Goal: Task Accomplishment & Management: Complete application form

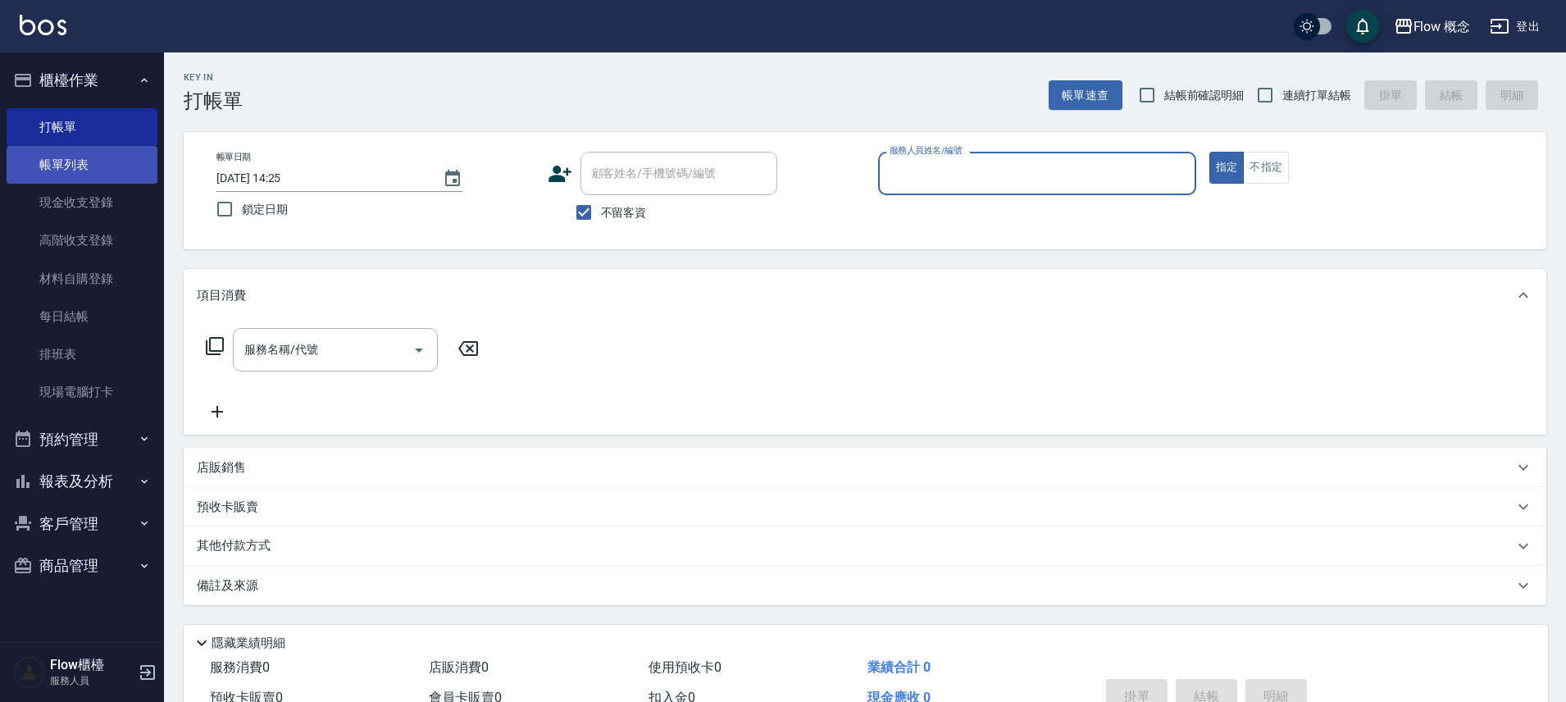
click at [62, 165] on link "帳單列表" at bounding box center [82, 165] width 151 height 38
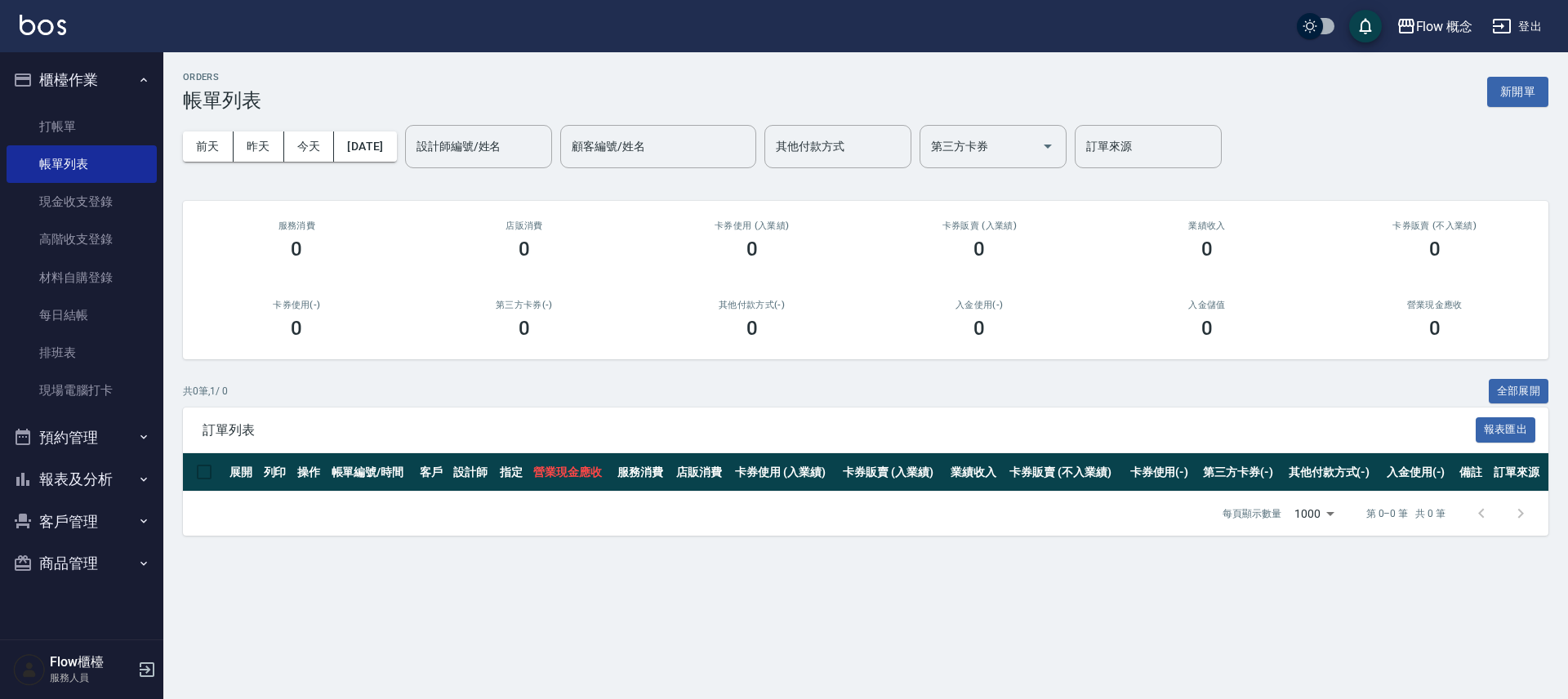
click at [99, 464] on button "報表及分析" at bounding box center [82, 479] width 150 height 43
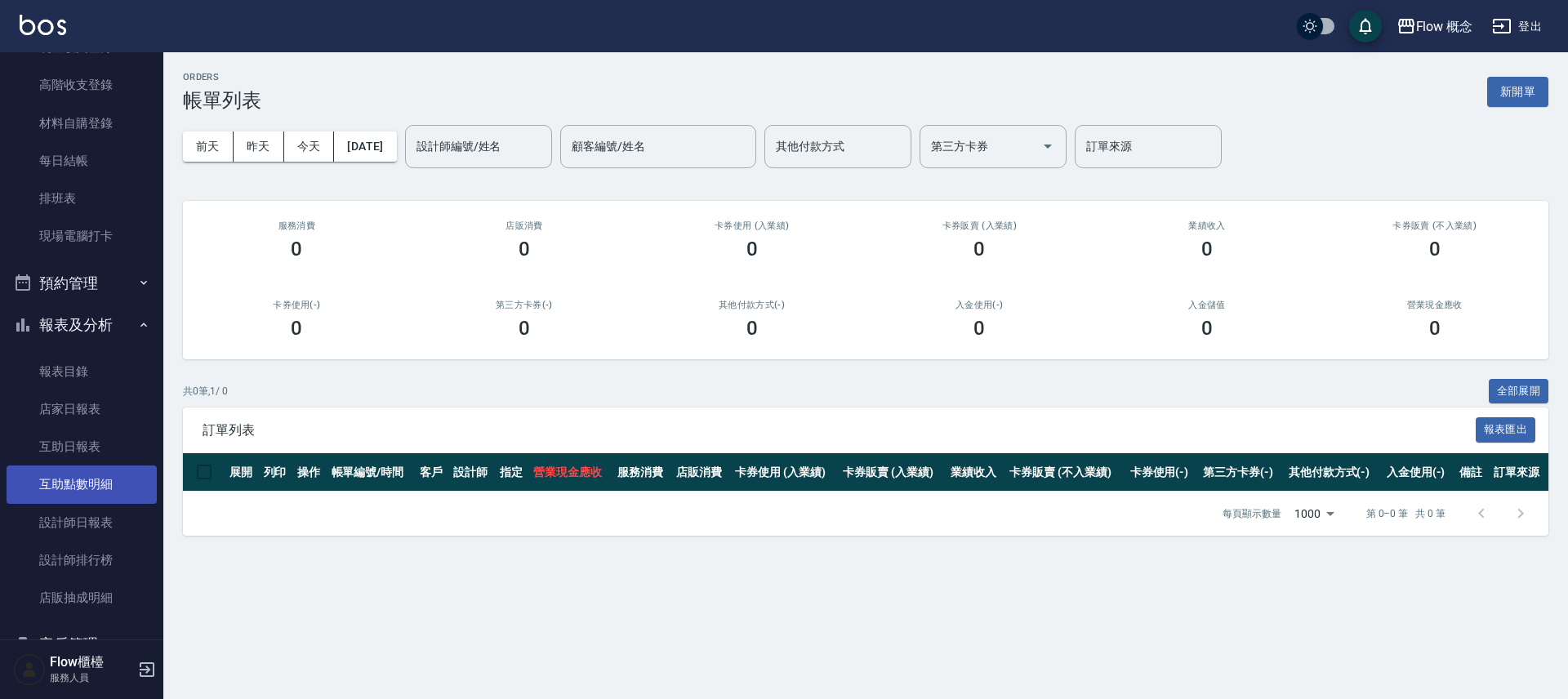
scroll to position [242, 0]
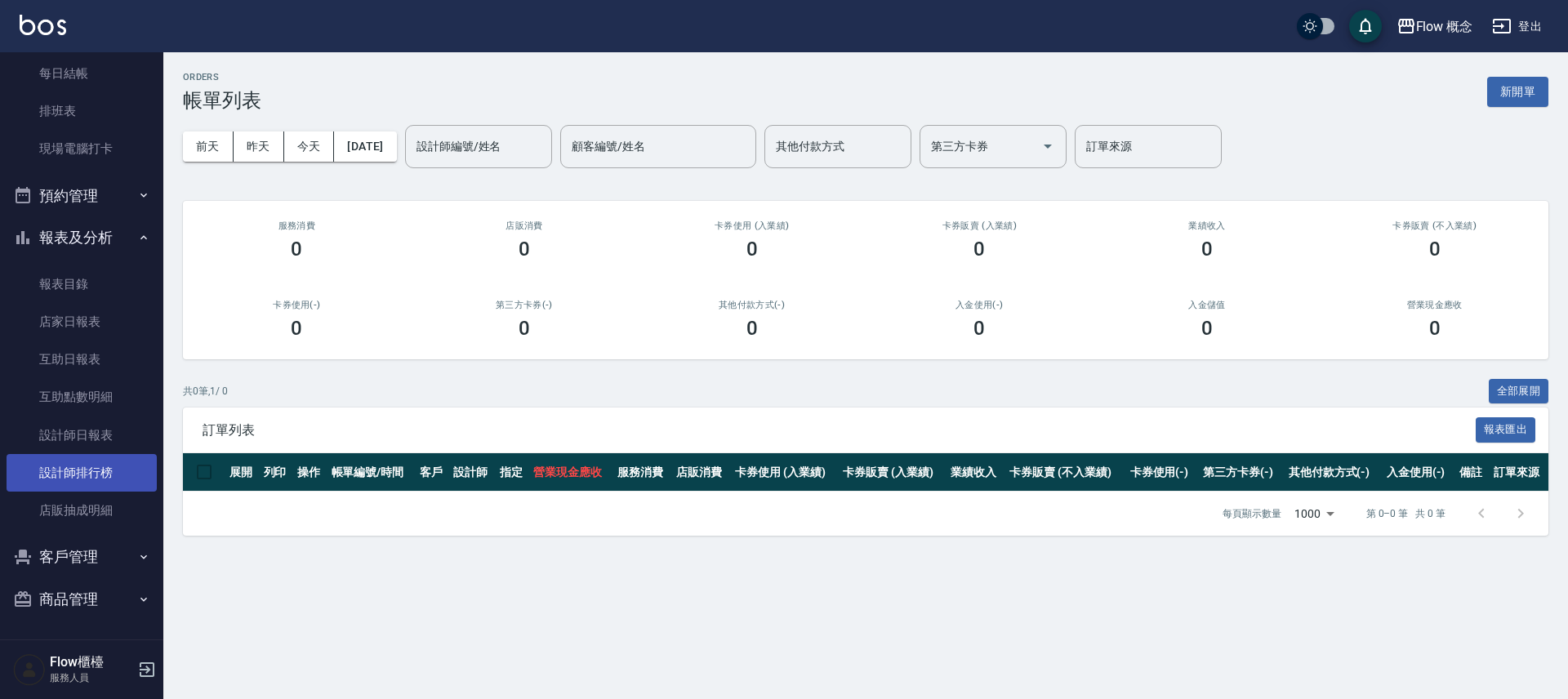
click at [116, 459] on link "設計師排行榜" at bounding box center [82, 473] width 150 height 38
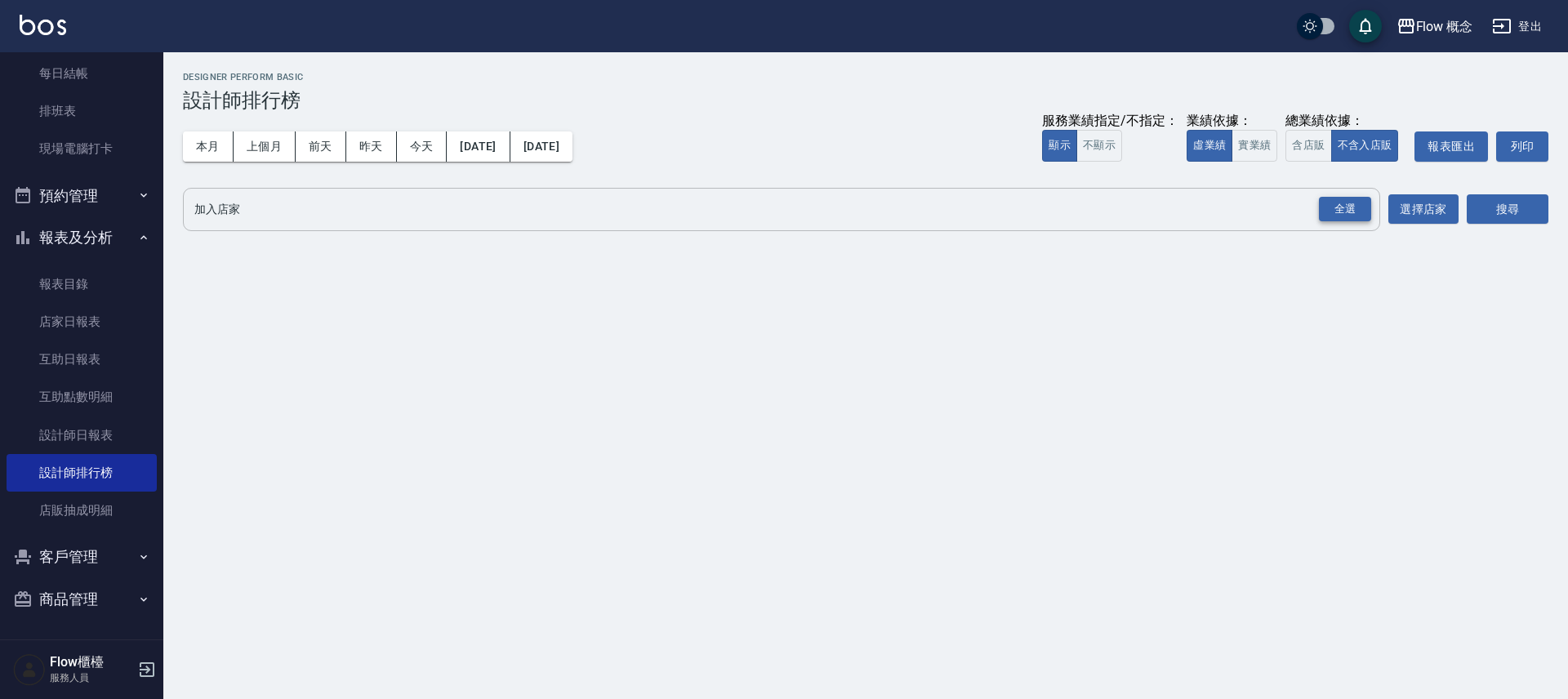
click at [1348, 198] on div "全選" at bounding box center [1345, 209] width 52 height 25
click at [1510, 206] on button "搜尋" at bounding box center [1507, 210] width 82 height 30
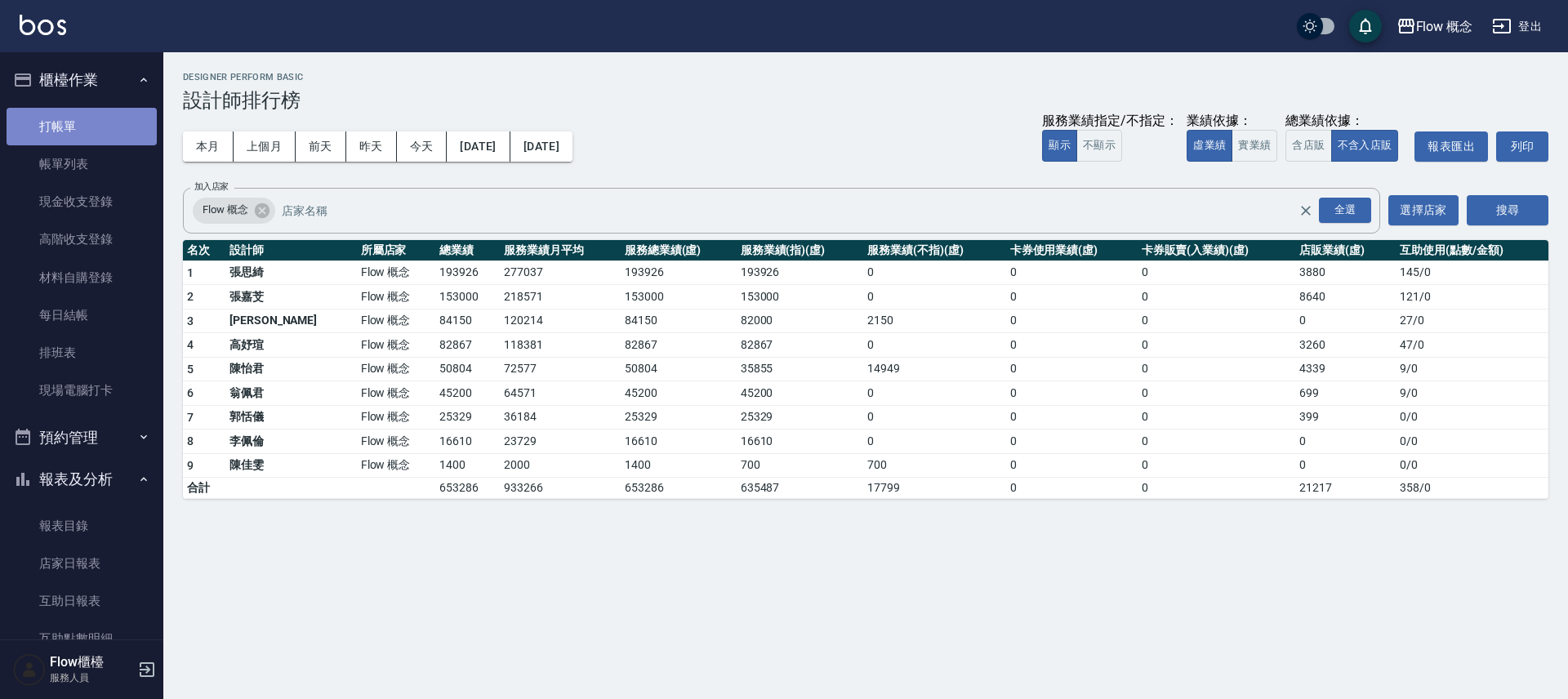
click at [105, 119] on link "打帳單" at bounding box center [82, 126] width 150 height 38
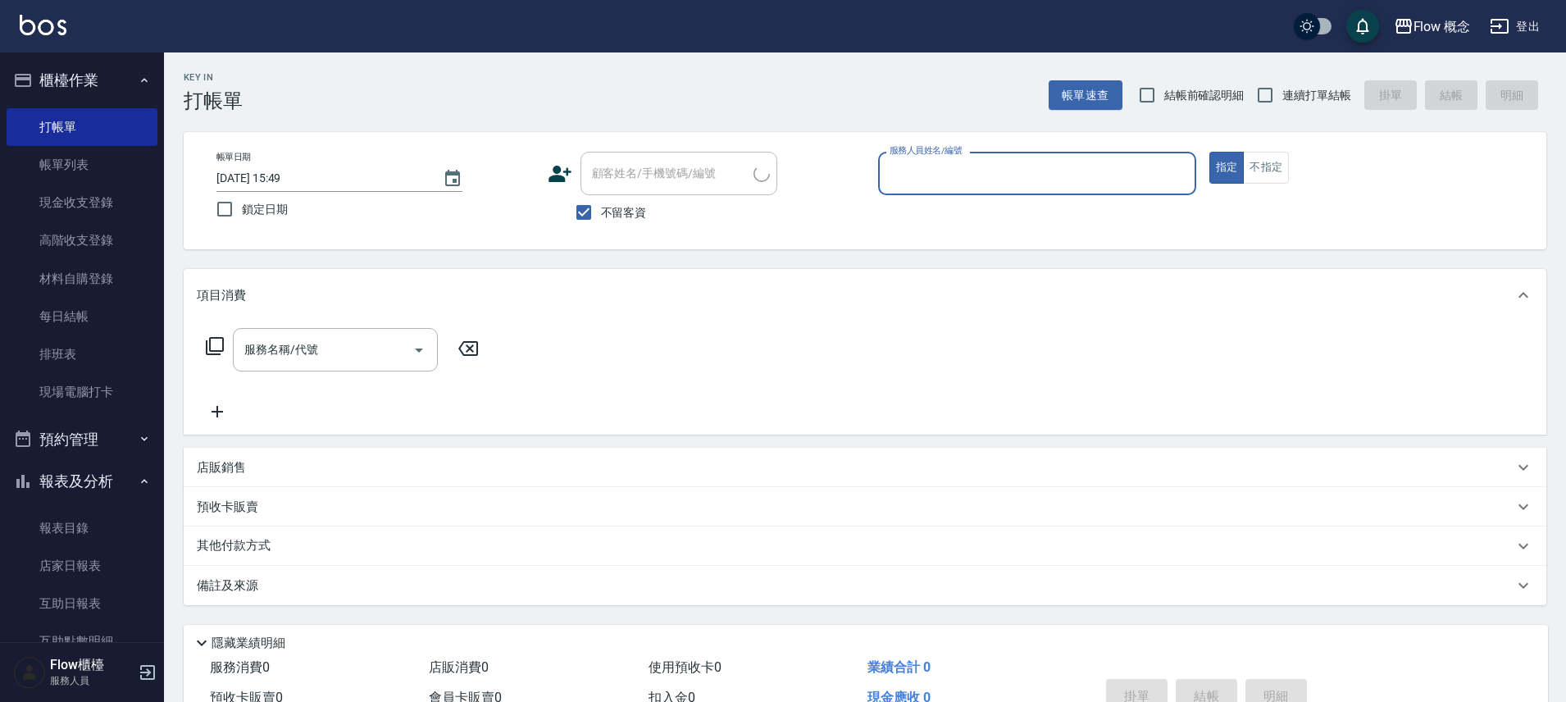
click at [1134, 172] on input "服務人員姓名/編號" at bounding box center [1036, 173] width 303 height 29
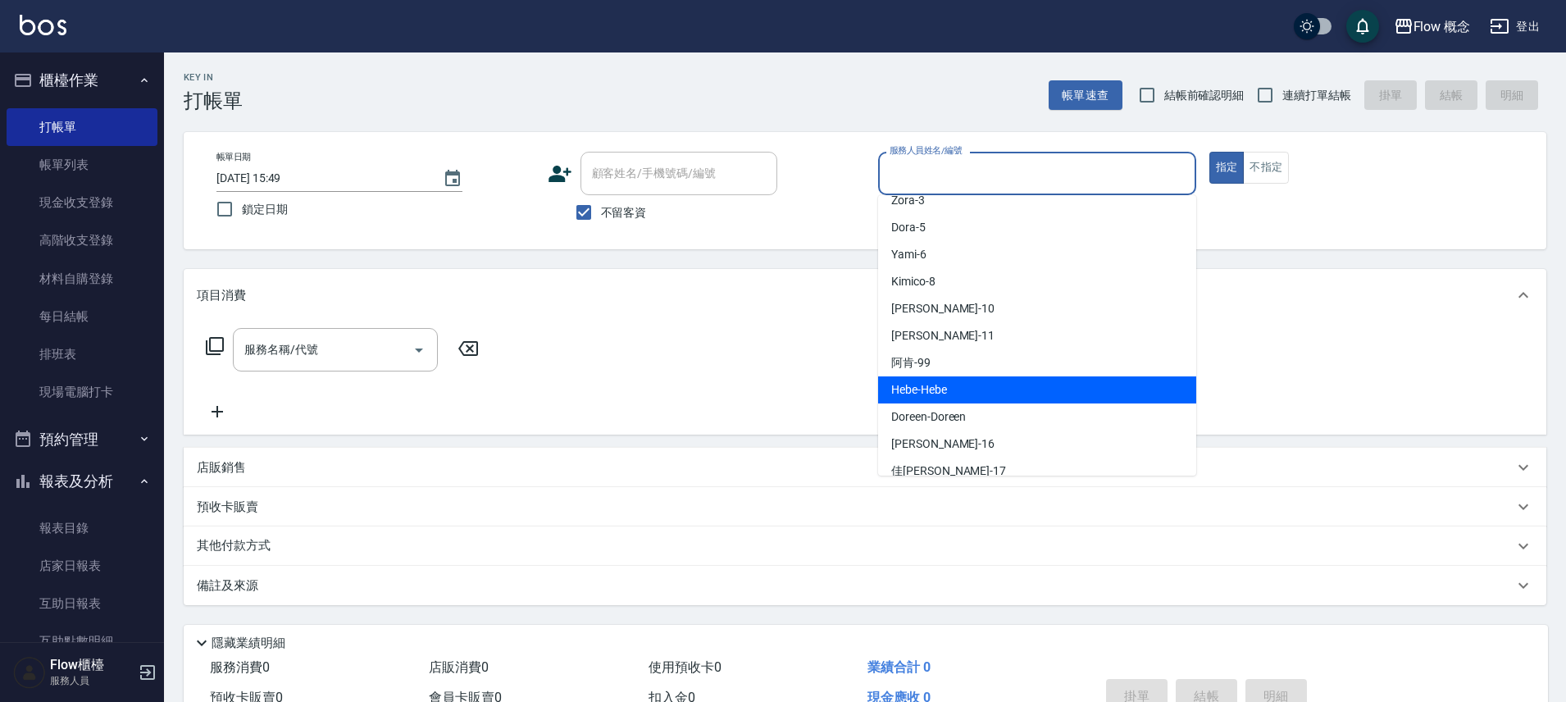
scroll to position [57, 0]
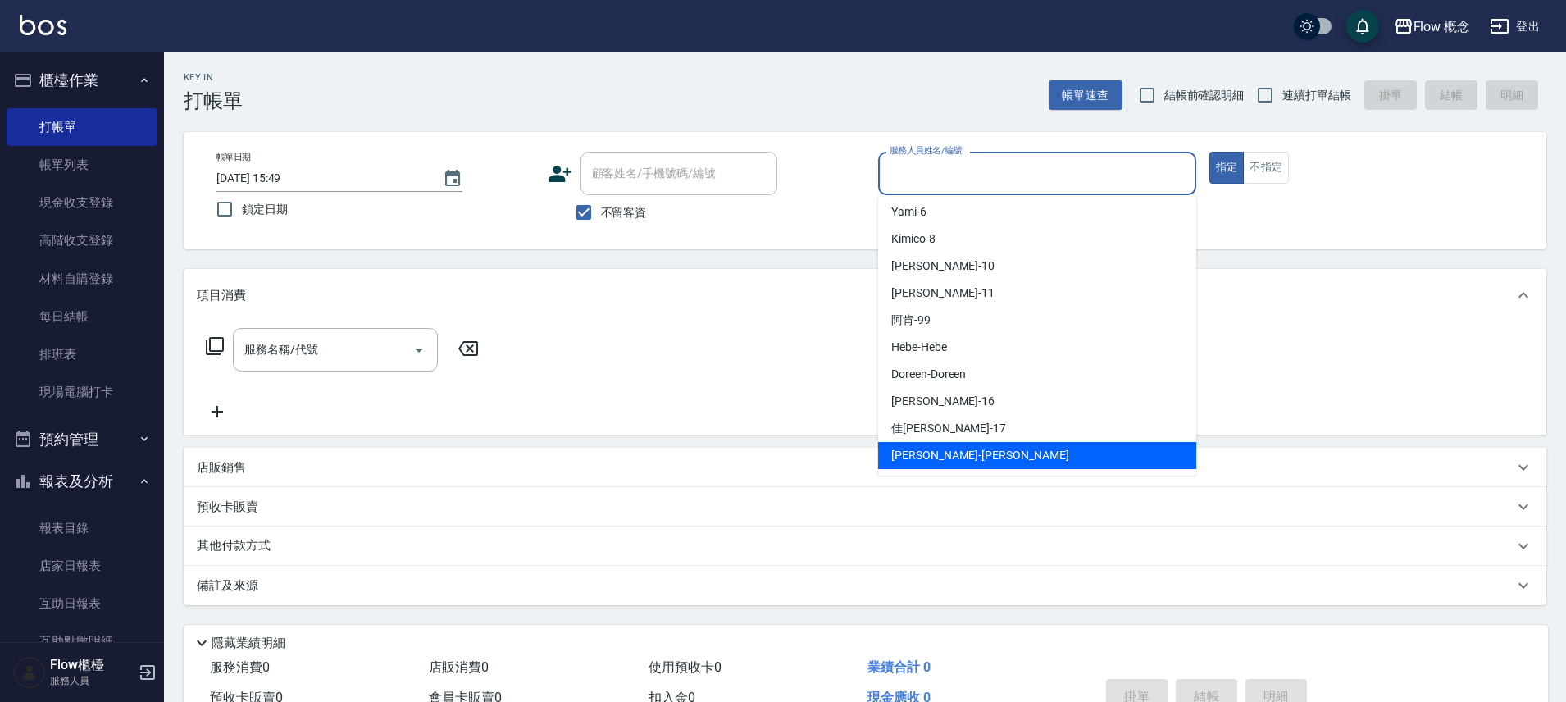
click at [931, 460] on span "[PERSON_NAME] -[PERSON_NAME]" at bounding box center [980, 455] width 178 height 17
type input "[PERSON_NAME]"
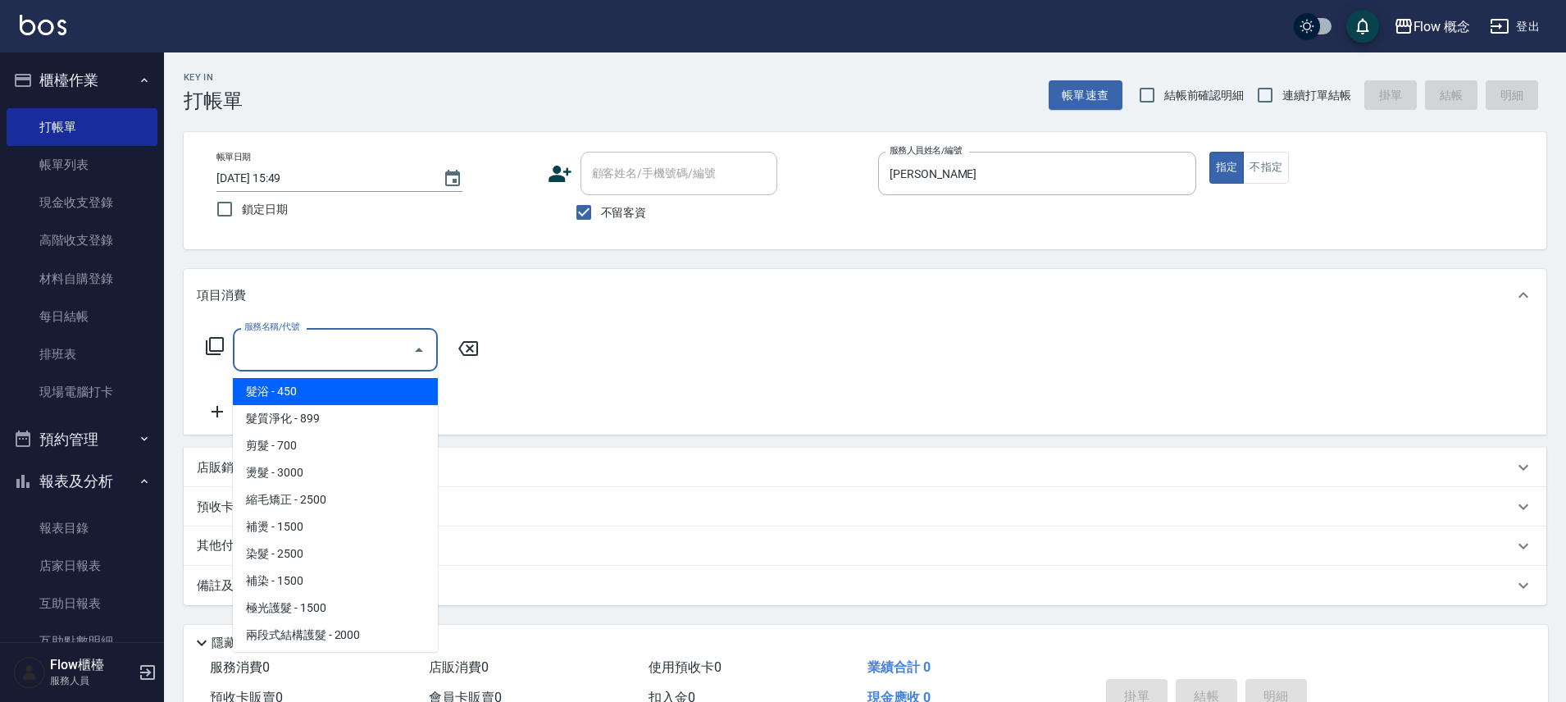
drag, startPoint x: 376, startPoint y: 361, endPoint x: 226, endPoint y: 334, distance: 152.4
click at [376, 361] on input "服務名稱/代號" at bounding box center [323, 349] width 166 height 29
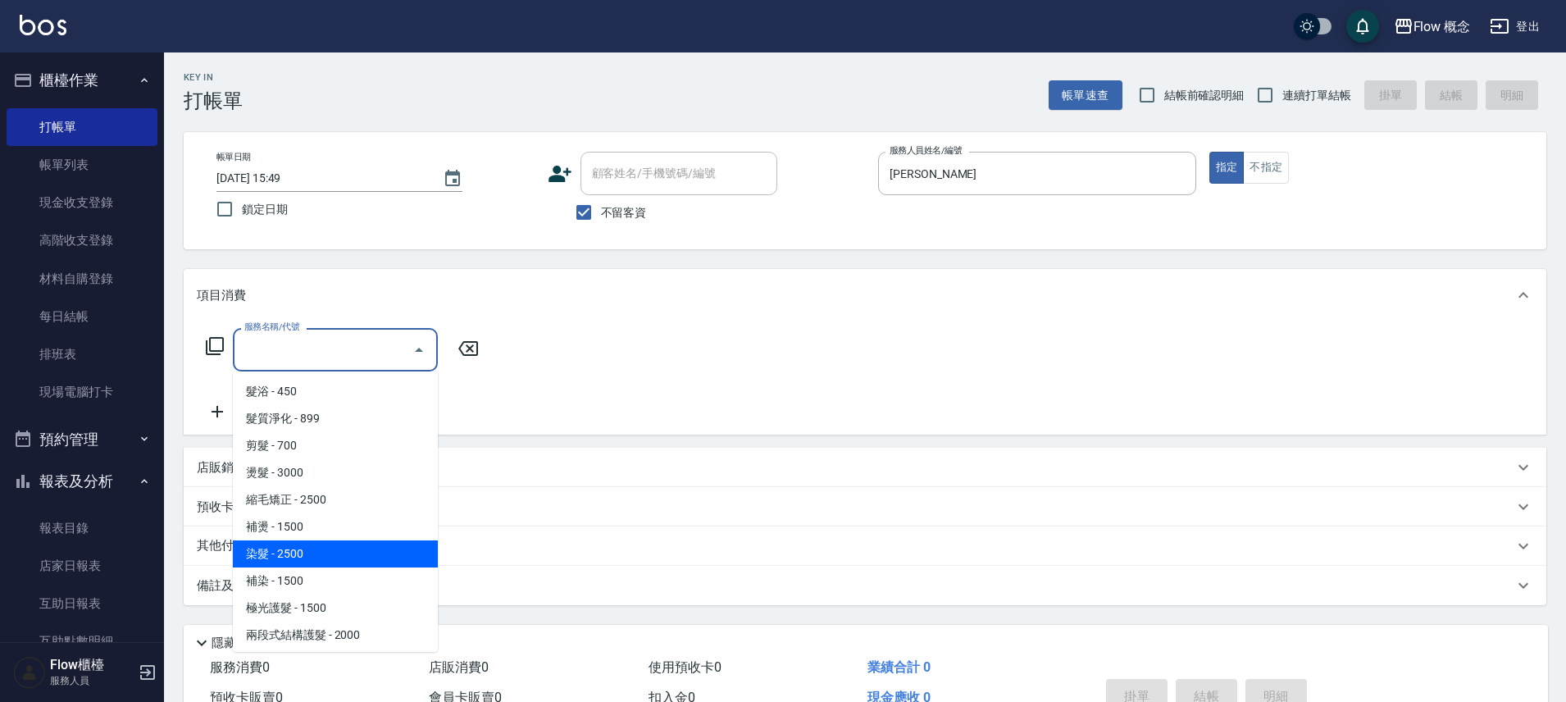
scroll to position [3, 0]
click at [331, 550] on span "染髮 - 2500" at bounding box center [335, 550] width 205 height 27
type input "染髮(401)"
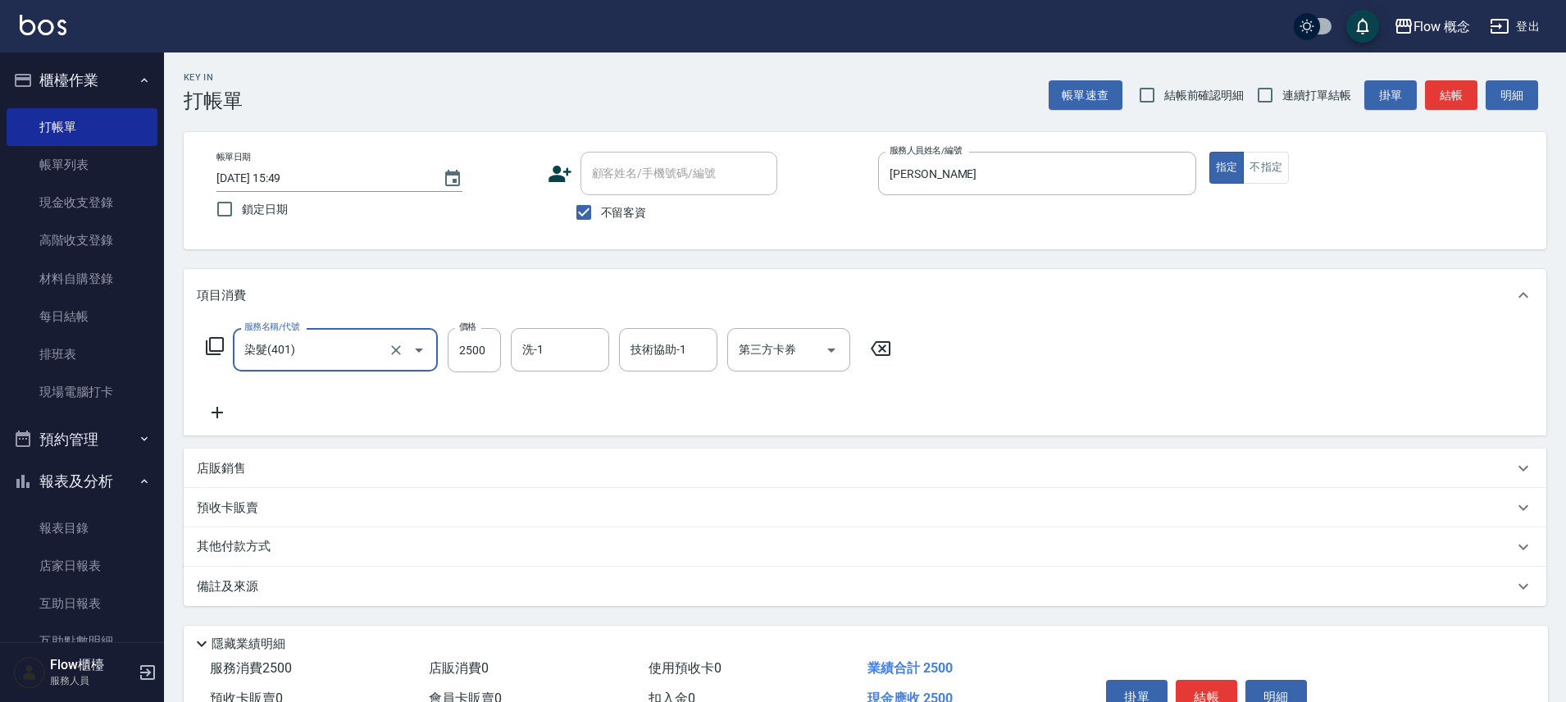
click at [502, 349] on div "服務名稱/代號 染髮(401) 服務名稱/代號 價格 2500 價格 洗-1 洗-1 技術協助-1 技術協助-1 第三方卡券 第三方卡券" at bounding box center [549, 350] width 704 height 44
click at [507, 343] on div "服務名稱/代號 染髮(401) 服務名稱/代號 價格 2500 價格 洗-1 洗-1 技術協助-1 技術協助-1 第三方卡券 第三方卡券" at bounding box center [549, 350] width 704 height 44
click at [493, 352] on input "2500" at bounding box center [474, 350] width 53 height 44
type input "1390"
click at [222, 416] on icon at bounding box center [217, 412] width 41 height 20
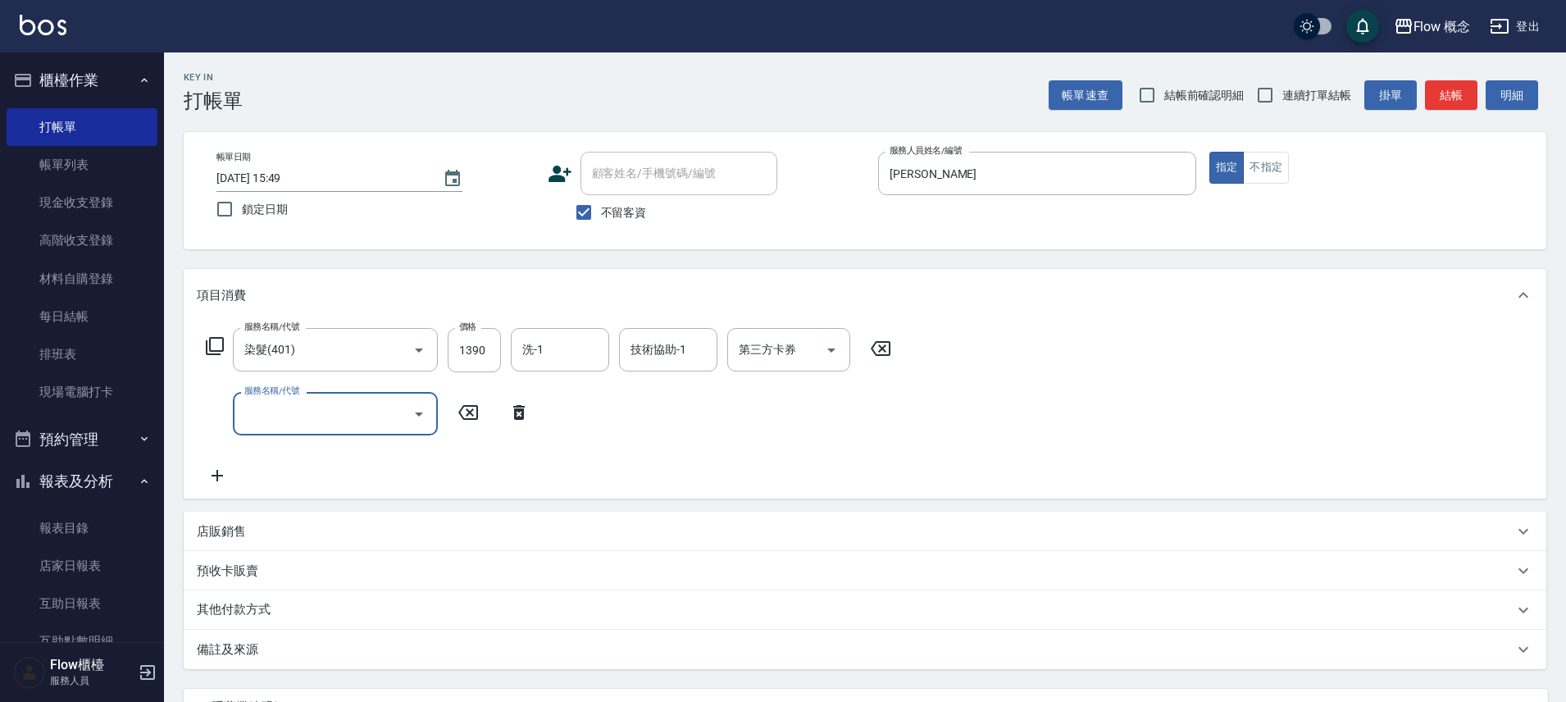
click at [256, 409] on input "服務名稱/代號" at bounding box center [323, 413] width 166 height 29
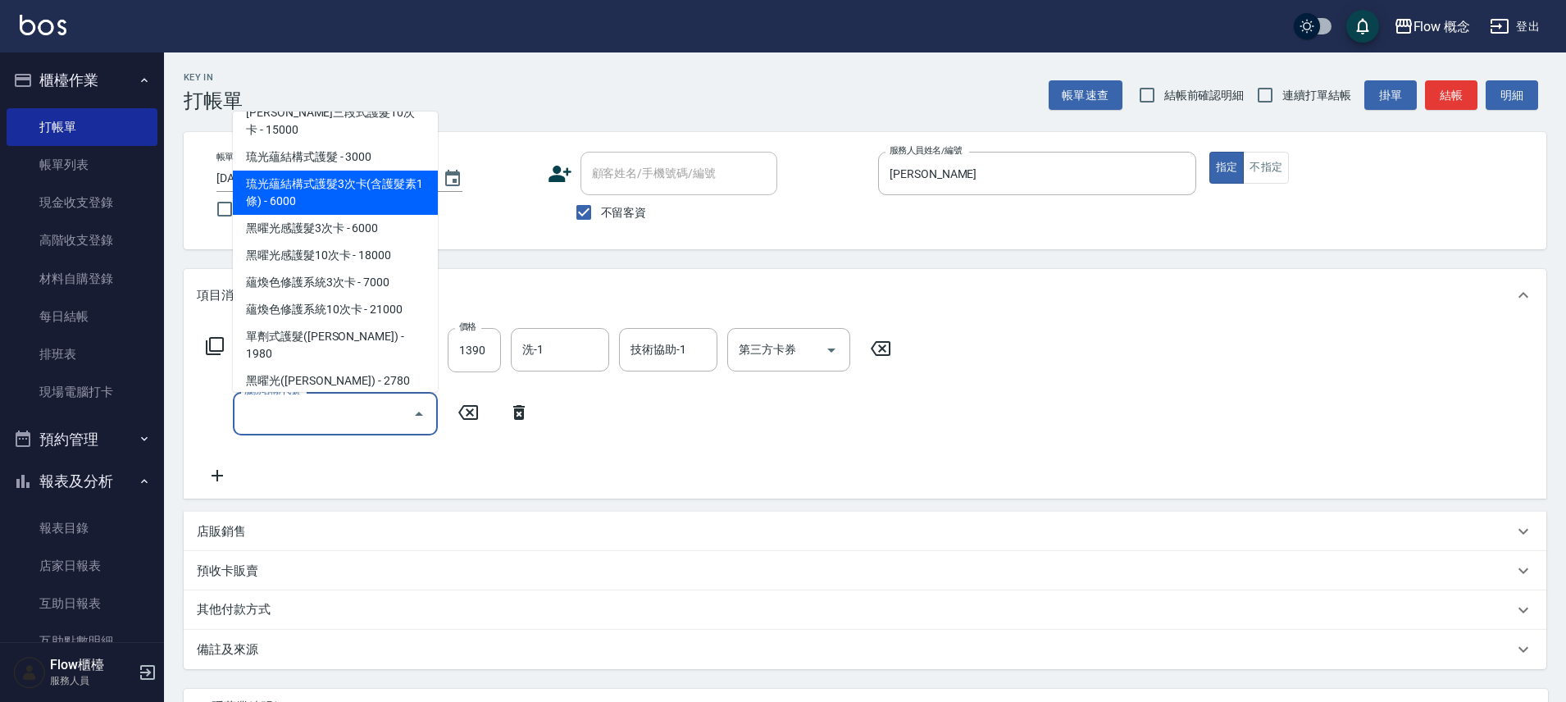
scroll to position [654, 0]
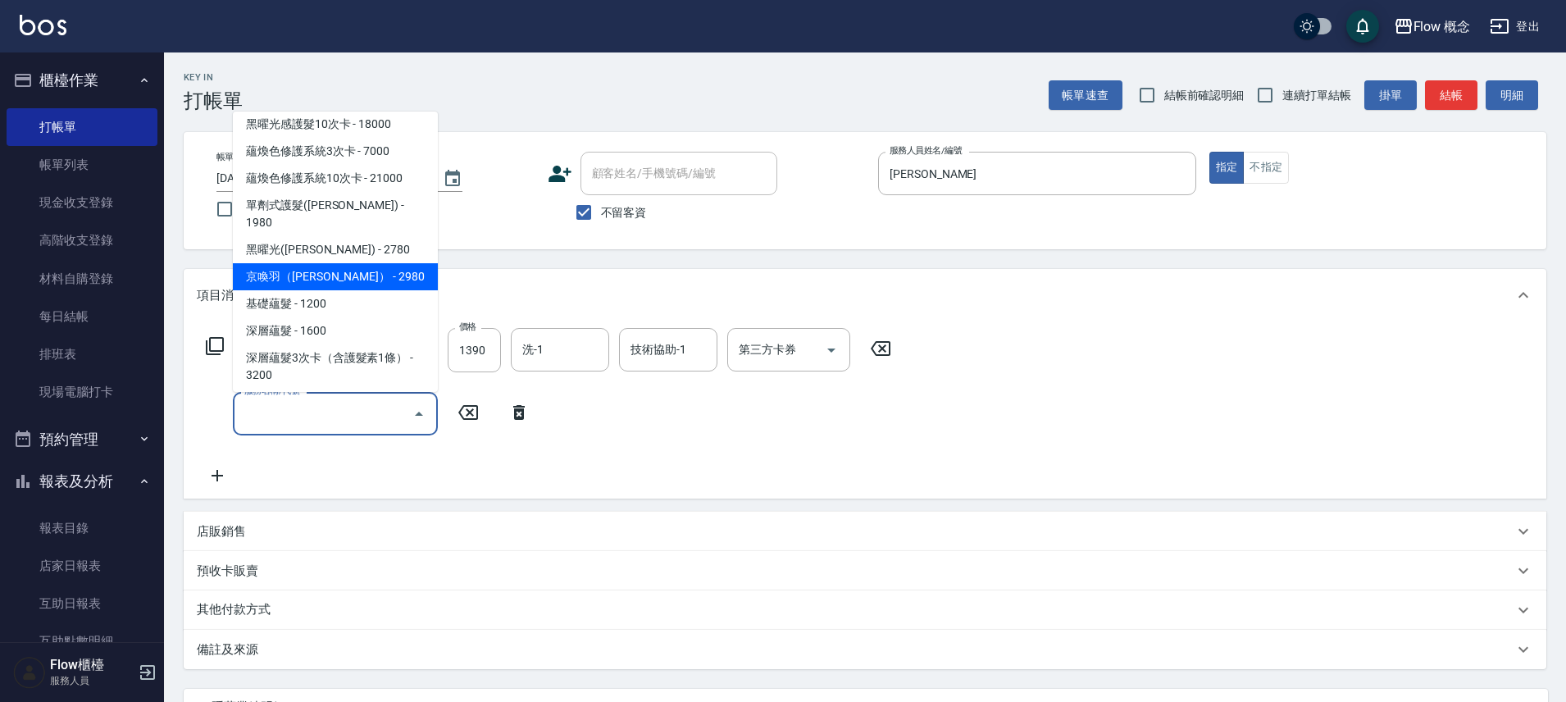
drag, startPoint x: 305, startPoint y: 221, endPoint x: 326, endPoint y: 241, distance: 29.0
click at [305, 263] on span "京喚羽（[PERSON_NAME]） - 2980" at bounding box center [335, 276] width 205 height 27
type input "京喚羽（[PERSON_NAME]）(521)"
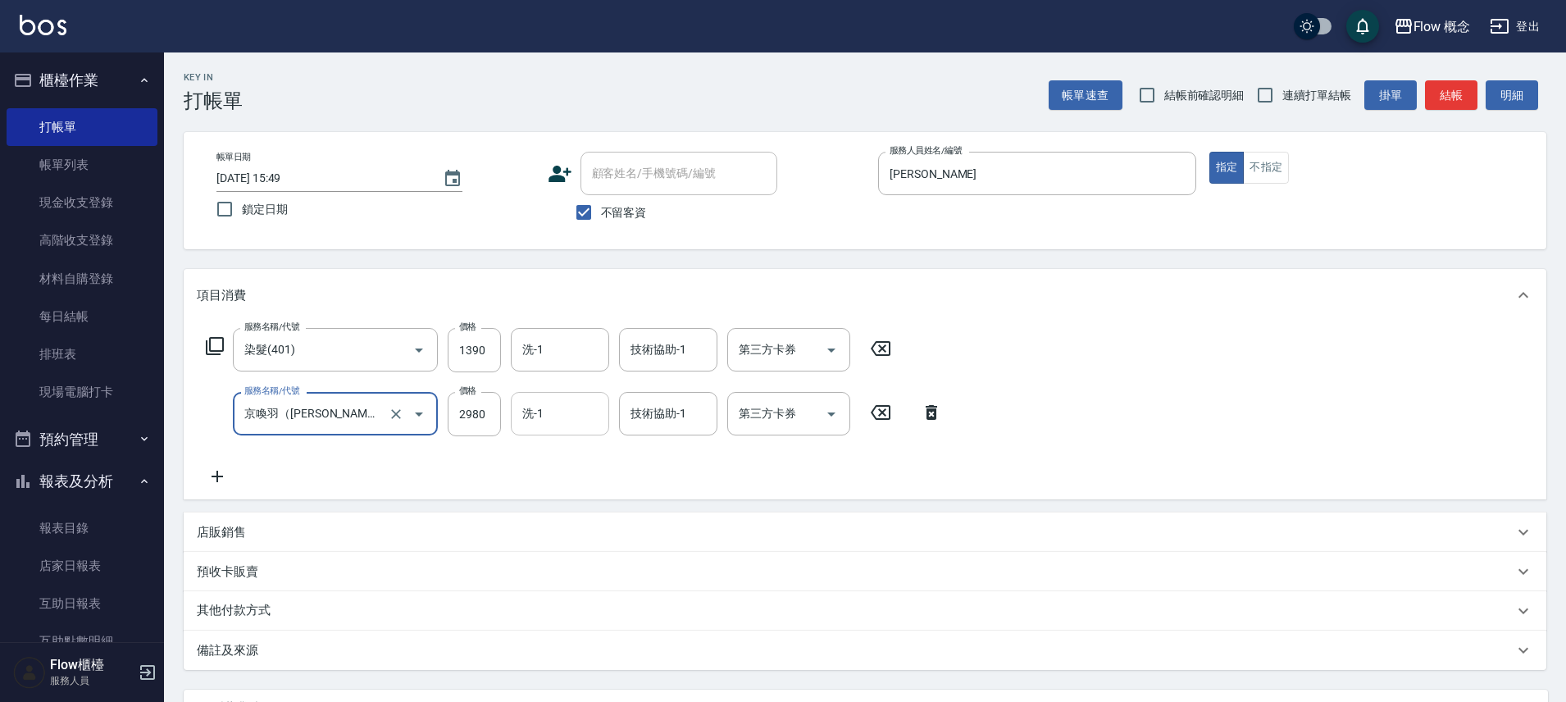
click at [588, 411] on input "洗-1" at bounding box center [560, 413] width 84 height 29
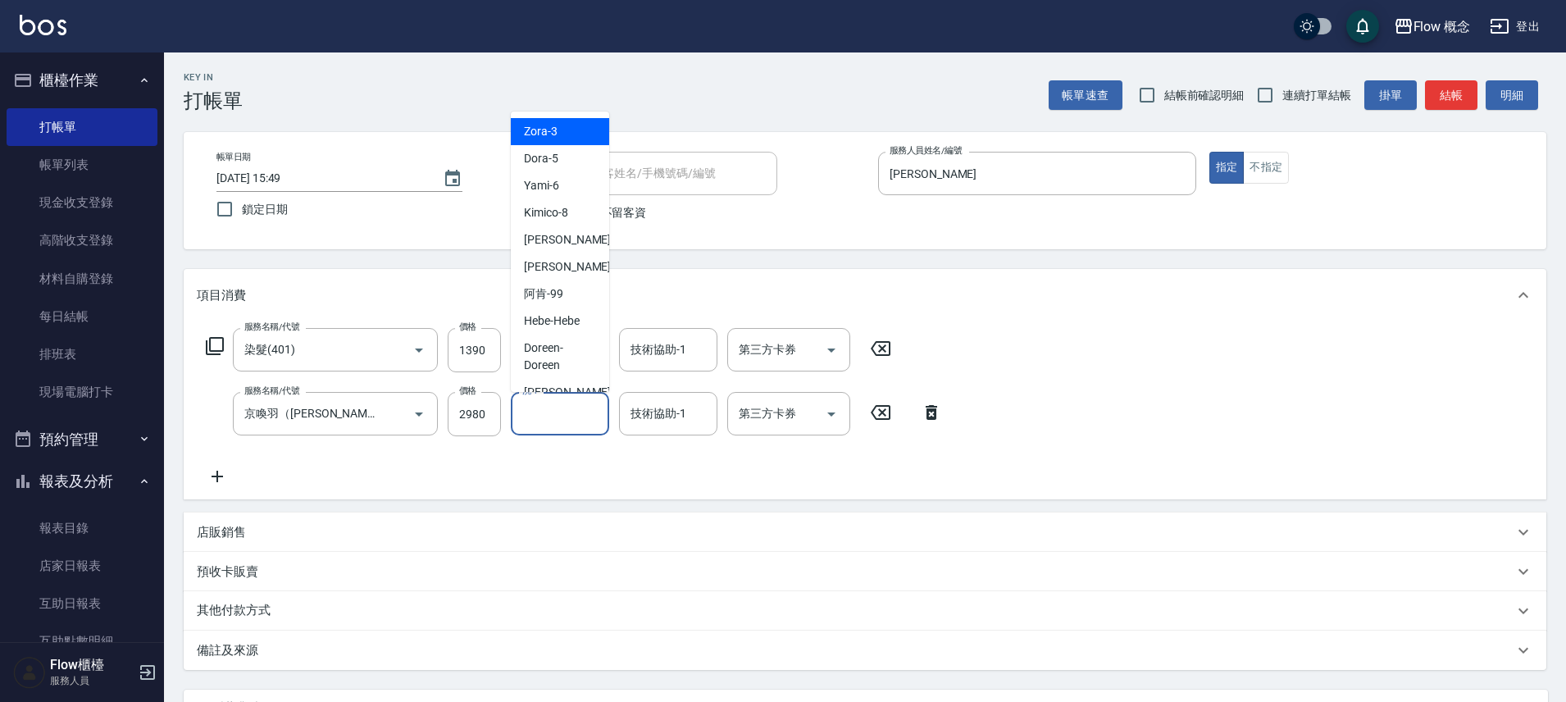
click at [536, 130] on span "Zora -3" at bounding box center [541, 131] width 34 height 17
type input "Zora-3"
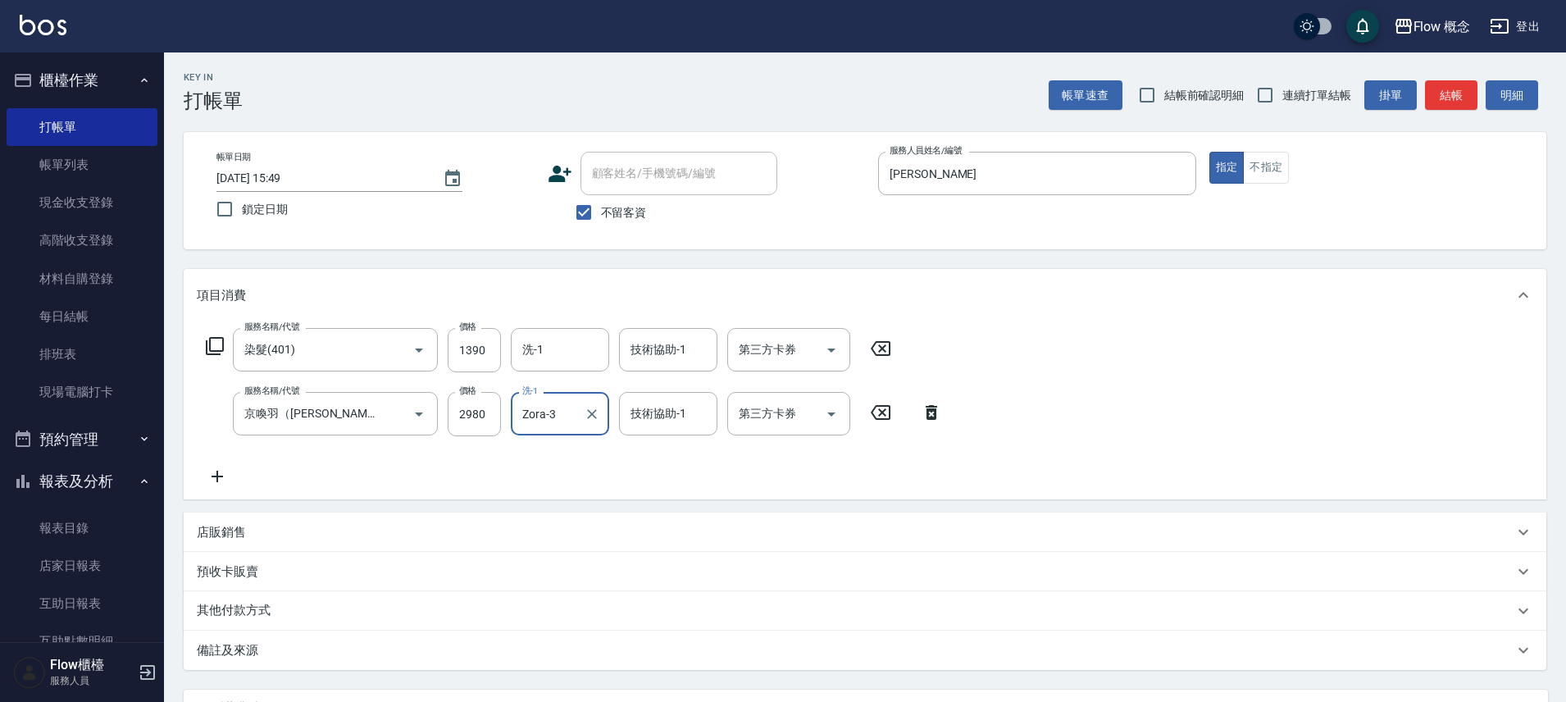
drag, startPoint x: 643, startPoint y: 411, endPoint x: 639, endPoint y: 399, distance: 13.2
click at [643, 411] on input "技術協助-1" at bounding box center [668, 413] width 84 height 29
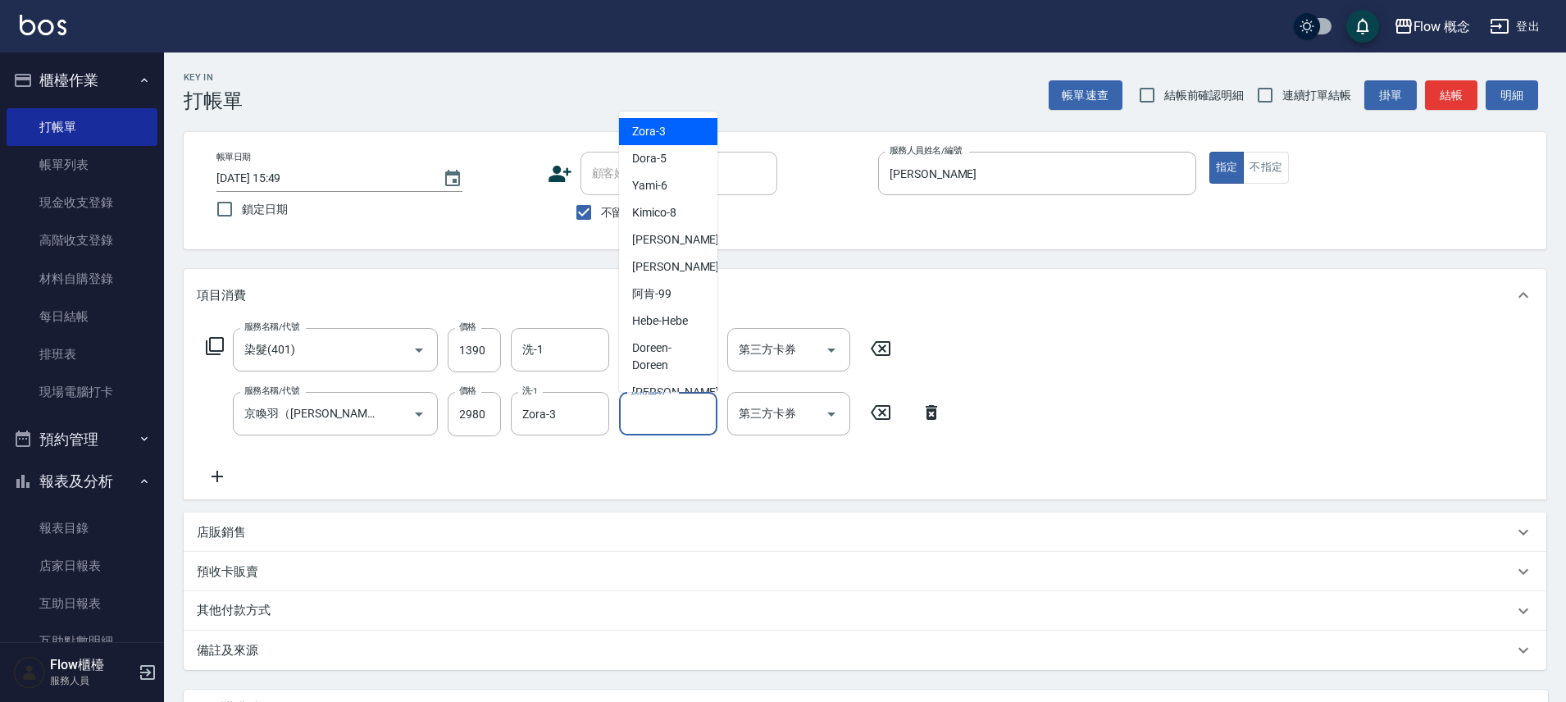
click at [647, 139] on span "Zora -3" at bounding box center [649, 131] width 34 height 17
type input "Zora-3"
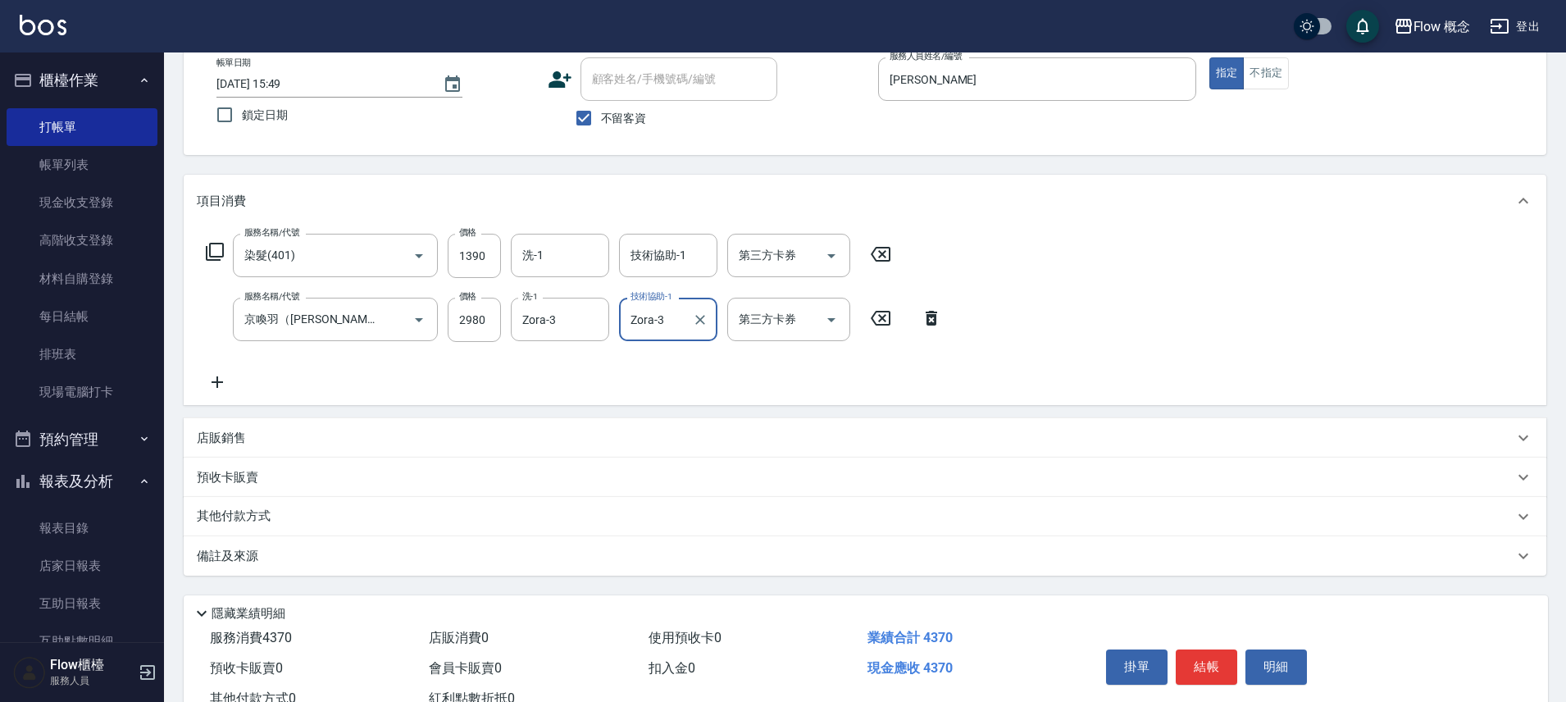
scroll to position [153, 0]
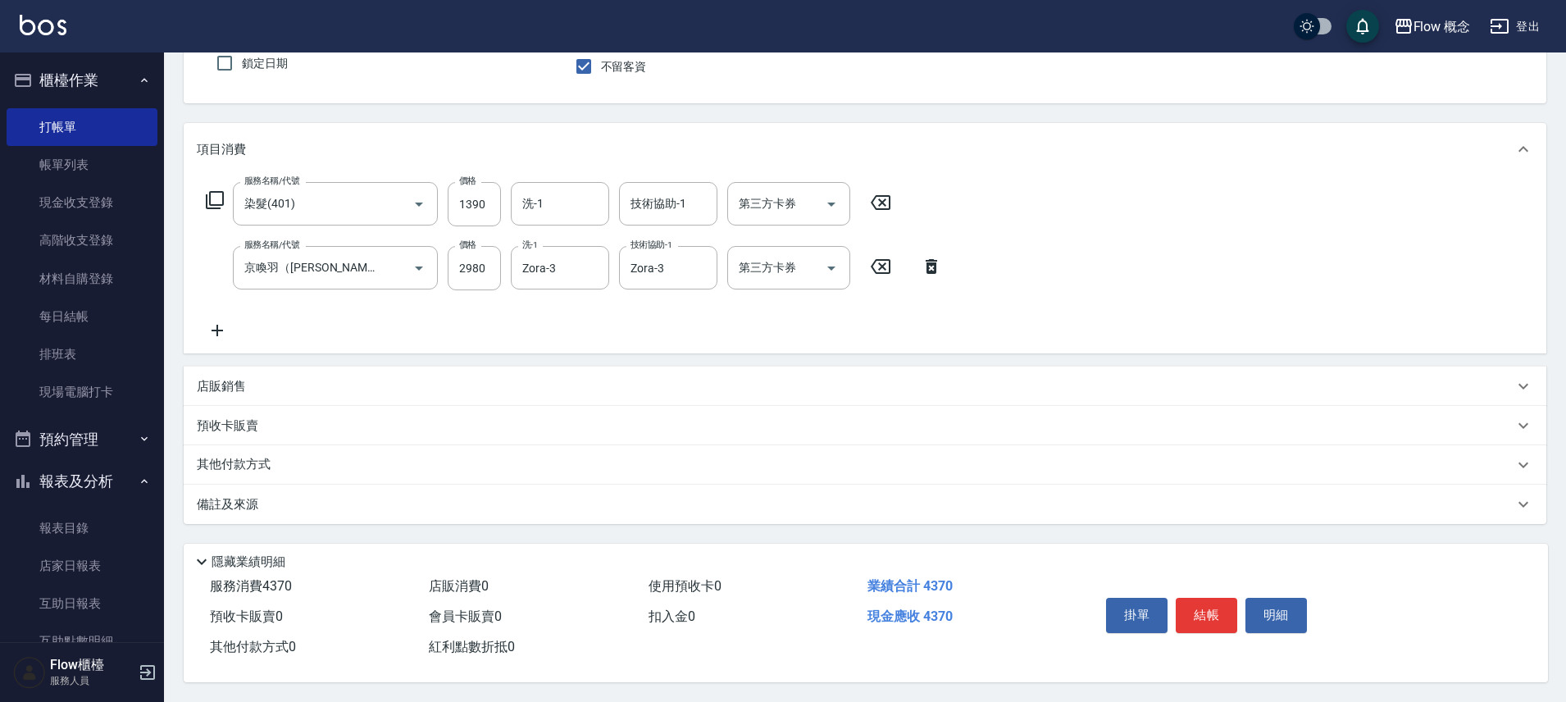
click at [329, 484] on div "備註及來源" at bounding box center [865, 503] width 1362 height 39
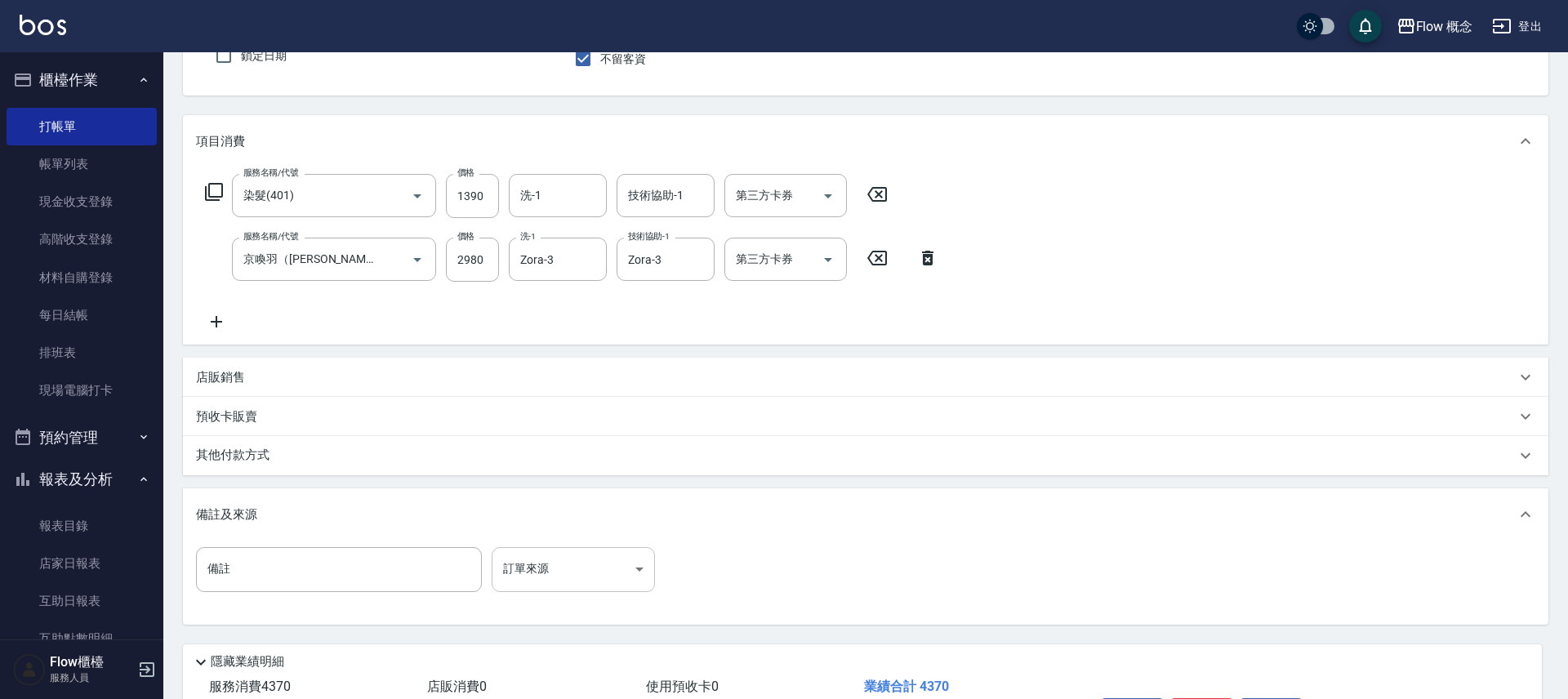
click at [537, 564] on body "Flow 概念 登出 櫃檯作業 打帳單 帳單列表 現金收支登錄 高階收支登錄 材料自購登錄 每日結帳 排班表 現場電腦打卡 預約管理 預約管理 單日預約紀錄 …" at bounding box center [784, 325] width 1568 height 954
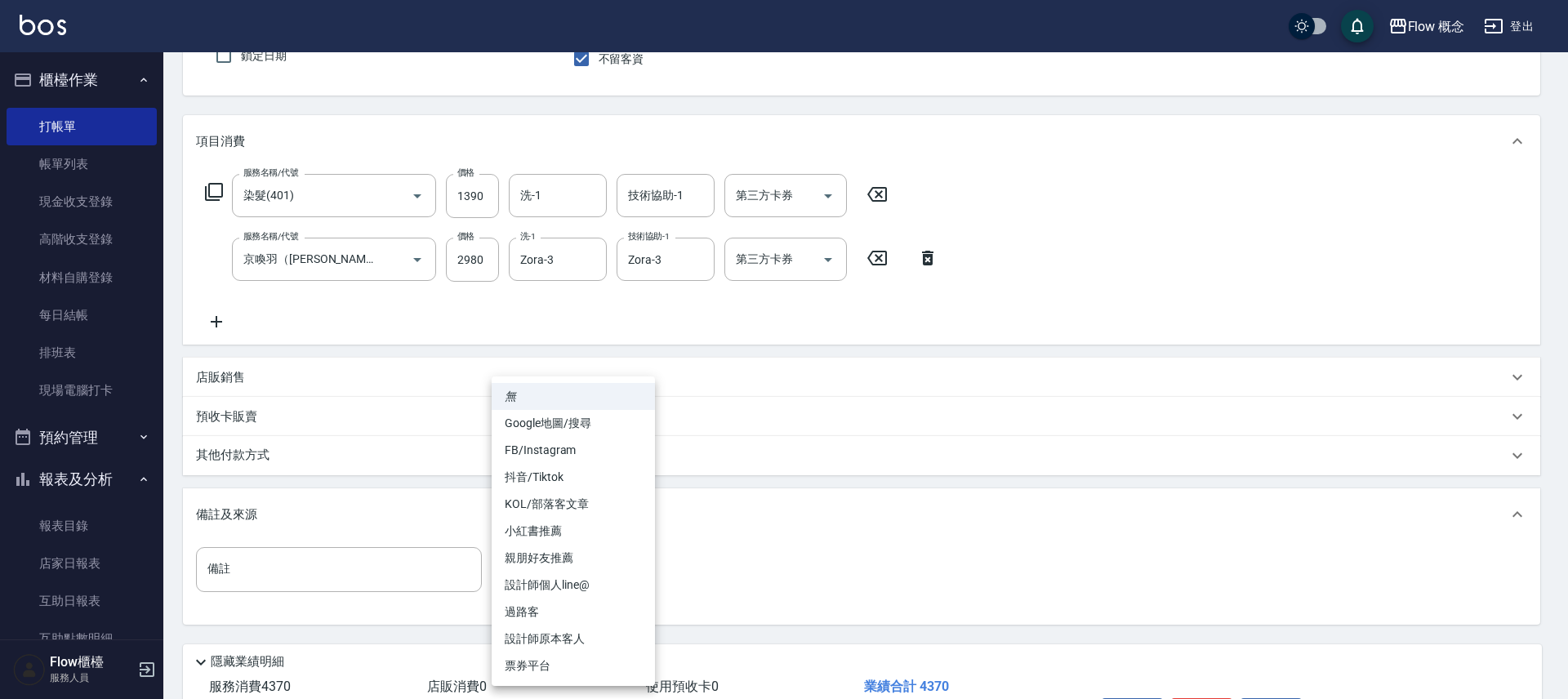
click at [532, 441] on li "FB/Instagram" at bounding box center [573, 450] width 163 height 27
type input "FB/Instagram"
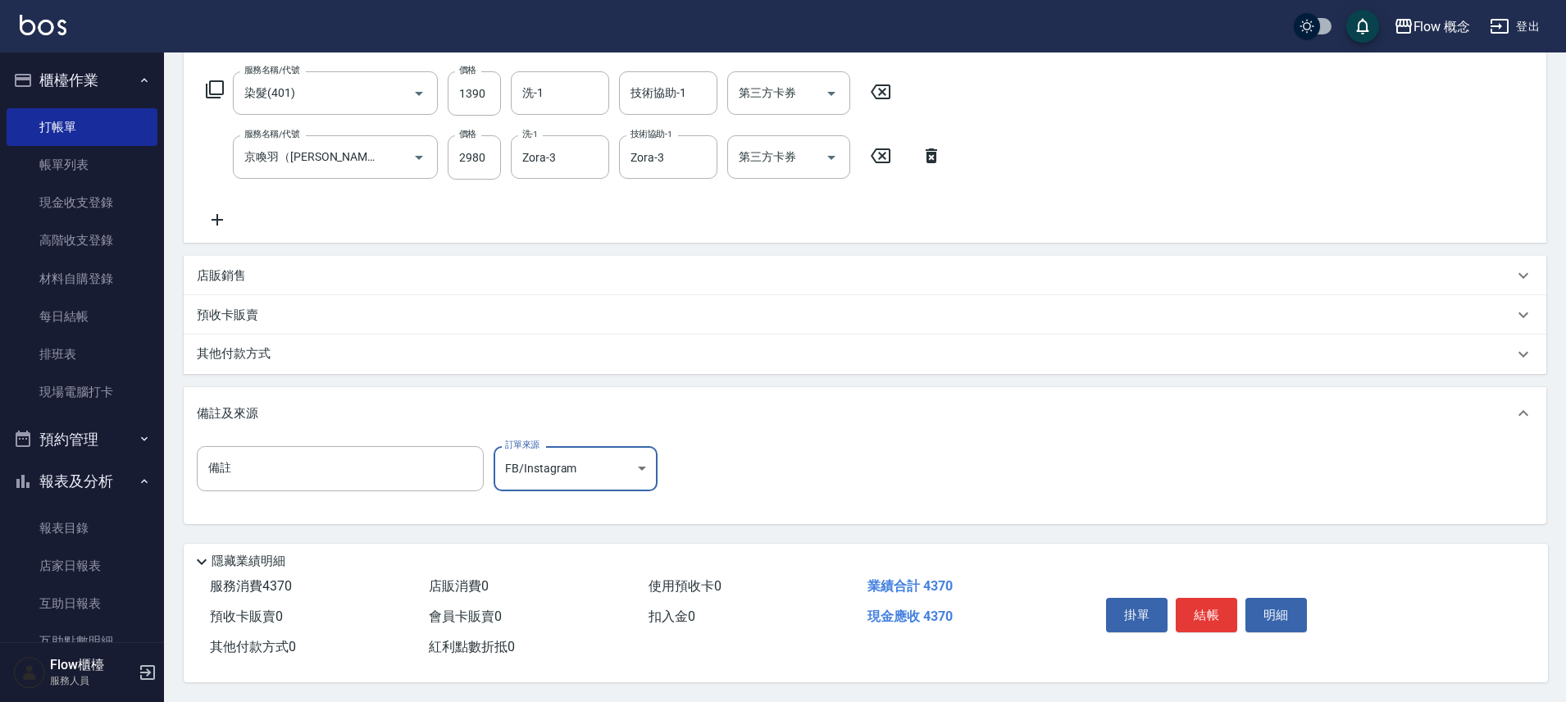
scroll to position [264, 0]
click at [1230, 615] on button "結帳" at bounding box center [1205, 615] width 61 height 34
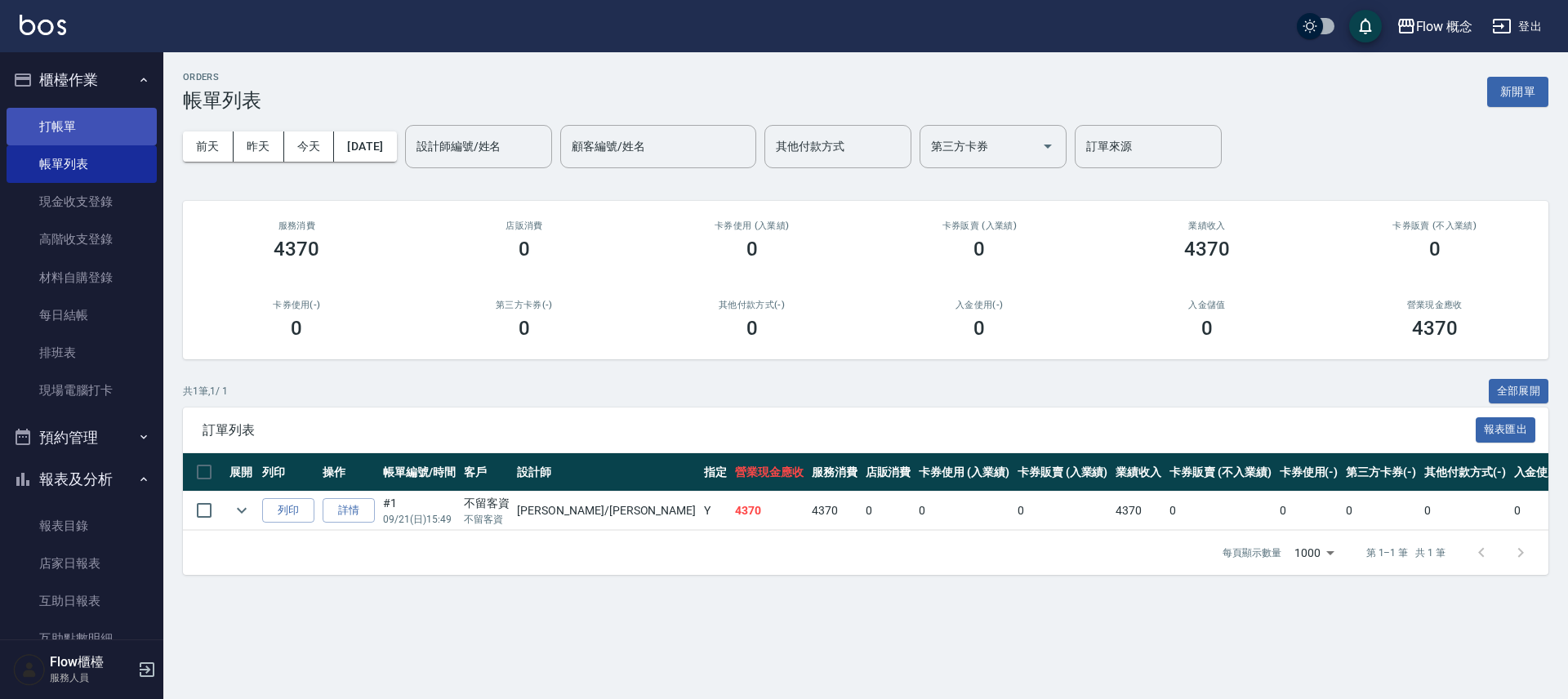
click at [73, 119] on link "打帳單" at bounding box center [82, 126] width 150 height 38
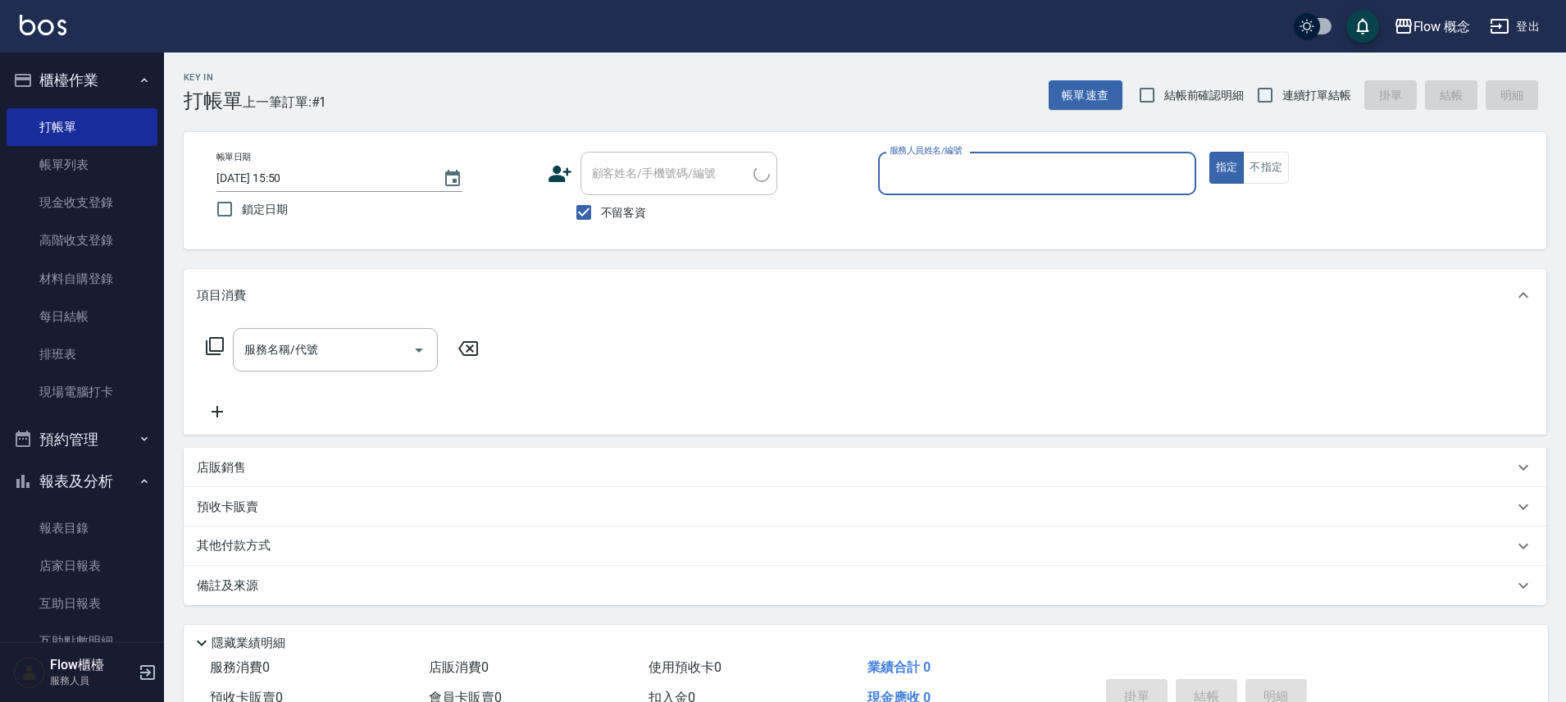
click at [956, 170] on input "服務人員姓名/編號" at bounding box center [1036, 173] width 303 height 29
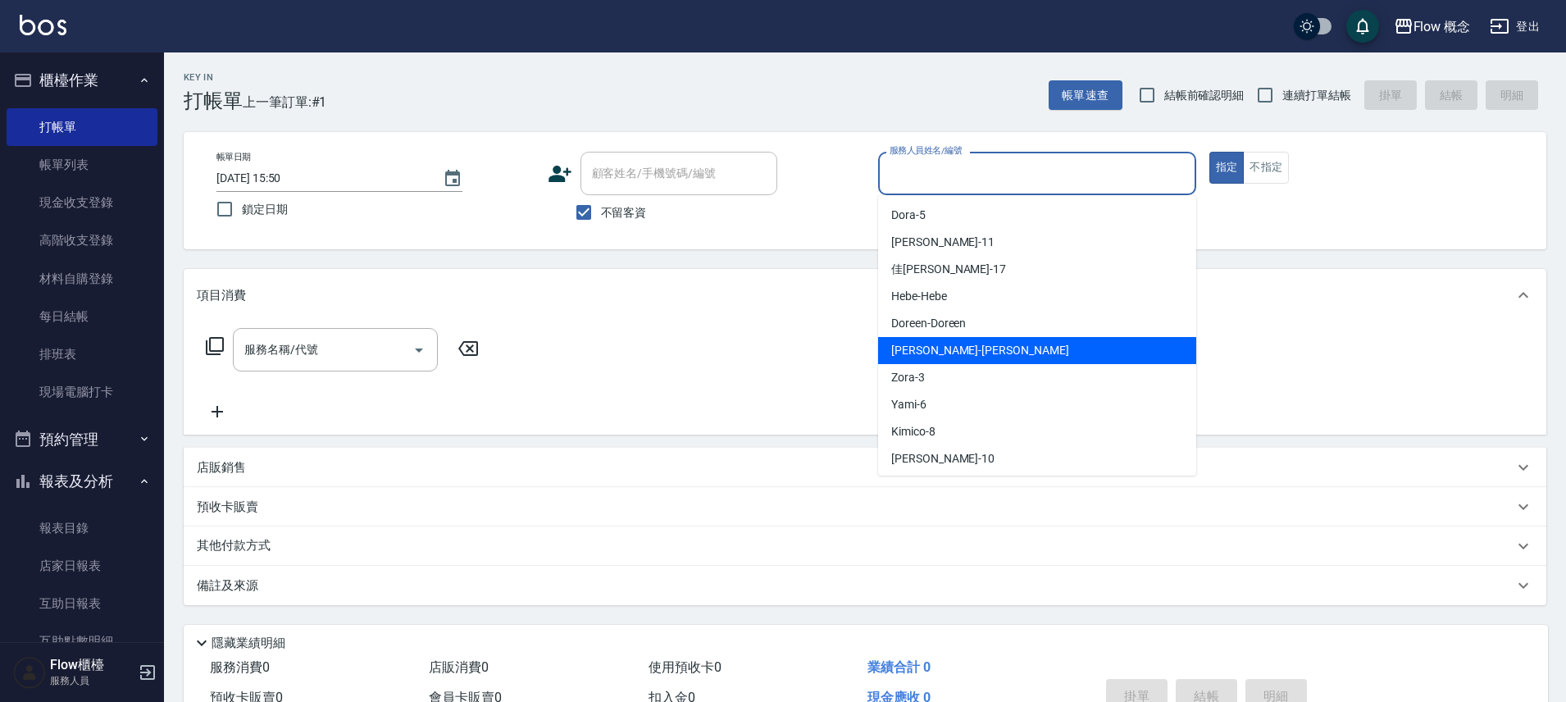
click at [926, 347] on span "[PERSON_NAME] -[PERSON_NAME]" at bounding box center [980, 350] width 178 height 17
type input "[PERSON_NAME]"
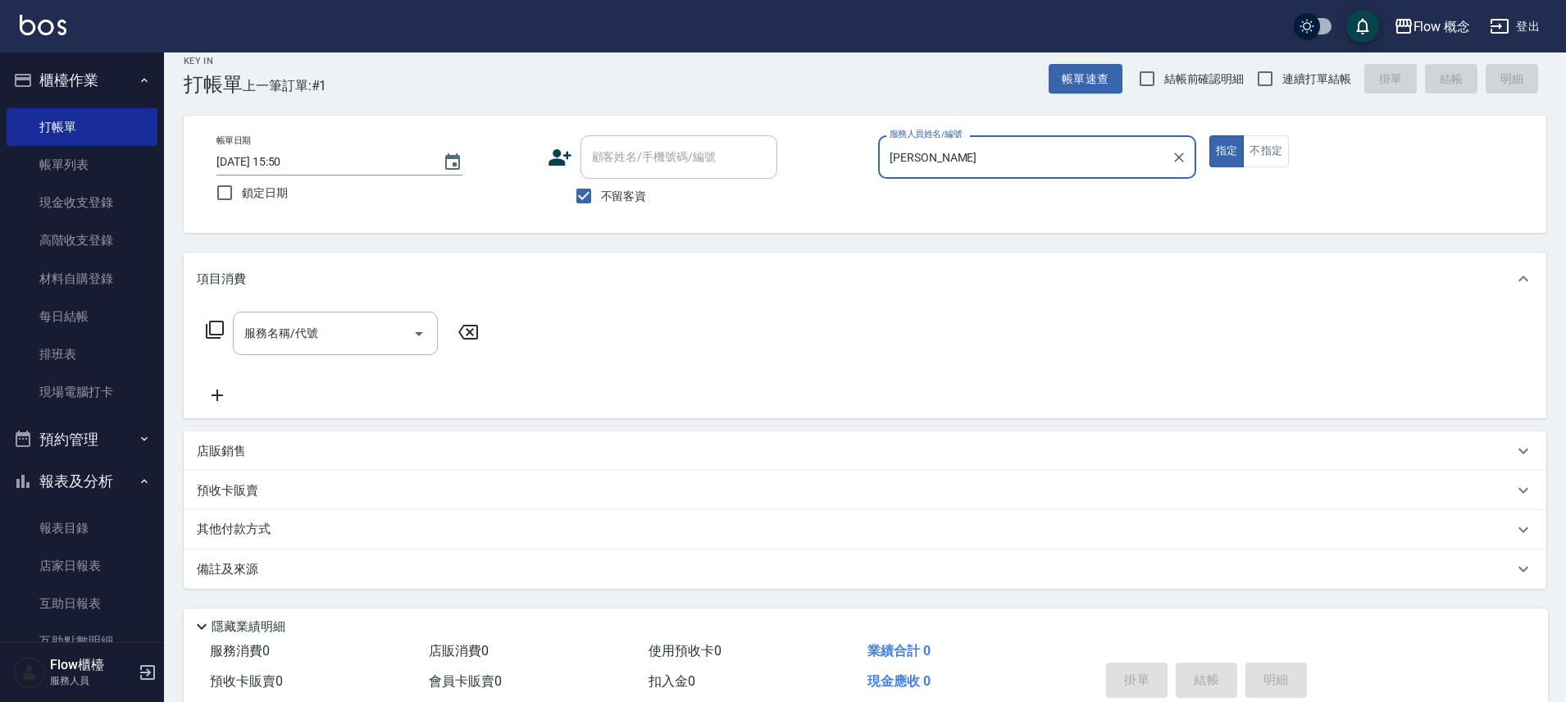
scroll to position [31, 0]
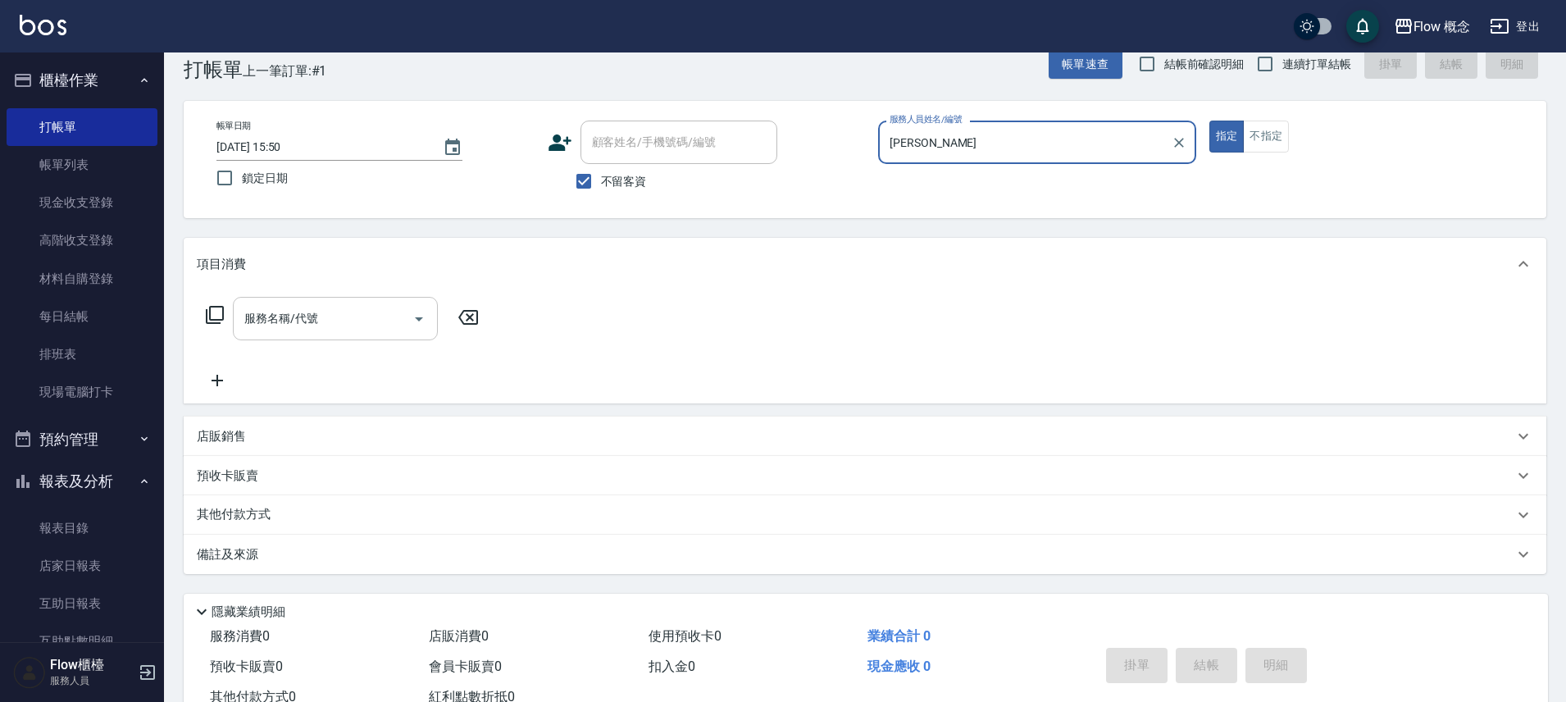
click at [296, 317] on input "服務名稱/代號" at bounding box center [323, 318] width 166 height 29
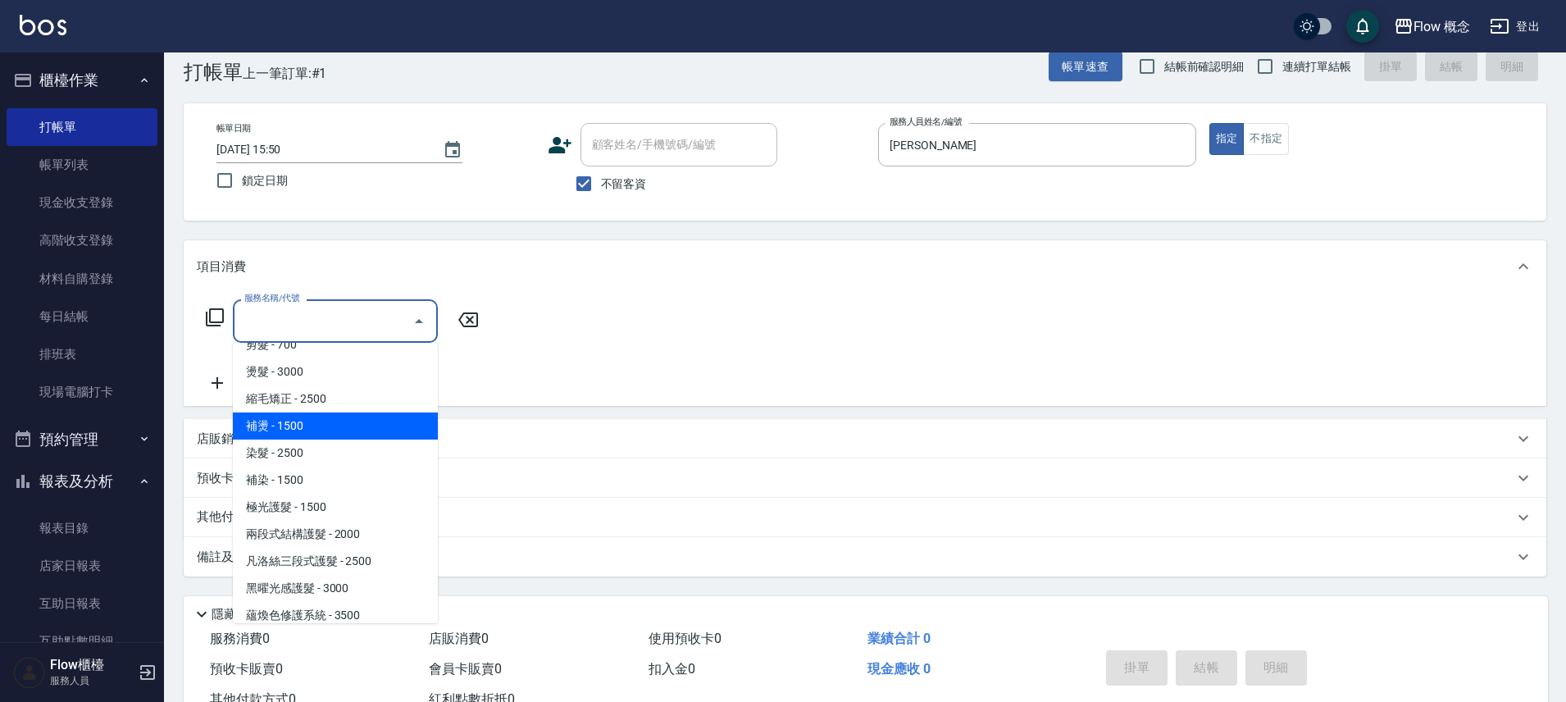
scroll to position [150, 0]
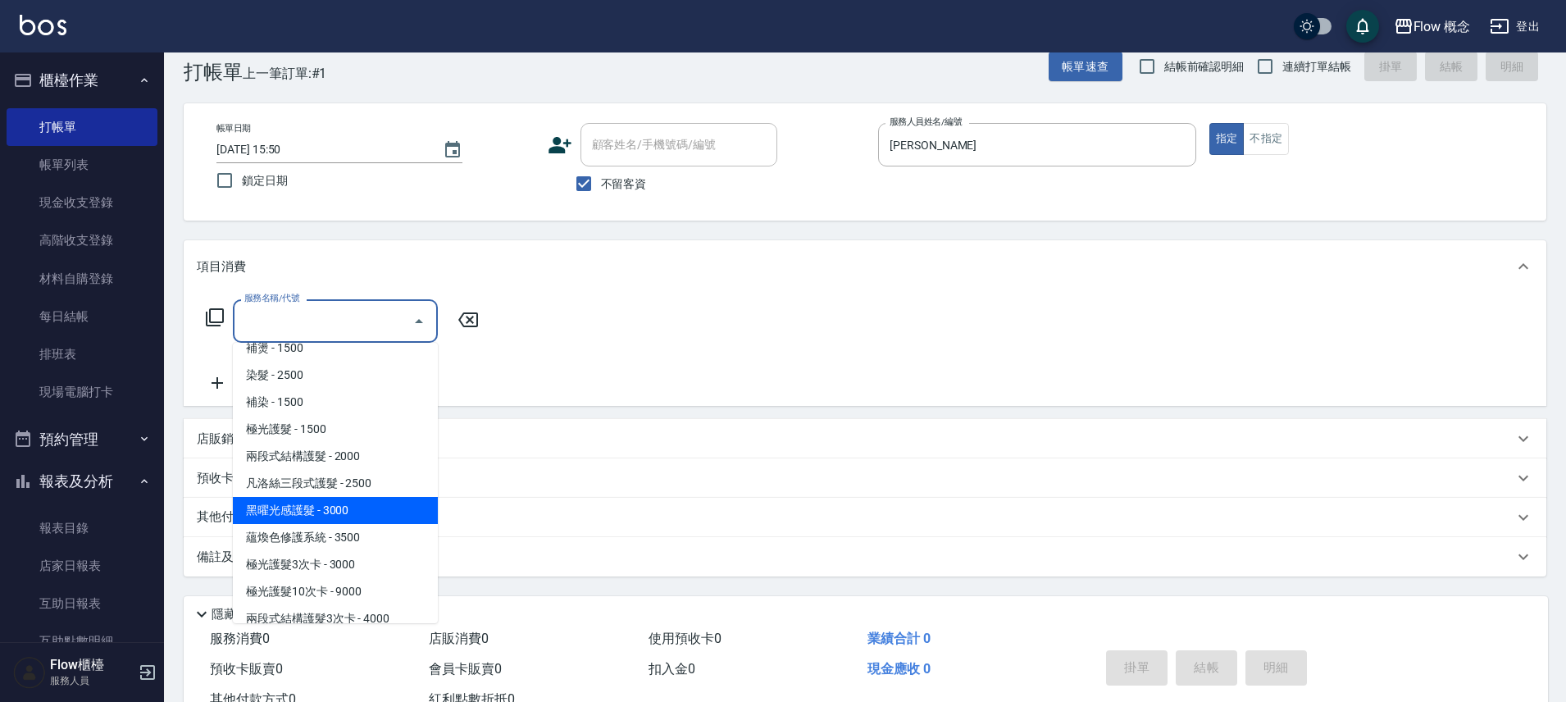
click at [311, 511] on span "黑曜光感護髮 - 3000" at bounding box center [335, 510] width 205 height 27
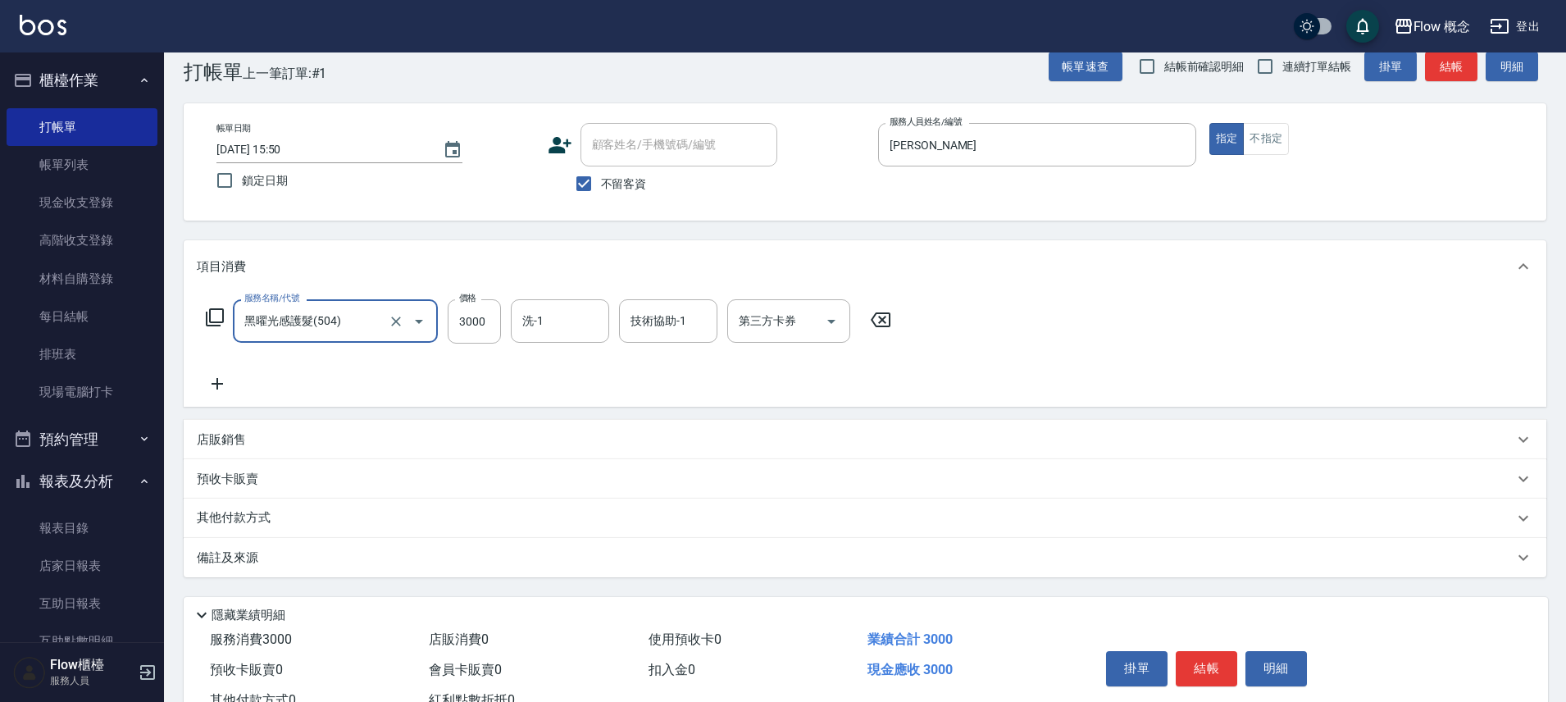
click at [350, 337] on div "黑曜光感護髮(504) 服務名稱/代號" at bounding box center [335, 320] width 205 height 43
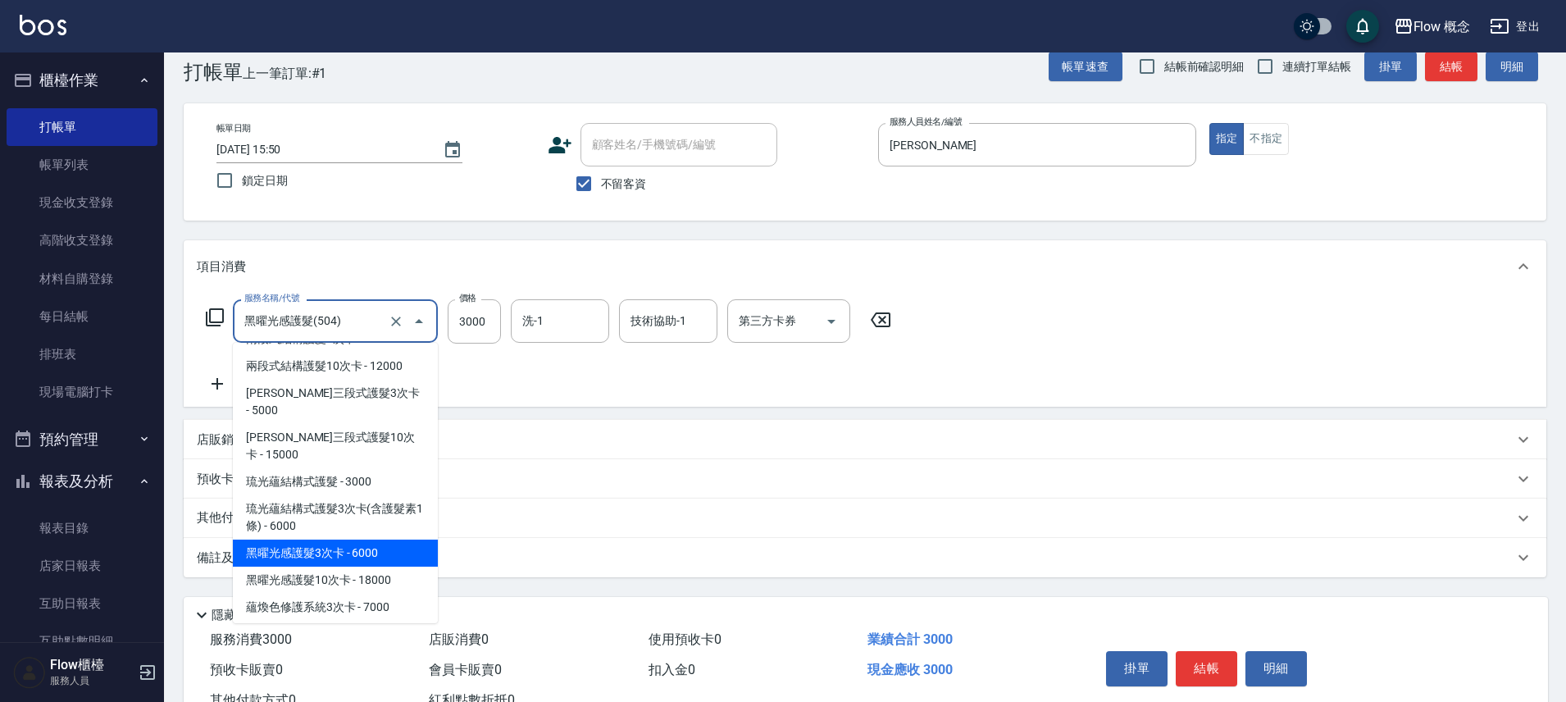
scroll to position [525, 0]
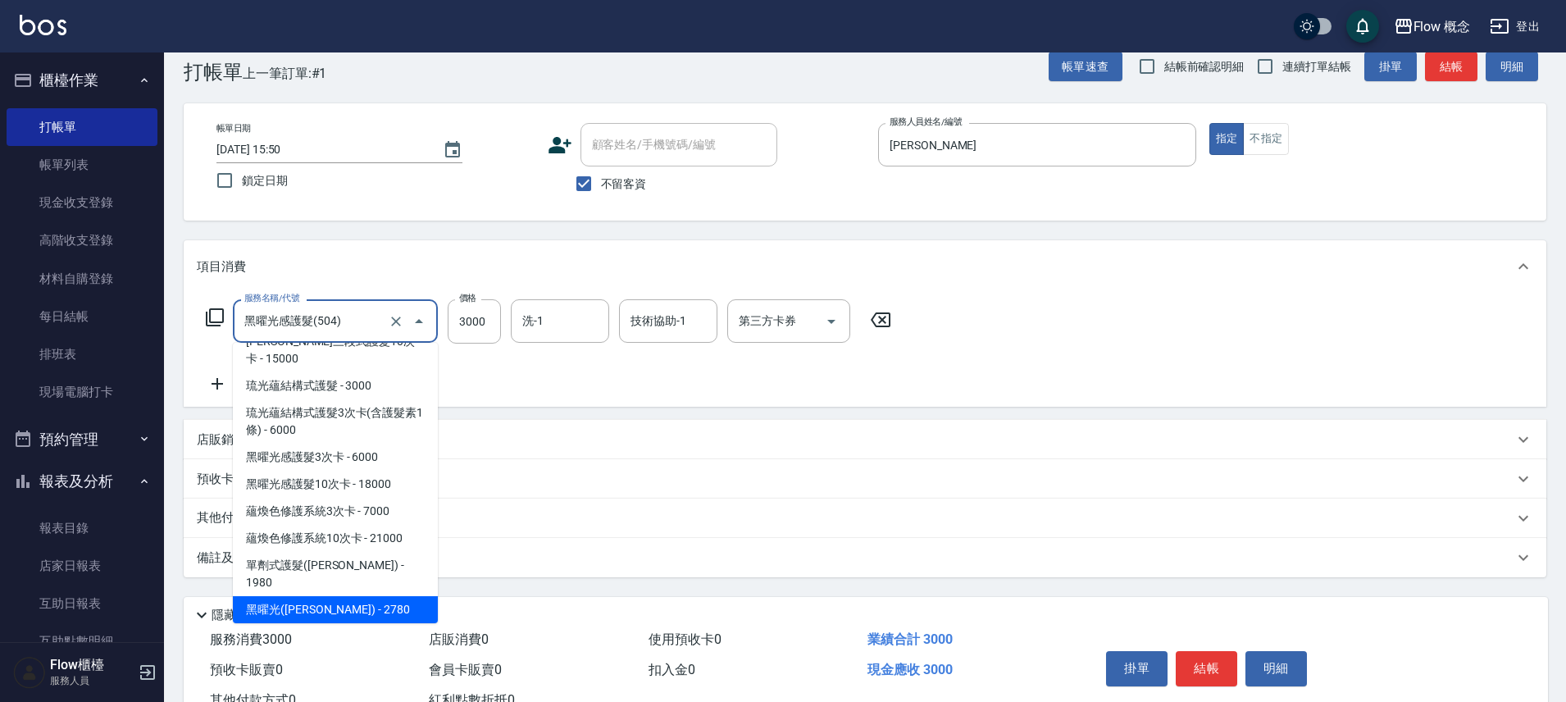
click at [345, 596] on span "黑曜光([PERSON_NAME]) - 2780" at bounding box center [335, 609] width 205 height 27
type input "黑曜光([PERSON_NAME])(520)"
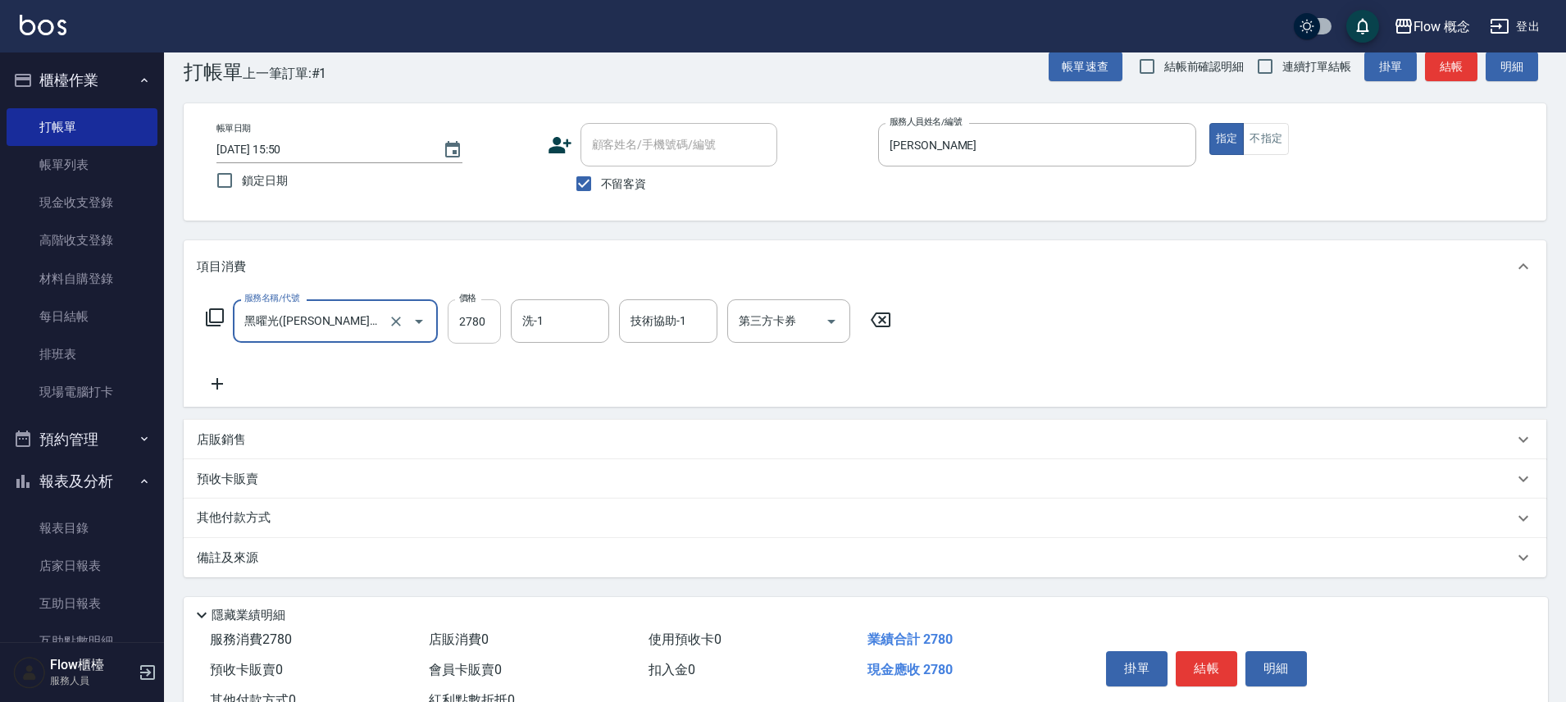
click at [475, 332] on input "2780" at bounding box center [474, 321] width 53 height 44
type input "2980"
click at [548, 328] on input "洗-1" at bounding box center [560, 321] width 84 height 29
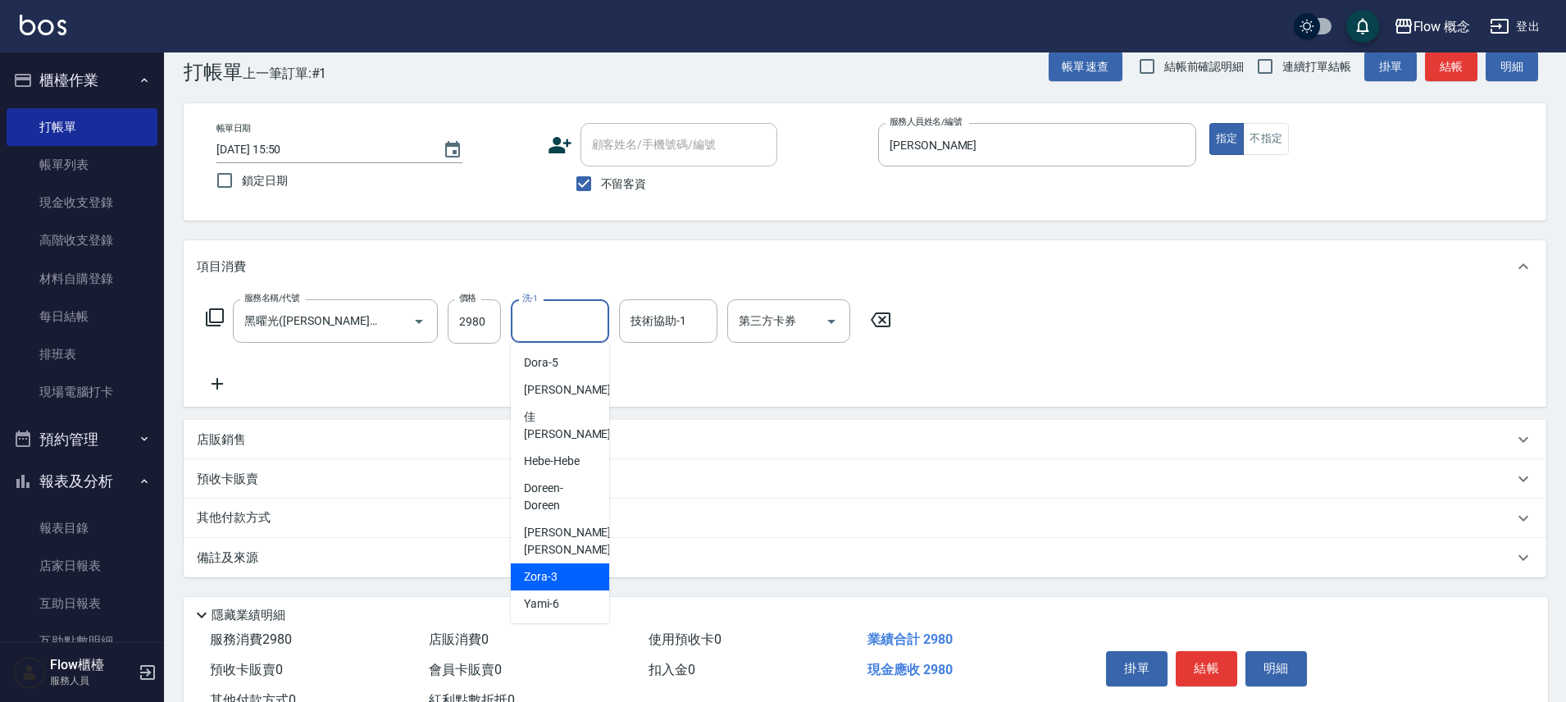
click at [533, 563] on div "Zora -3" at bounding box center [560, 576] width 98 height 27
type input "Zora-3"
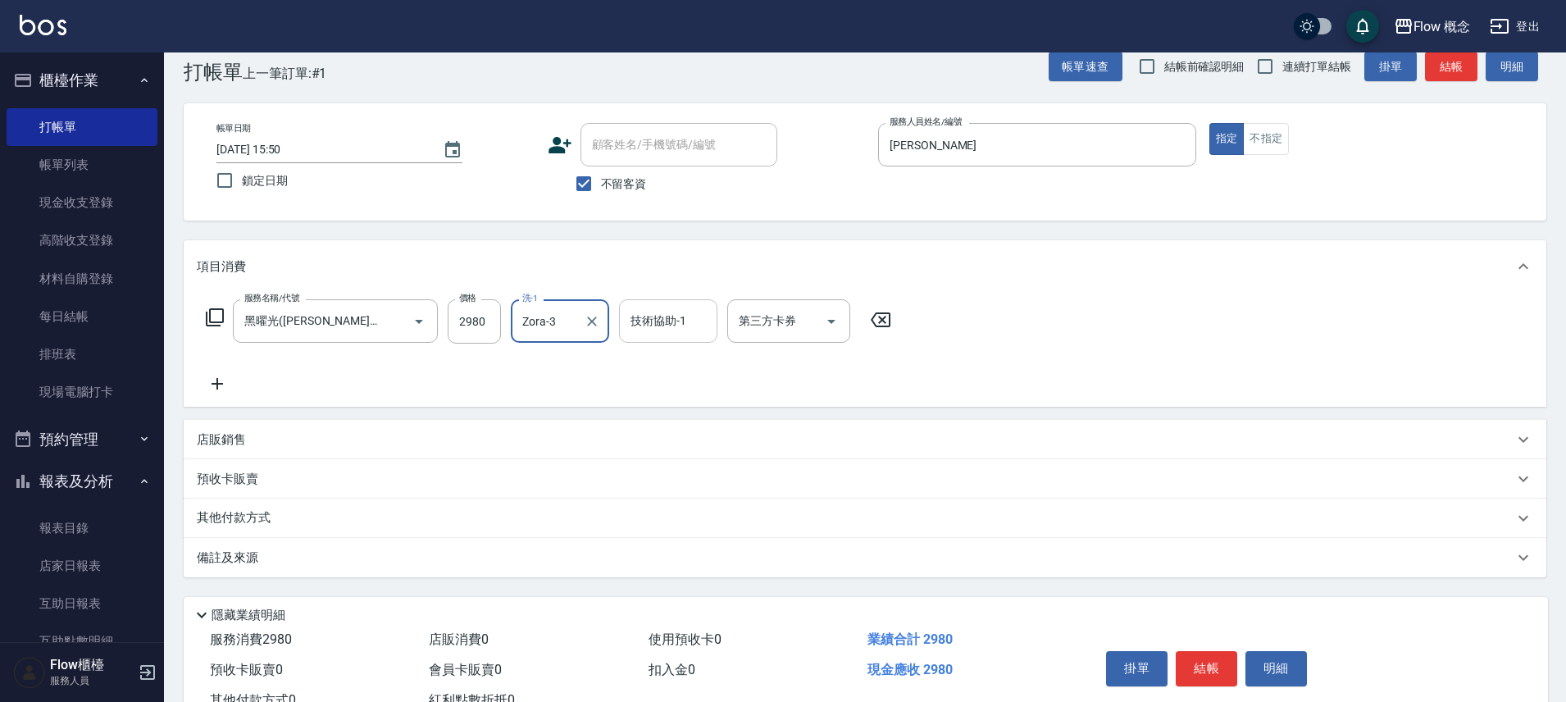
click at [640, 310] on div "技術協助-1 技術協助-1" at bounding box center [668, 320] width 98 height 43
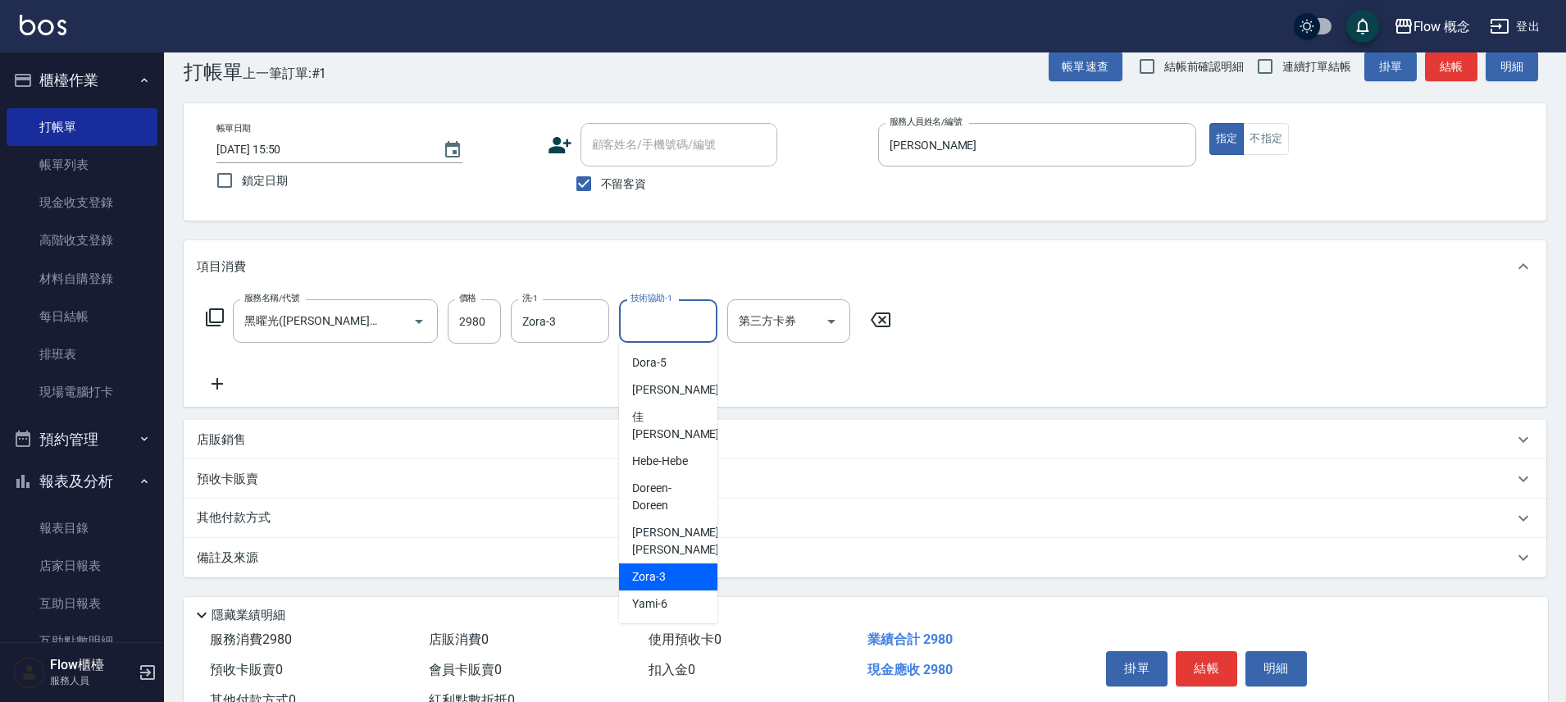
click at [675, 563] on div "Zora -3" at bounding box center [668, 576] width 98 height 27
type input "Zora-3"
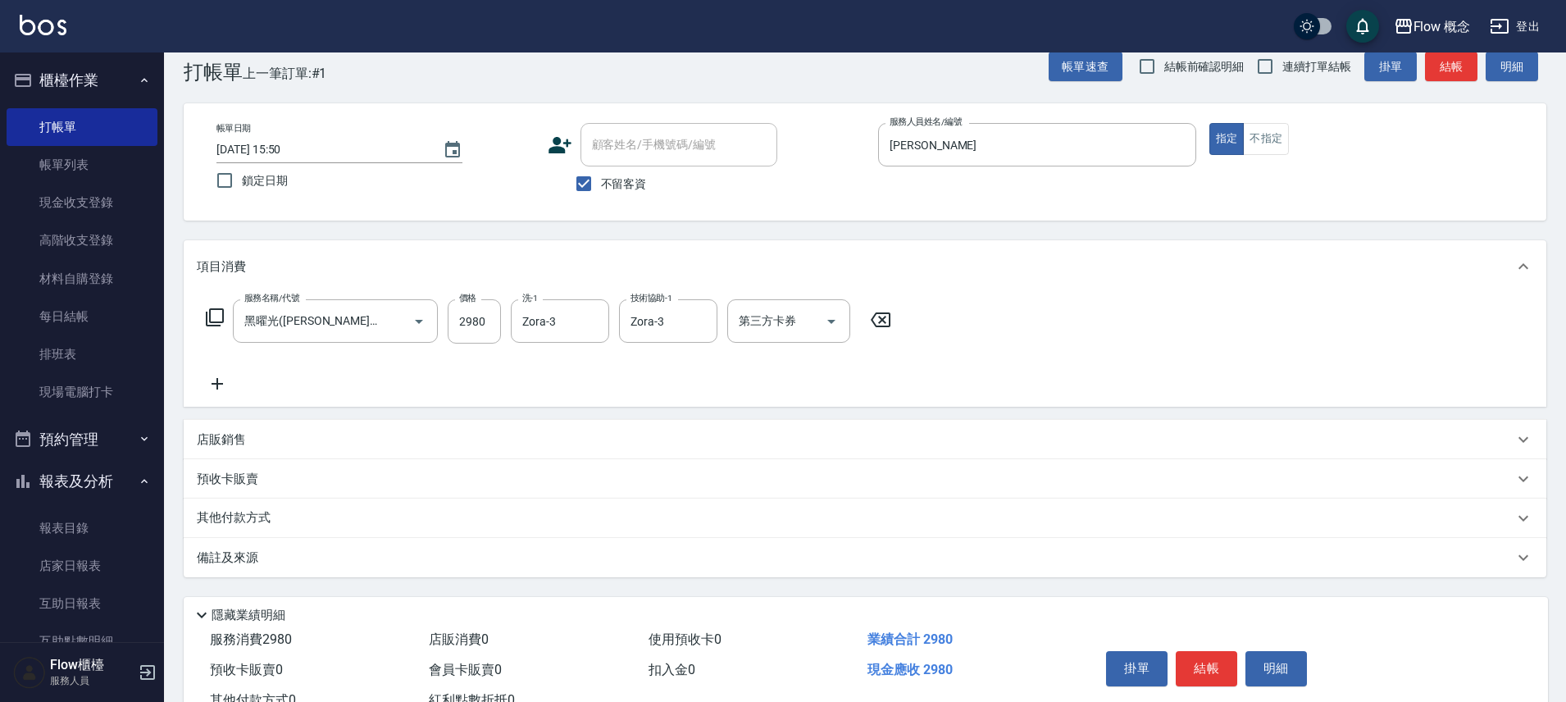
click at [566, 551] on div "備註及來源" at bounding box center [855, 557] width 1316 height 17
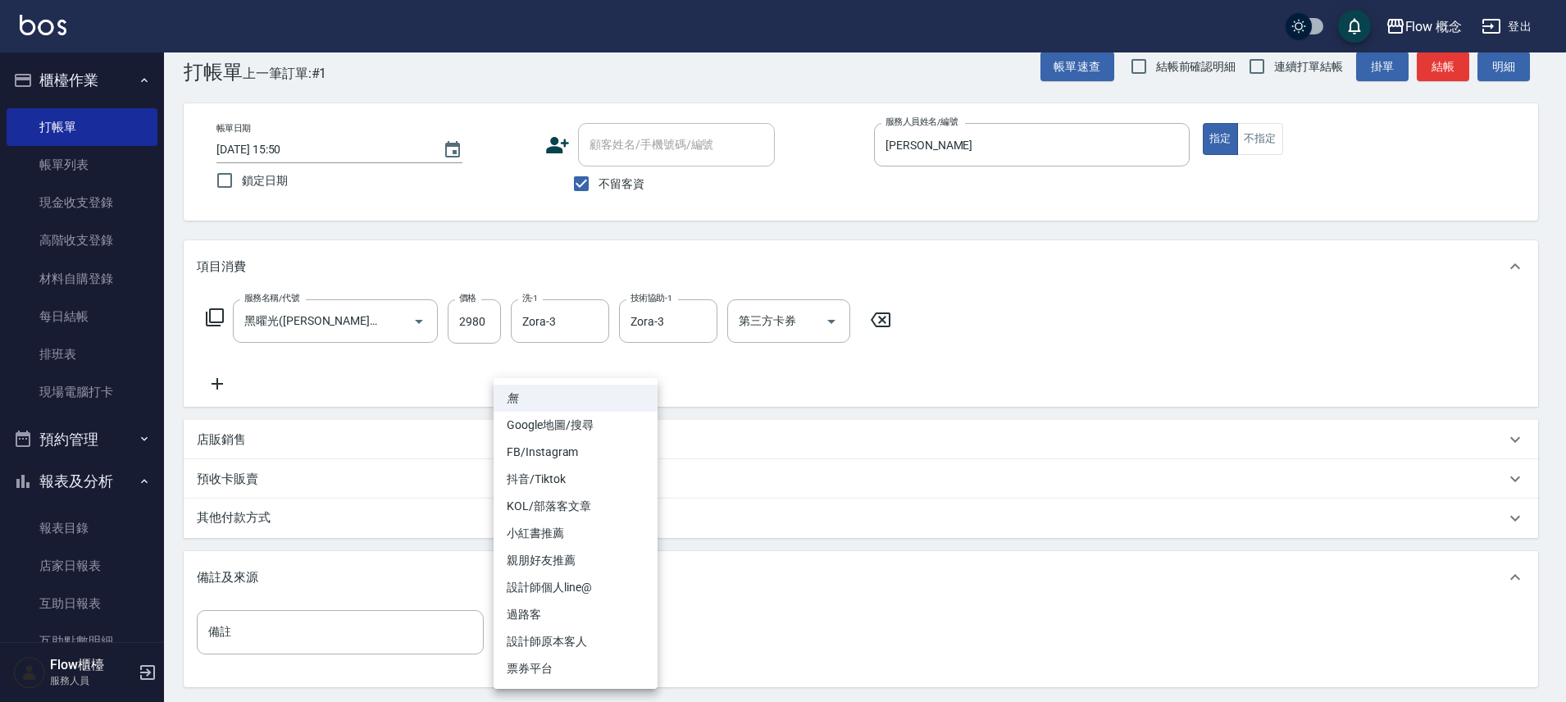
click at [626, 627] on body "Flow 概念 登出 櫃檯作業 打帳單 帳單列表 現金收支登錄 高階收支登錄 材料自購登錄 每日結帳 排班表 現場電腦打卡 預約管理 預約管理 單日預約紀錄 …" at bounding box center [783, 417] width 1566 height 893
click at [568, 639] on li "設計師原本客人" at bounding box center [575, 641] width 164 height 27
type input "設計師原本客人"
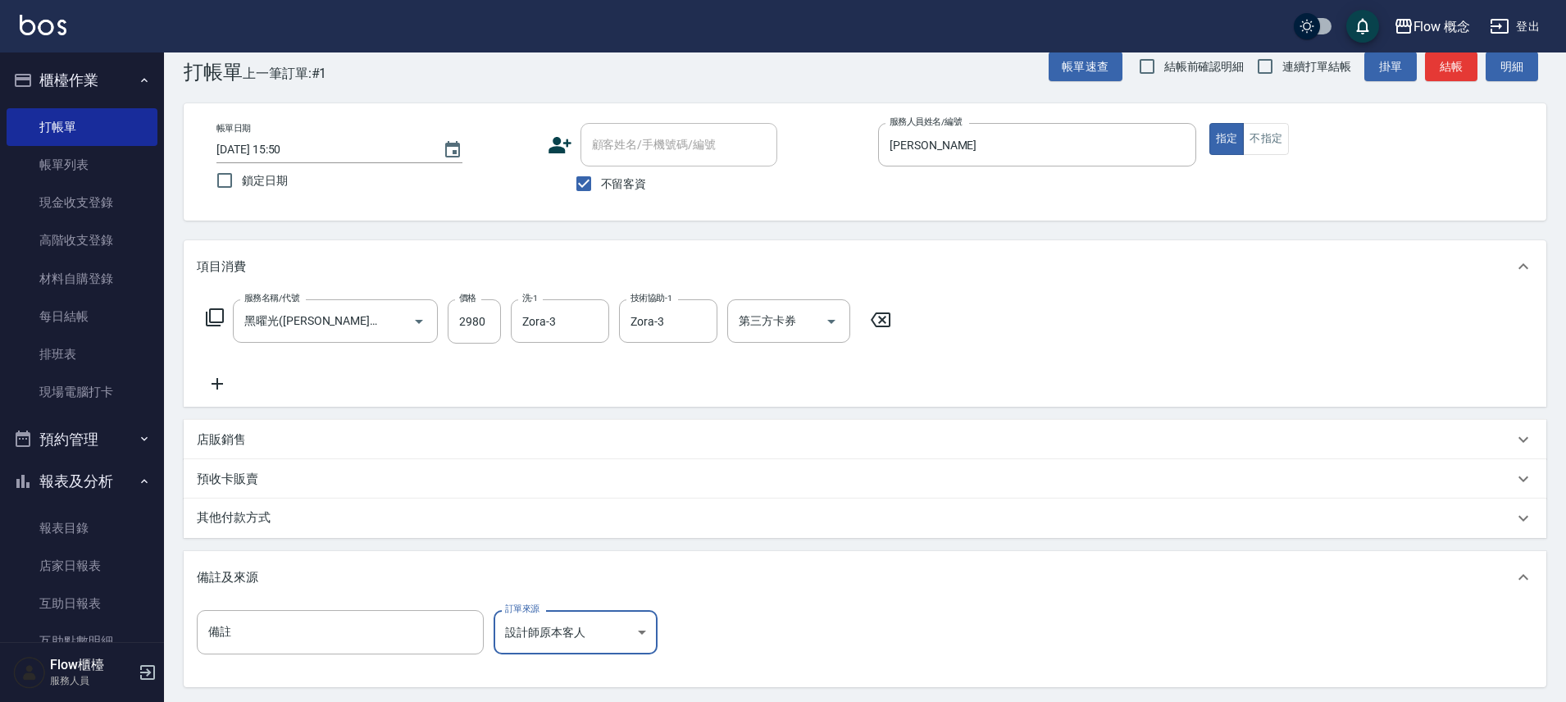
scroll to position [199, 0]
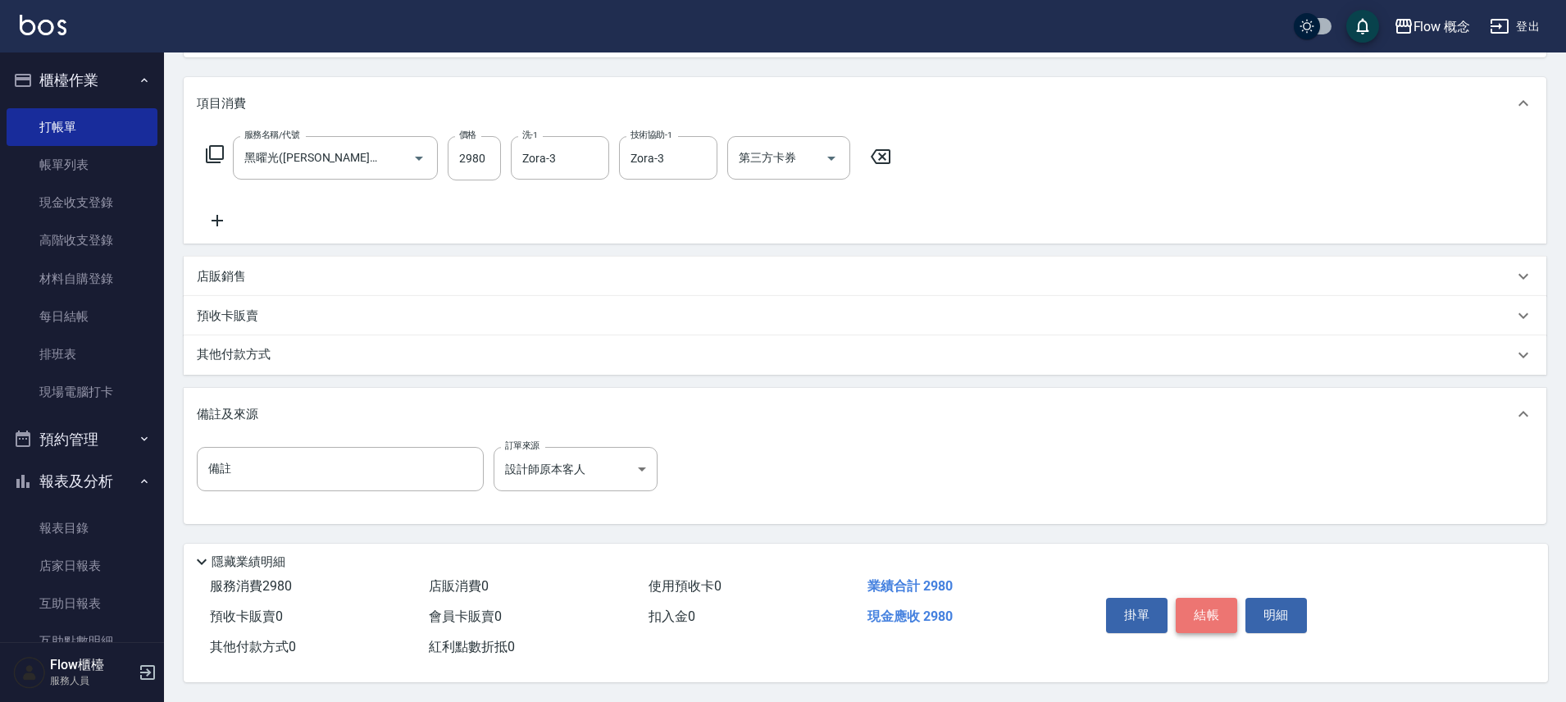
click at [1208, 608] on button "結帳" at bounding box center [1205, 615] width 61 height 34
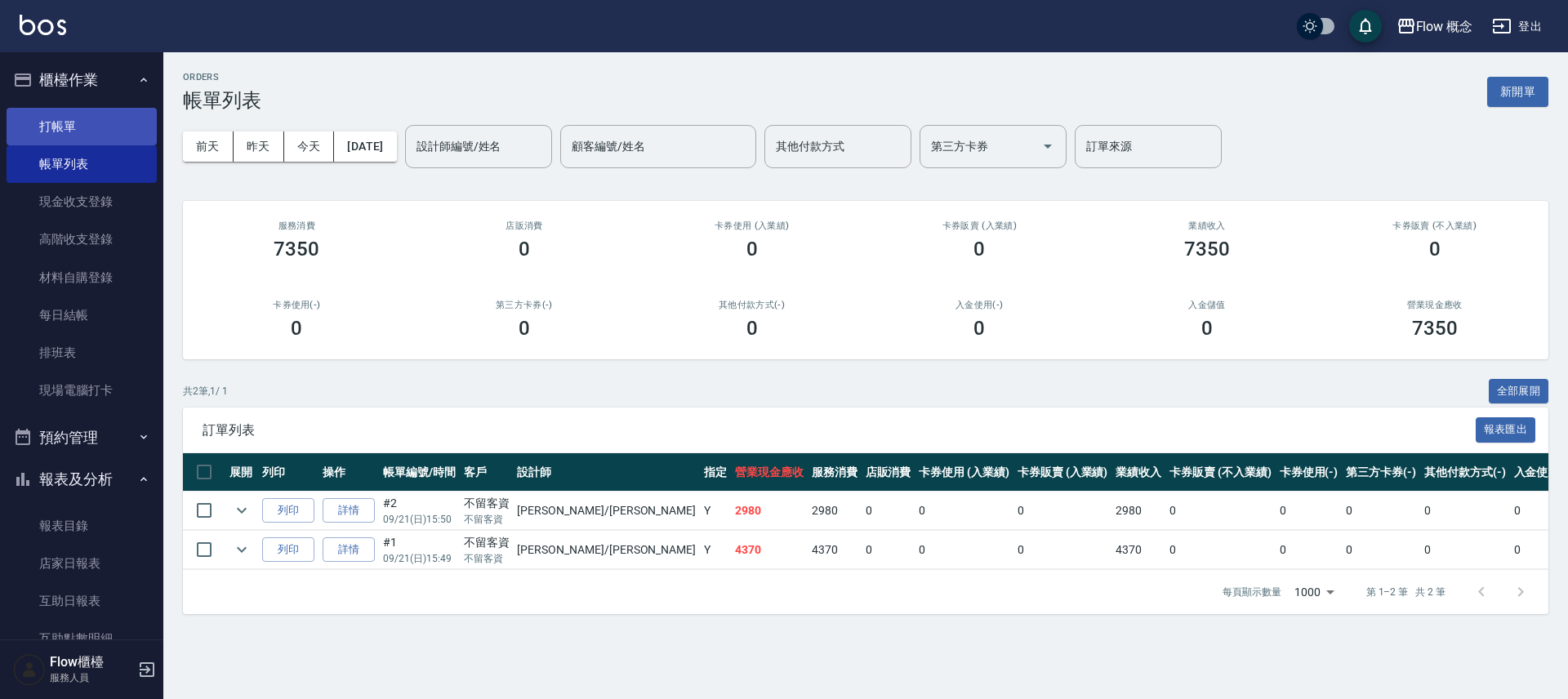
click at [83, 120] on link "打帳單" at bounding box center [82, 126] width 150 height 38
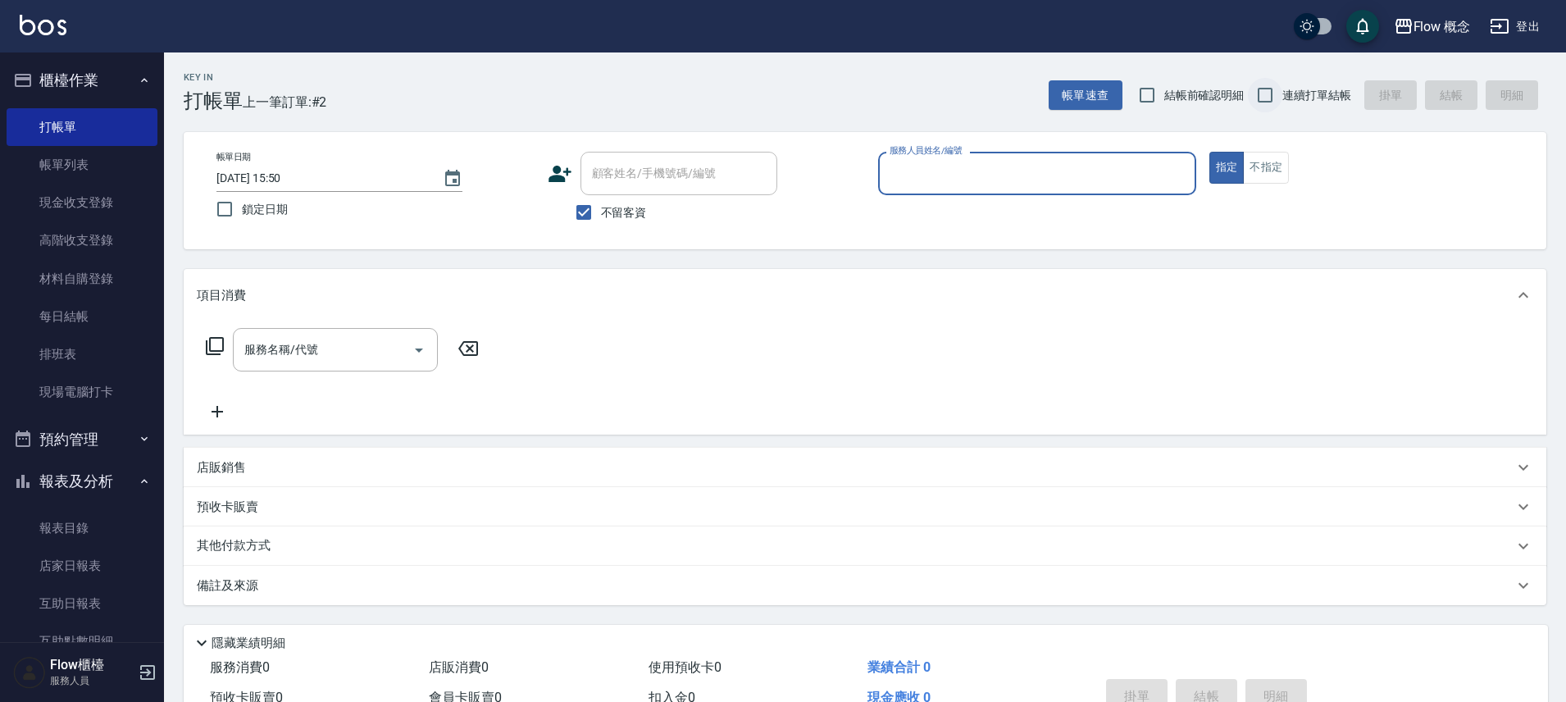
click at [1264, 88] on input "連續打單結帳" at bounding box center [1265, 95] width 34 height 34
checkbox input "true"
click at [1066, 177] on input "服務人員姓名/編號" at bounding box center [1036, 173] width 303 height 29
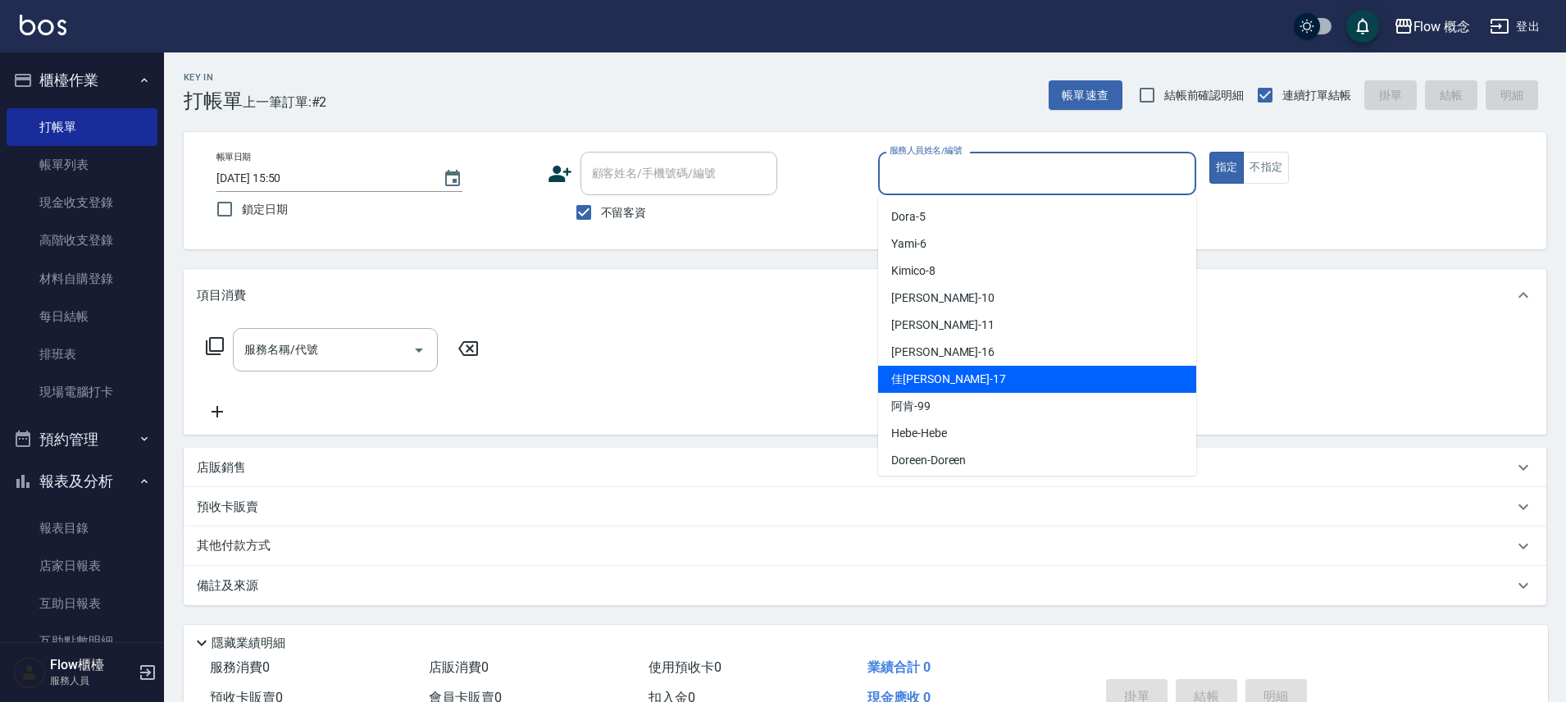
scroll to position [57, 0]
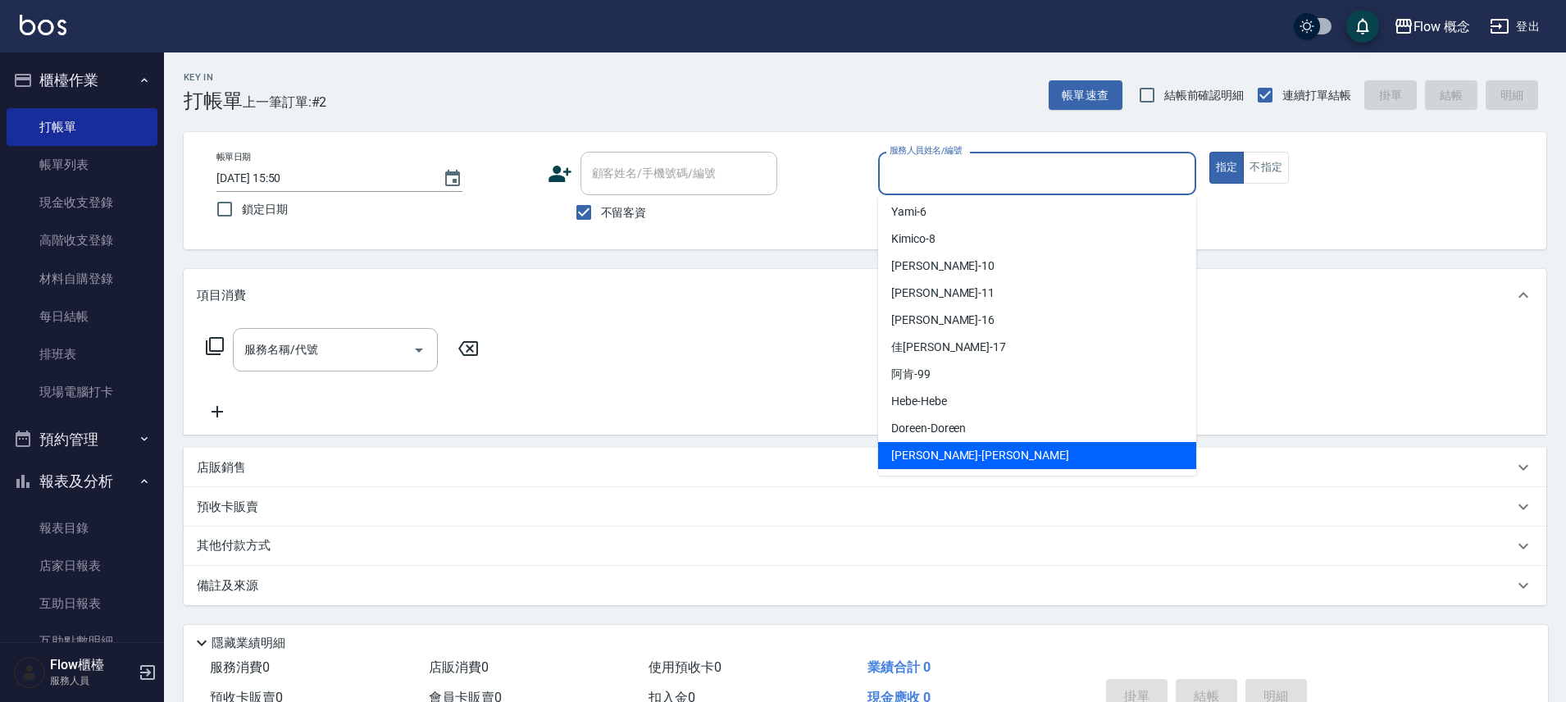
click at [929, 448] on span "[PERSON_NAME] -[PERSON_NAME]" at bounding box center [980, 455] width 178 height 17
type input "[PERSON_NAME]"
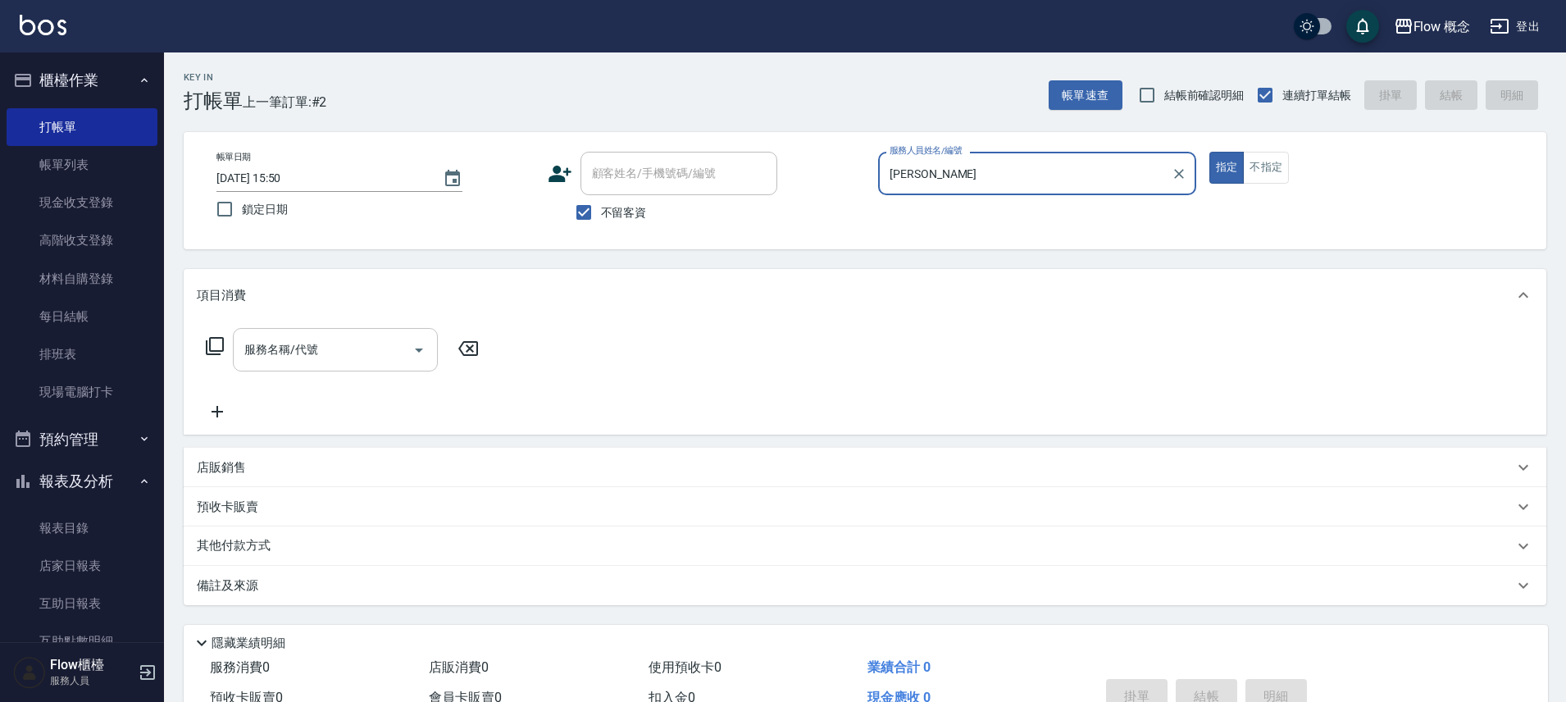
click at [377, 348] on input "服務名稱/代號" at bounding box center [323, 349] width 166 height 29
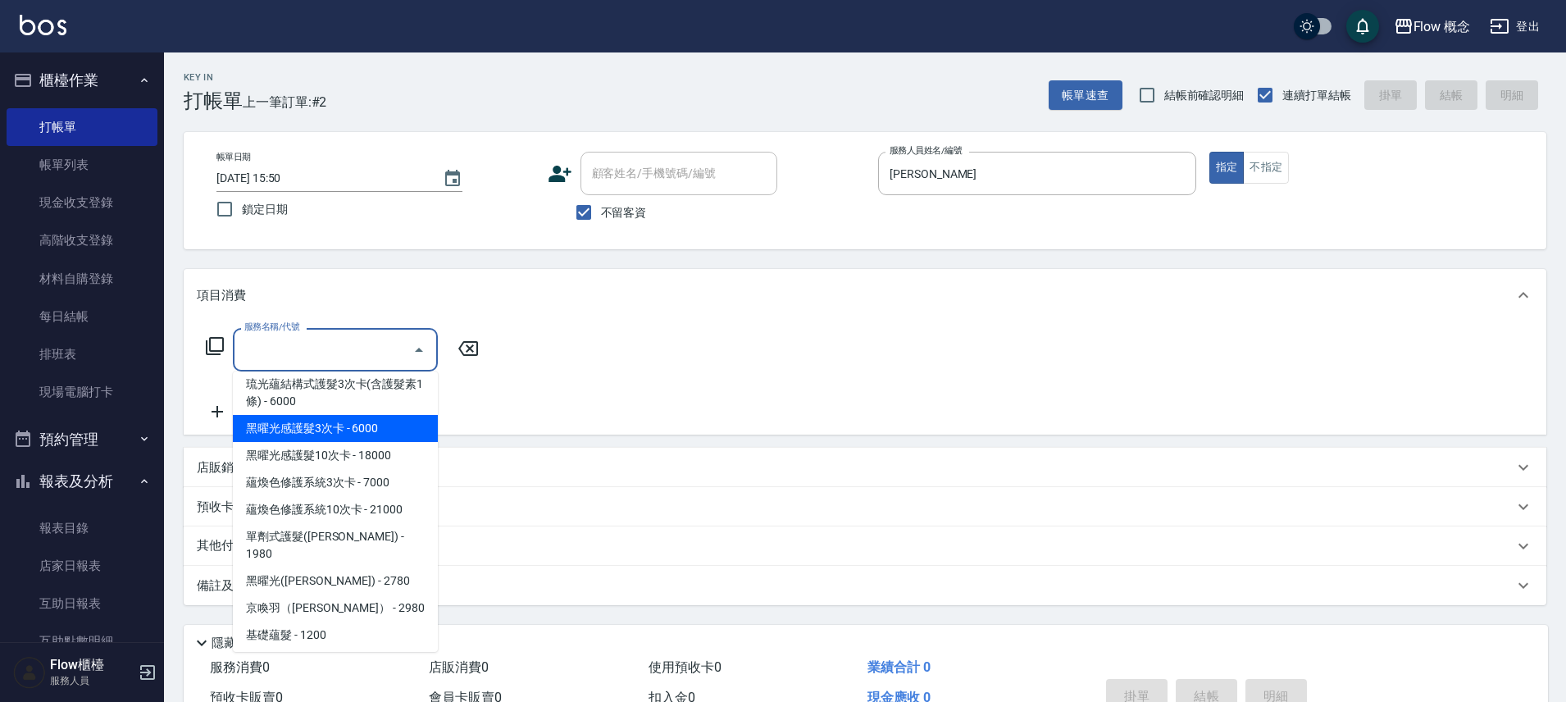
scroll to position [631, 0]
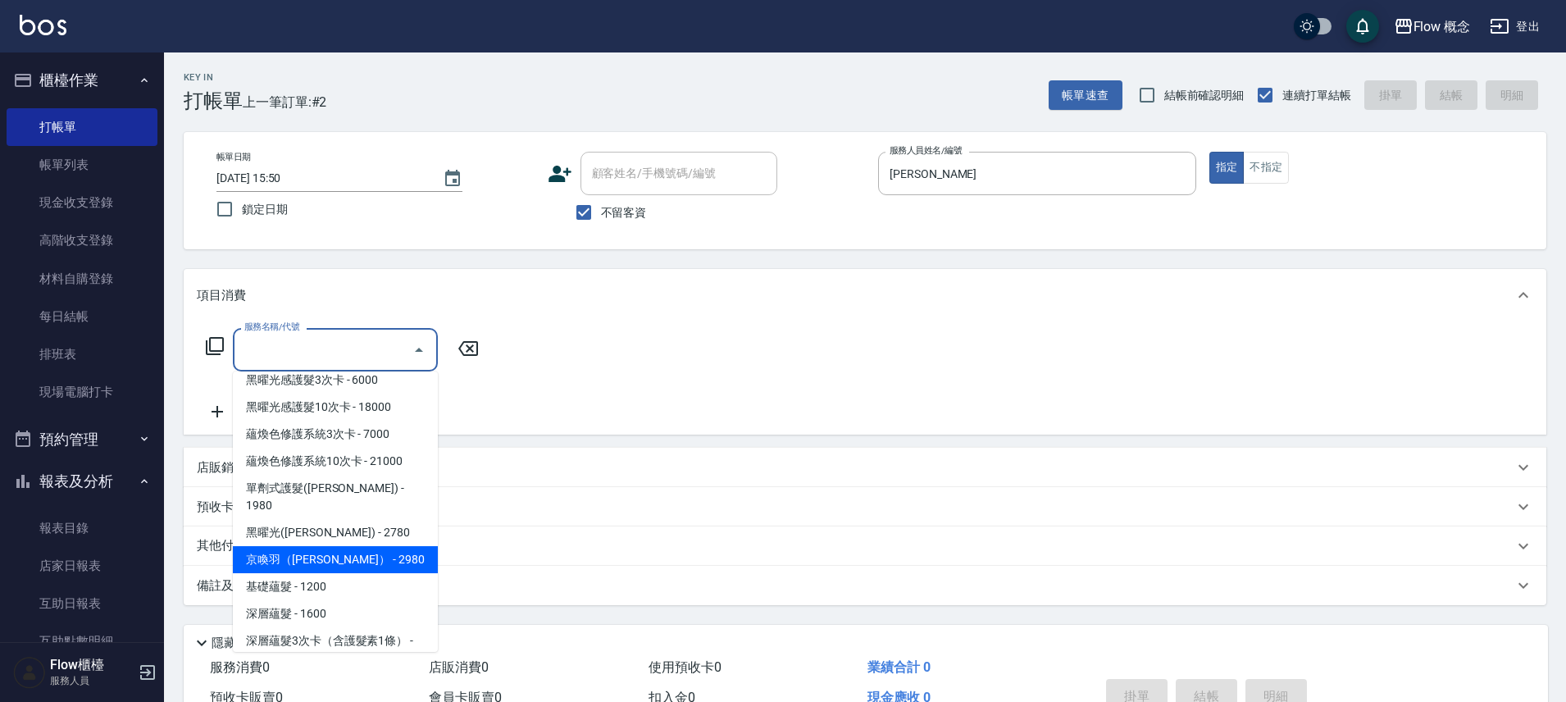
click at [332, 546] on span "京喚羽（[PERSON_NAME]） - 2980" at bounding box center [335, 559] width 205 height 27
type input "京喚羽（[PERSON_NAME]）(521)"
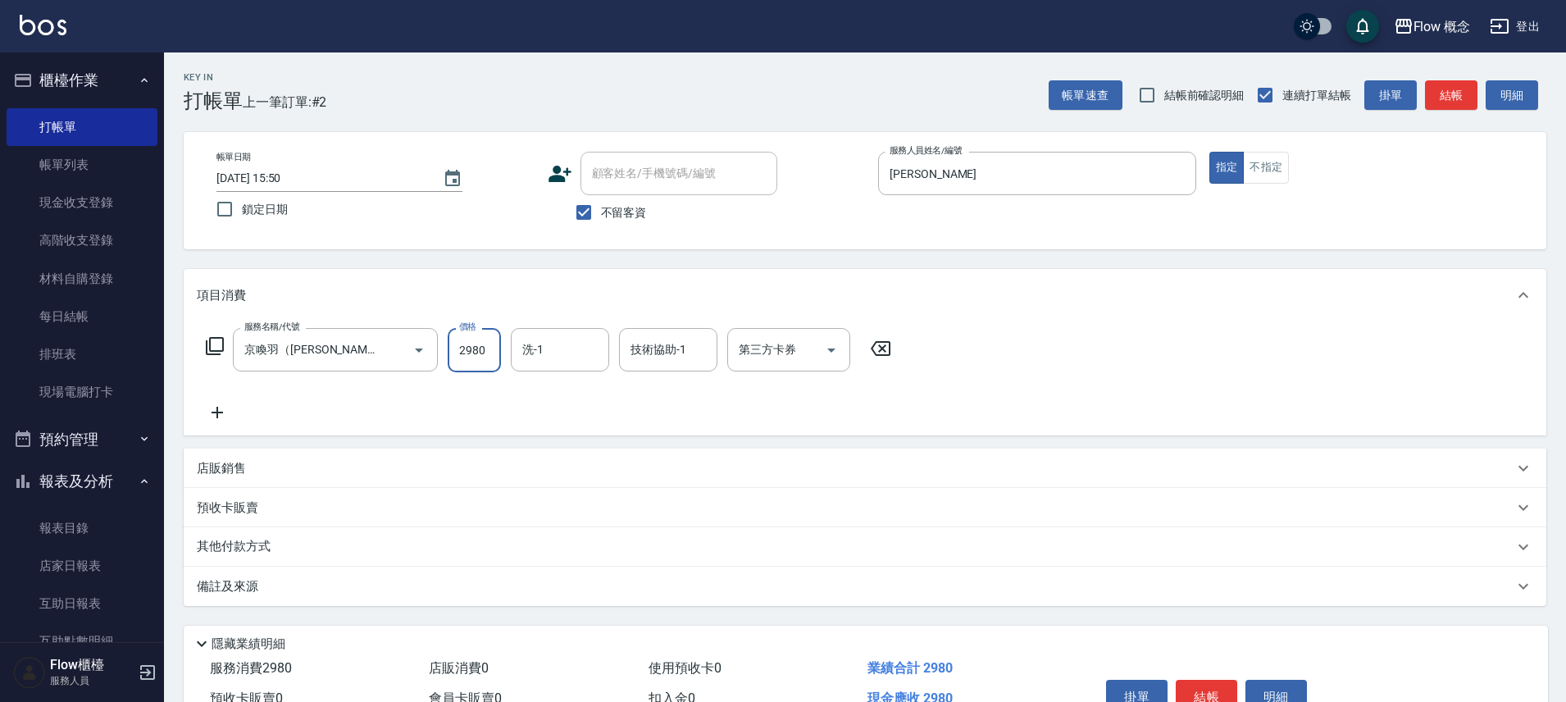
click at [468, 358] on input "2980" at bounding box center [474, 350] width 53 height 44
type input "3460"
drag, startPoint x: 590, startPoint y: 373, endPoint x: 571, endPoint y: 361, distance: 22.8
click at [588, 371] on div "服務名稱/代號 京喚羽（[PERSON_NAME]）(521) 服務名稱/代號 價格 3460 價格 洗-1 洗-1 技術協助-1 技術協助-1 第三方卡券 …" at bounding box center [549, 375] width 704 height 94
drag, startPoint x: 568, startPoint y: 357, endPoint x: 574, endPoint y: 366, distance: 10.7
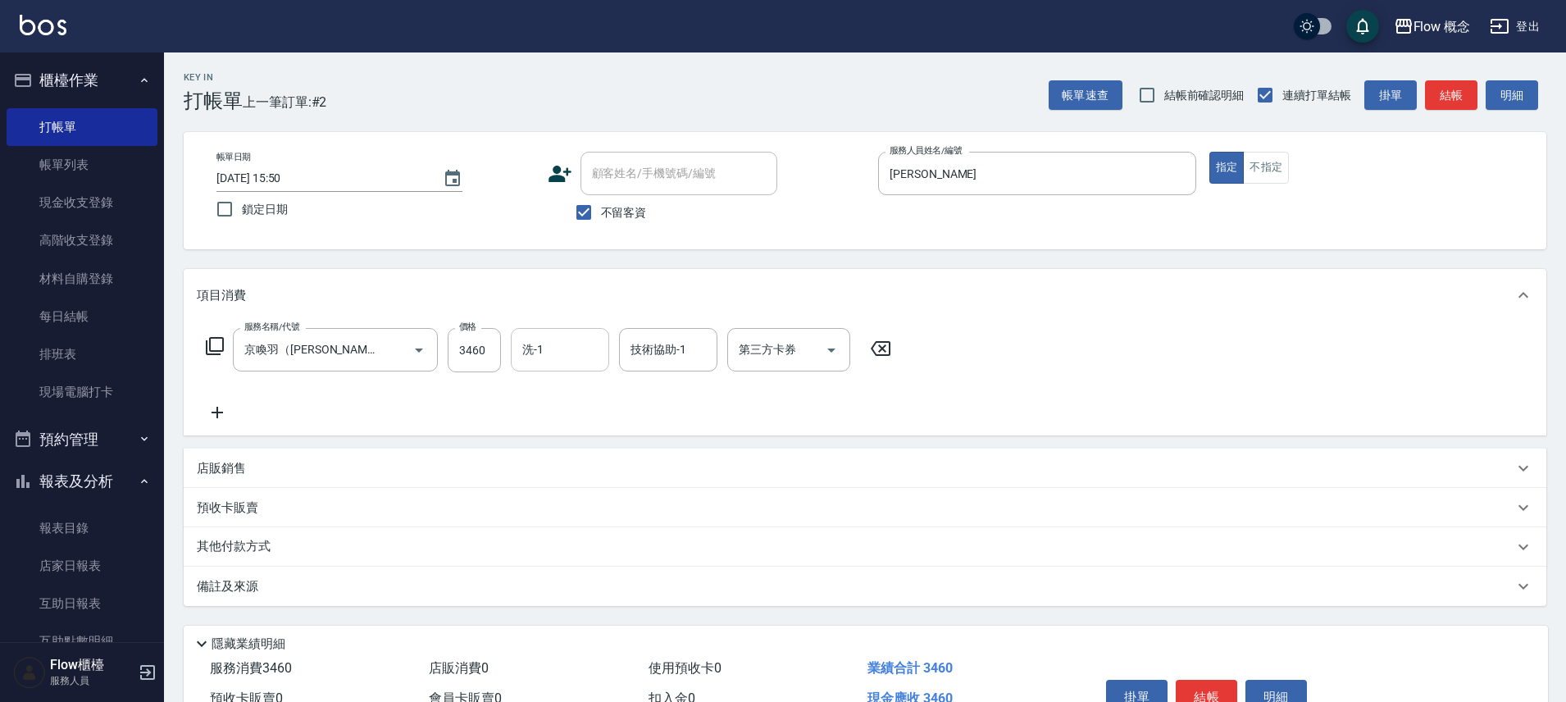
click at [569, 356] on input "洗-1" at bounding box center [560, 349] width 84 height 29
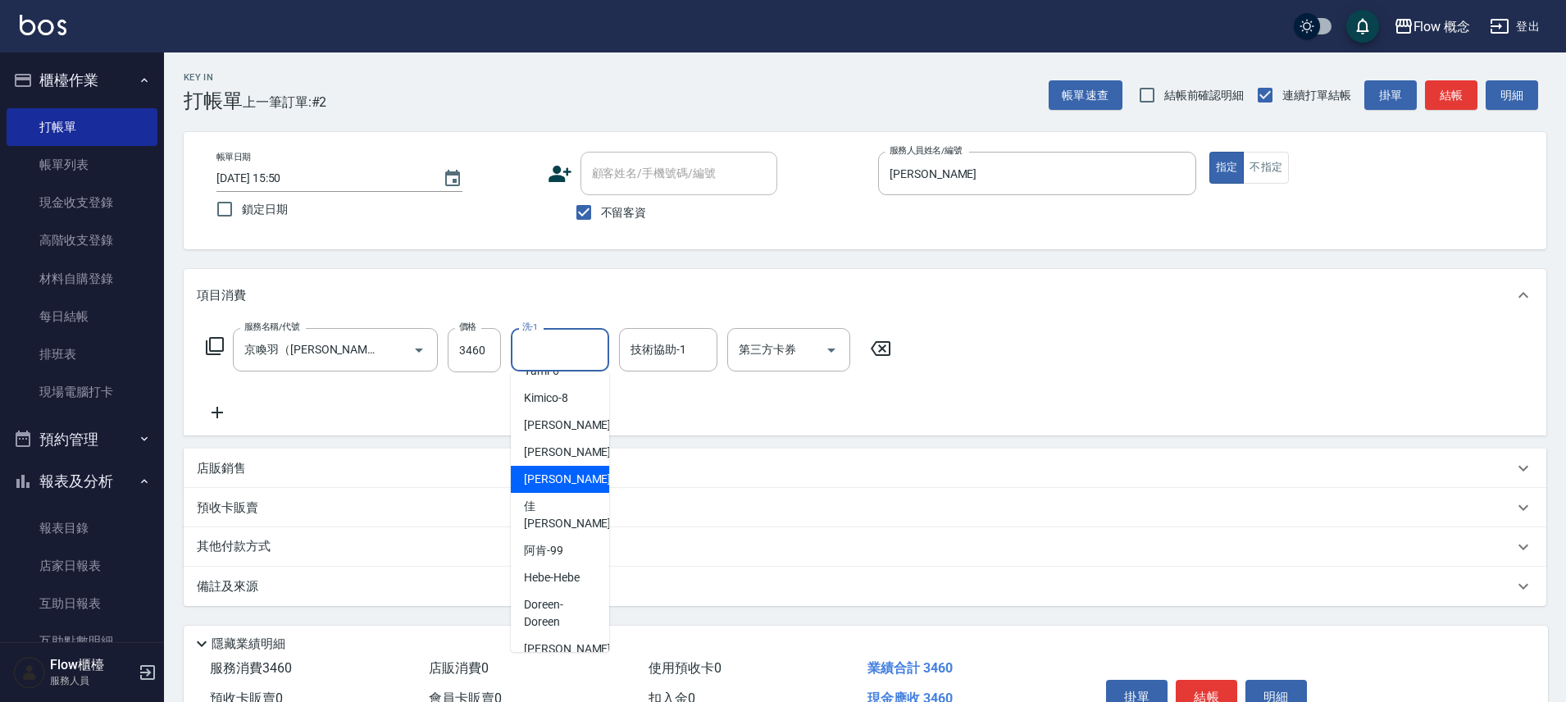
scroll to position [0, 0]
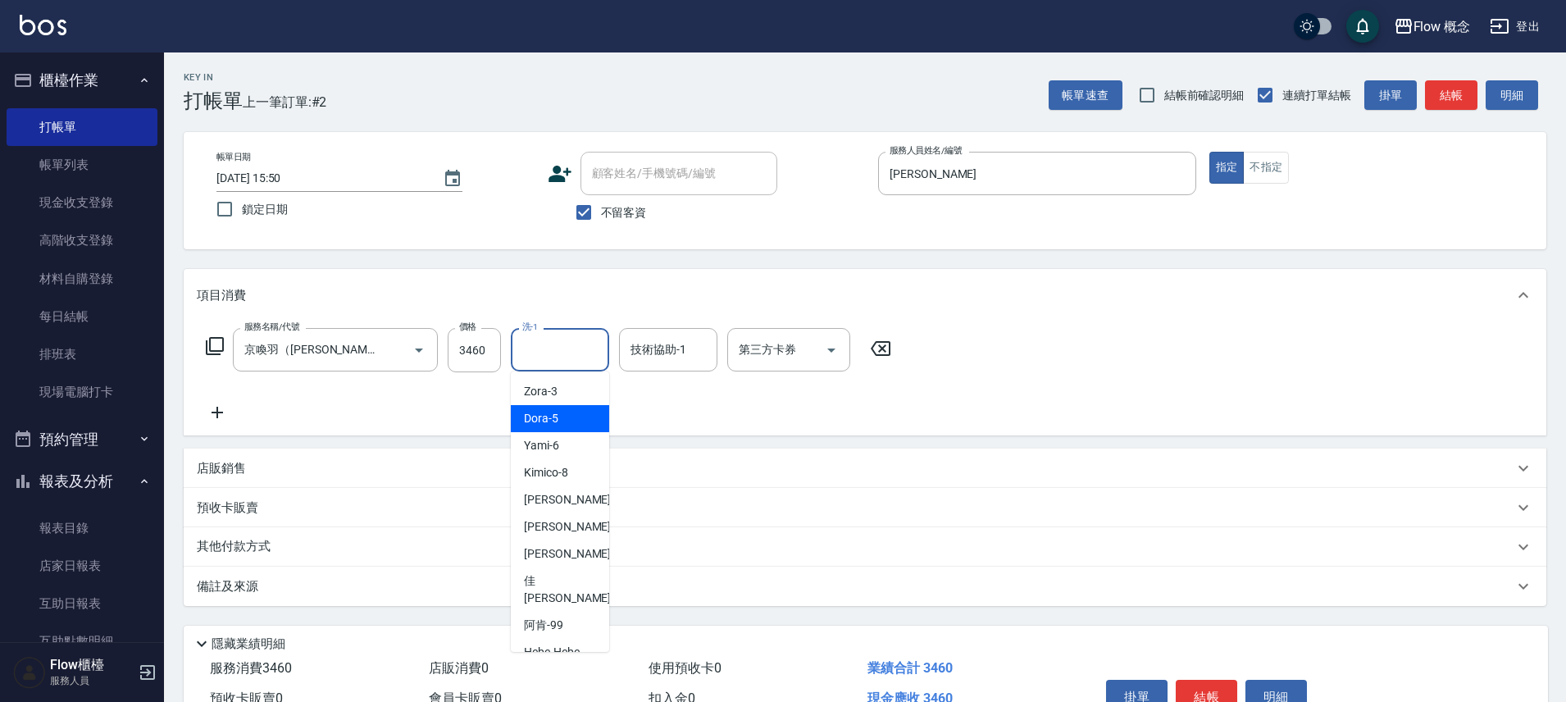
click at [553, 400] on div "Zora -3" at bounding box center [560, 391] width 98 height 27
type input "Zora-3"
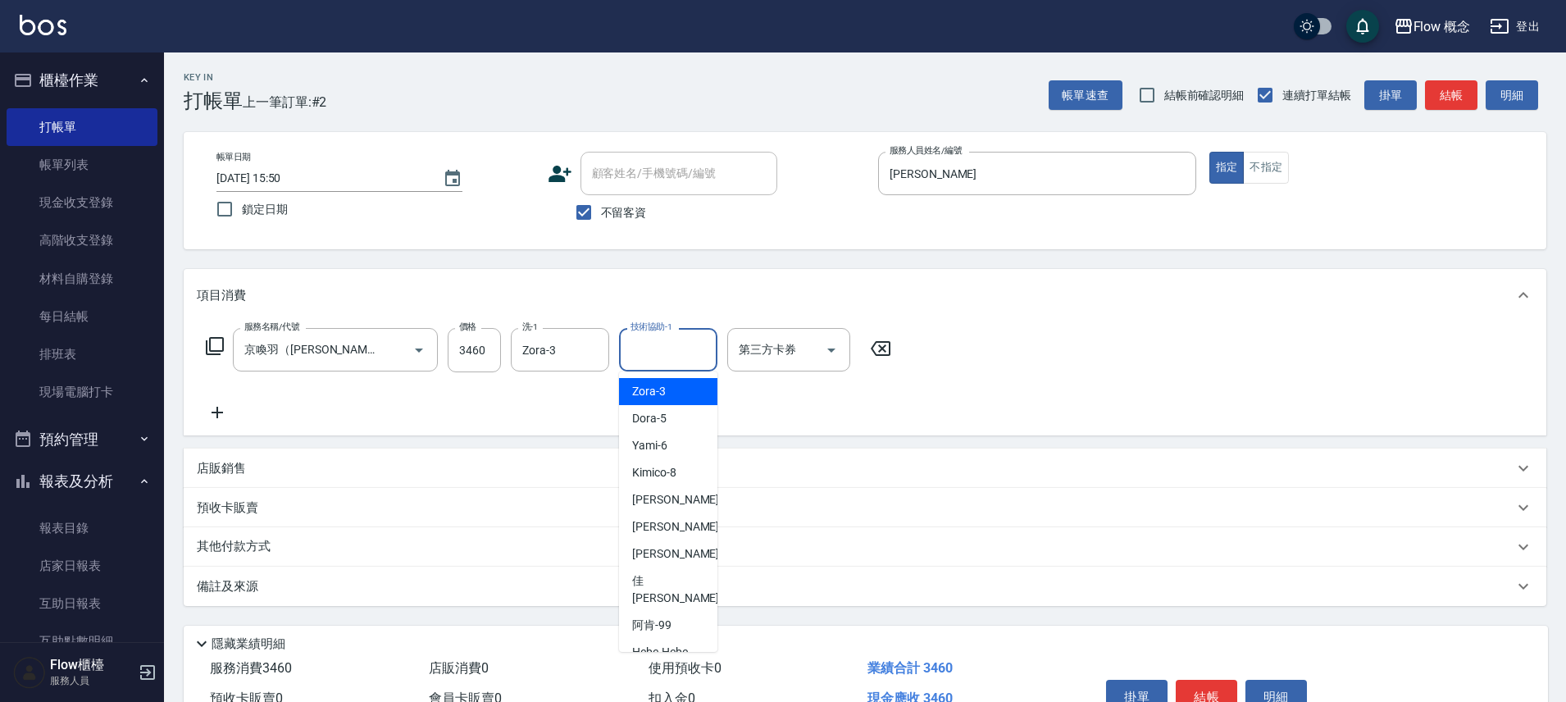
click at [639, 356] on input "技術協助-1" at bounding box center [668, 349] width 84 height 29
click at [639, 398] on span "Zora -3" at bounding box center [649, 391] width 34 height 17
type input "Zora-3"
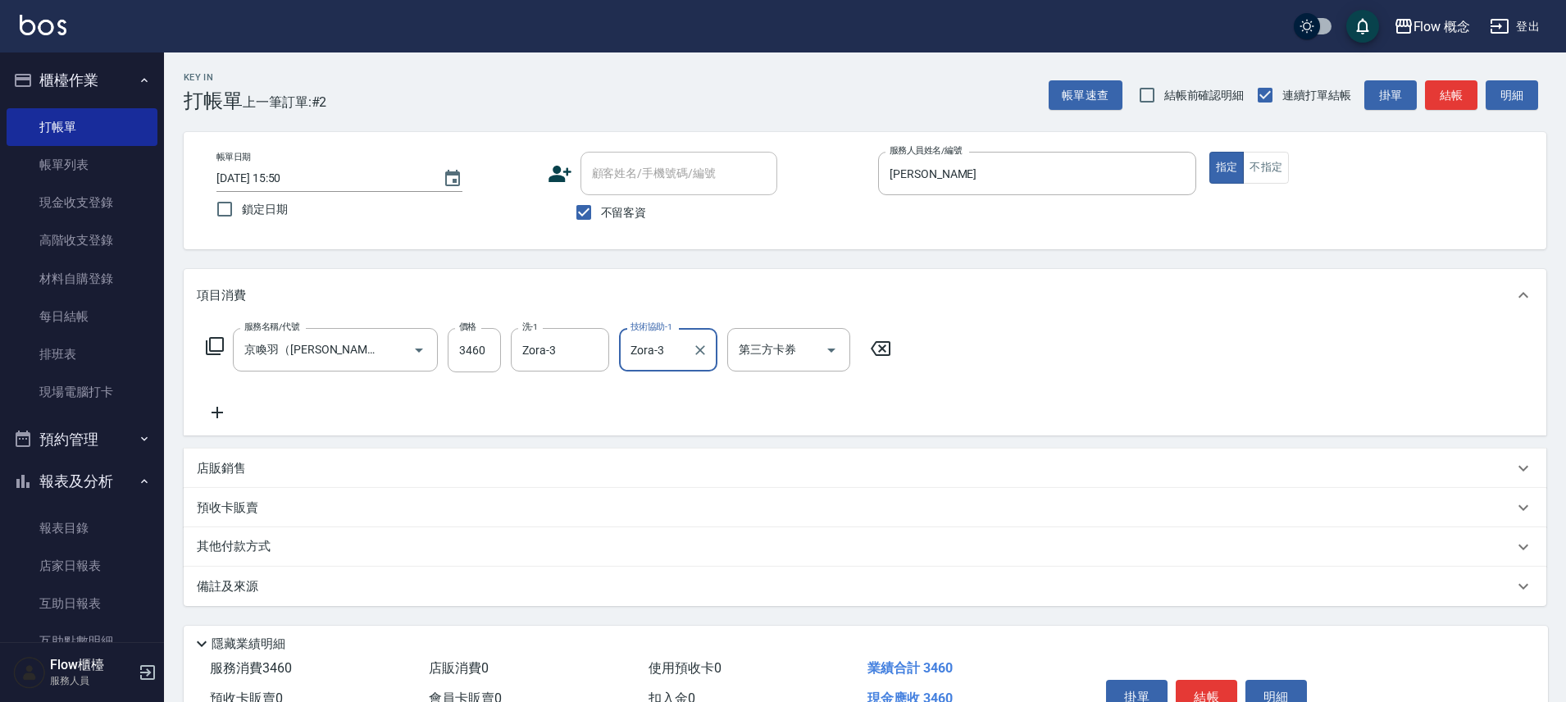
click at [375, 584] on div "備註及來源" at bounding box center [855, 586] width 1316 height 17
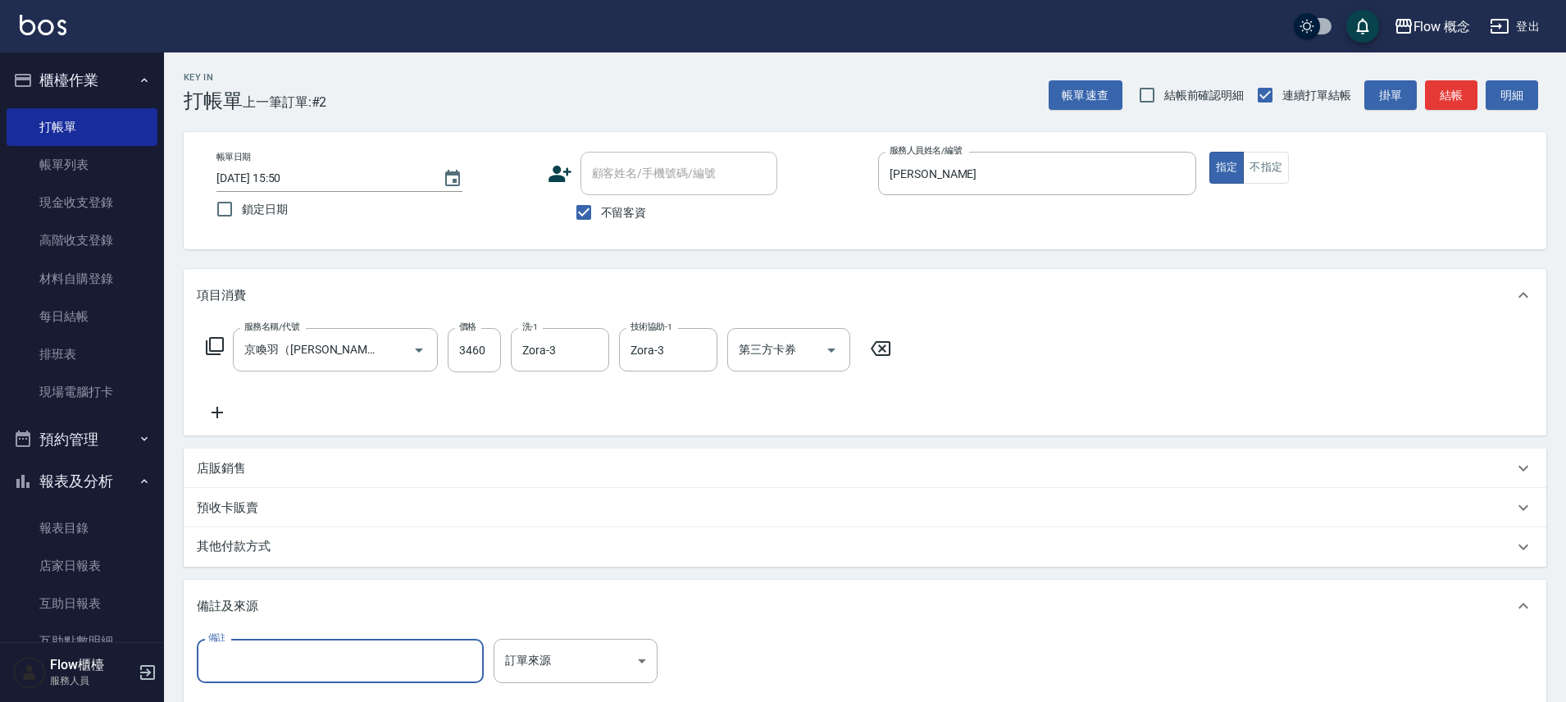
click at [368, 640] on input "備註" at bounding box center [340, 661] width 287 height 44
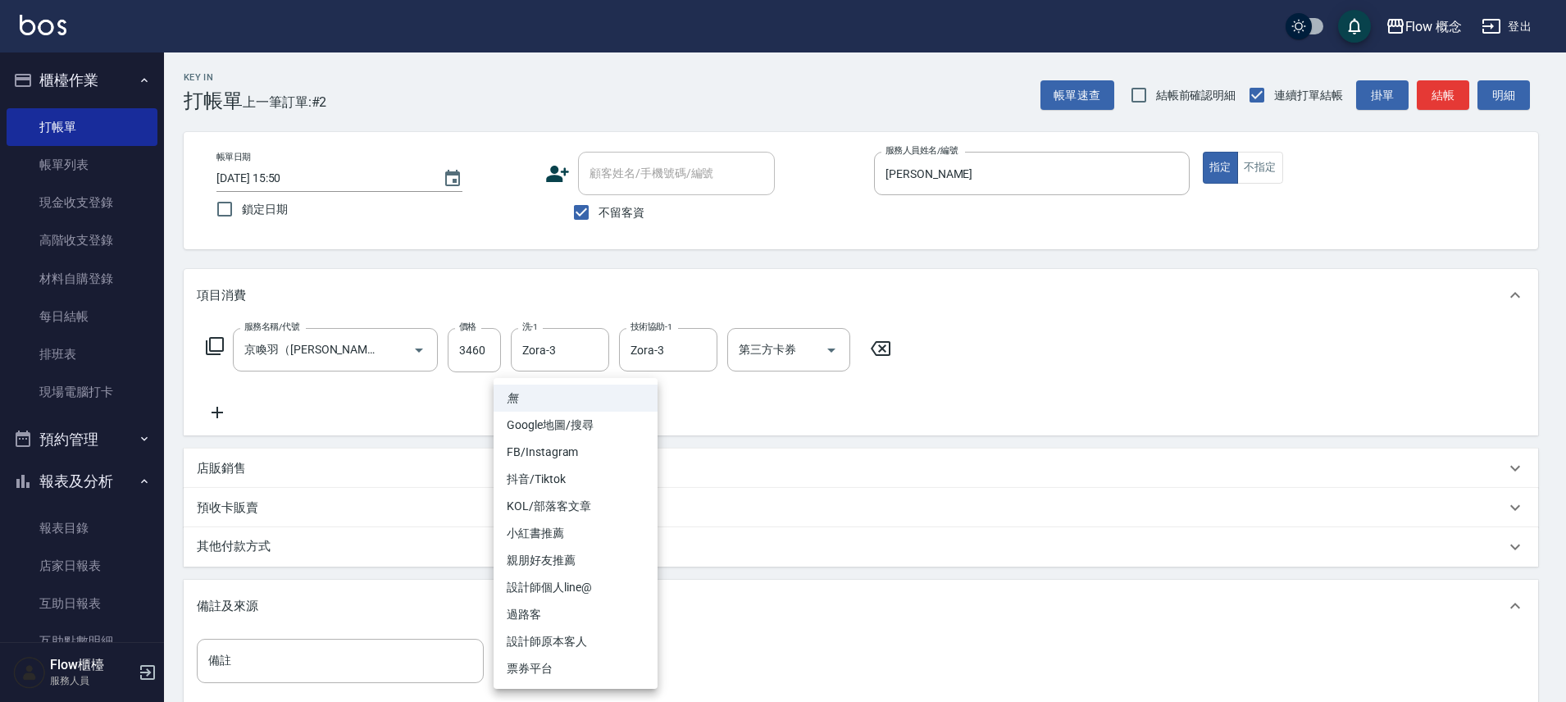
drag, startPoint x: 595, startPoint y: 662, endPoint x: 587, endPoint y: 625, distance: 38.6
click at [595, 663] on body "Flow 概念 登出 櫃檯作業 打帳單 帳單列表 現金收支登錄 高階收支登錄 材料自購登錄 每日結帳 排班表 現場電腦打卡 預約管理 預約管理 單日預約紀錄 …" at bounding box center [783, 446] width 1566 height 893
click at [570, 648] on li "設計師原本客人" at bounding box center [575, 641] width 164 height 27
type input "設計師原本客人"
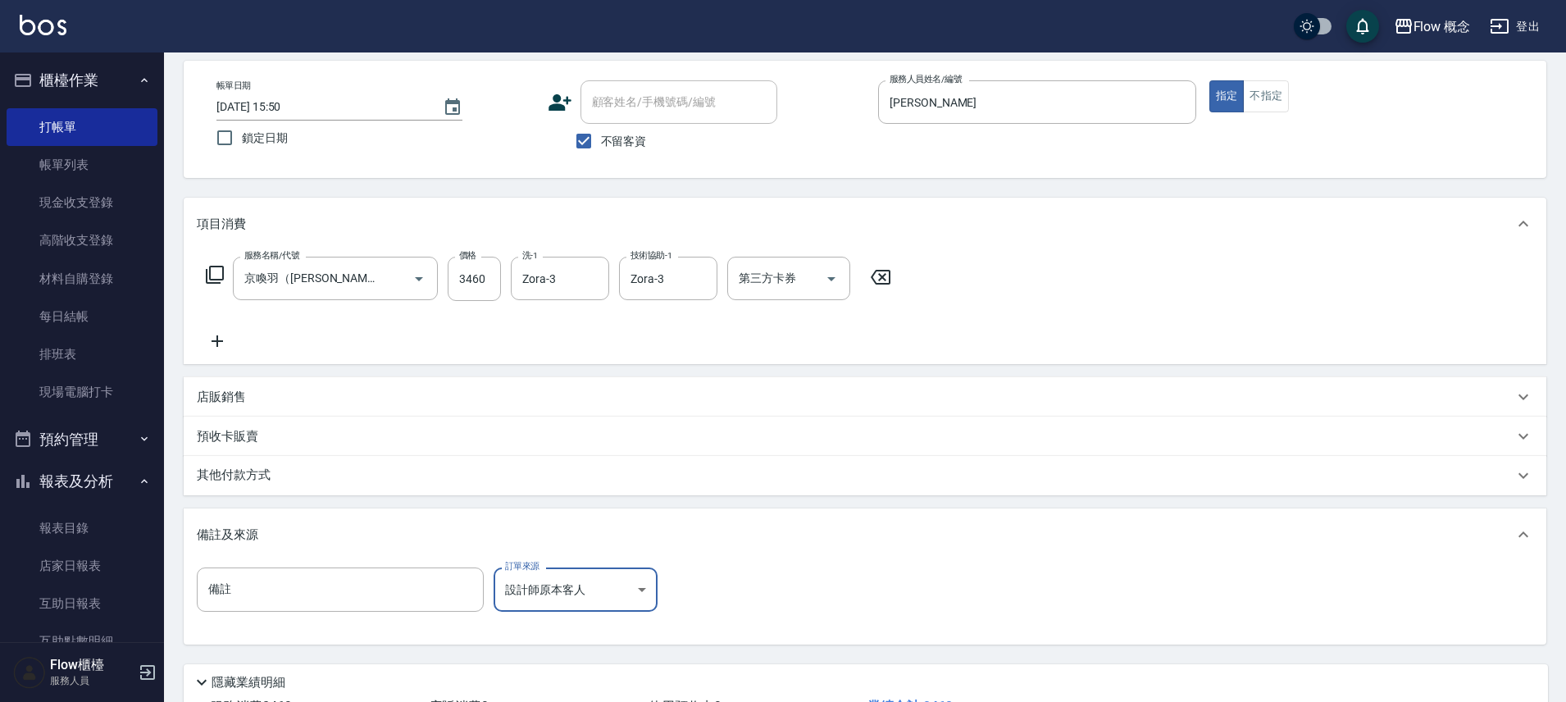
scroll to position [199, 0]
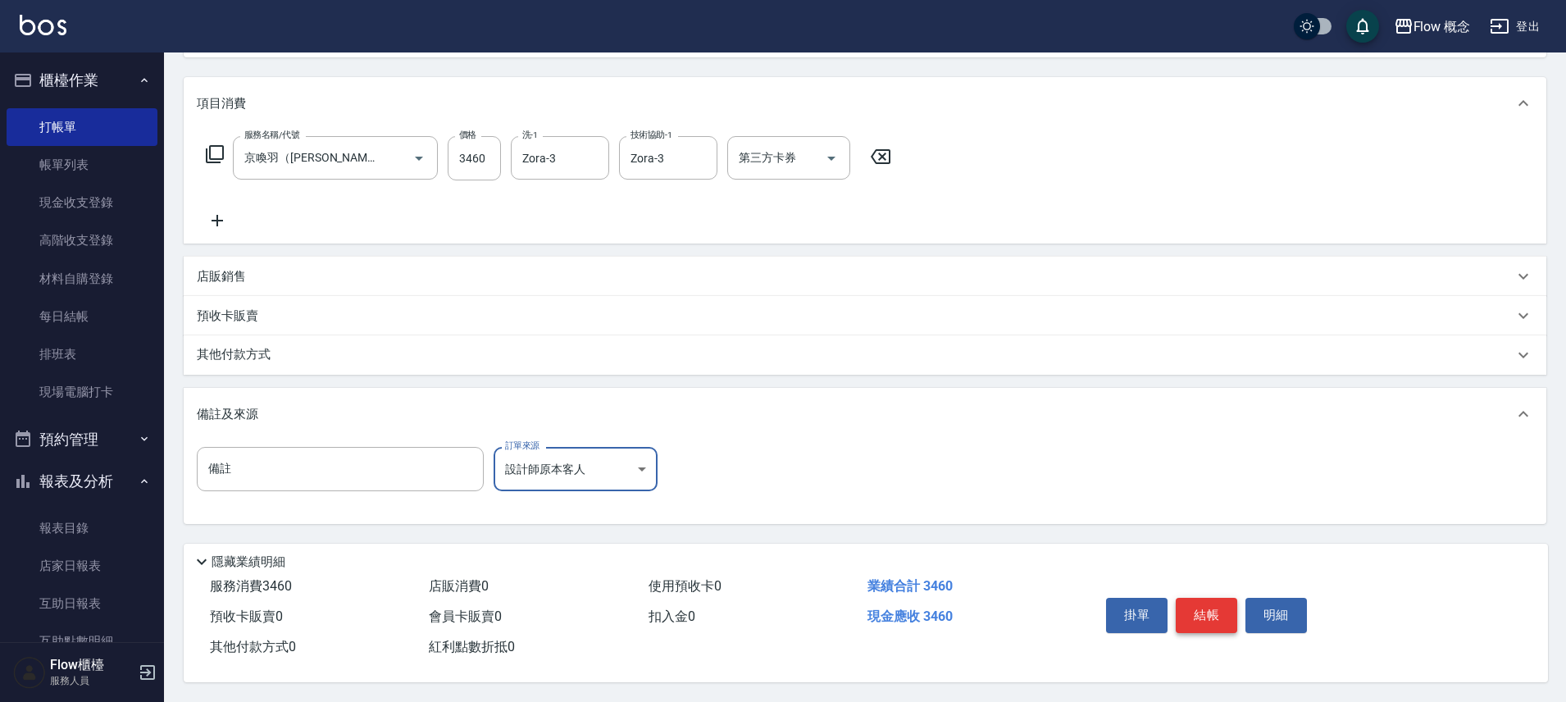
click at [1192, 598] on button "結帳" at bounding box center [1205, 615] width 61 height 34
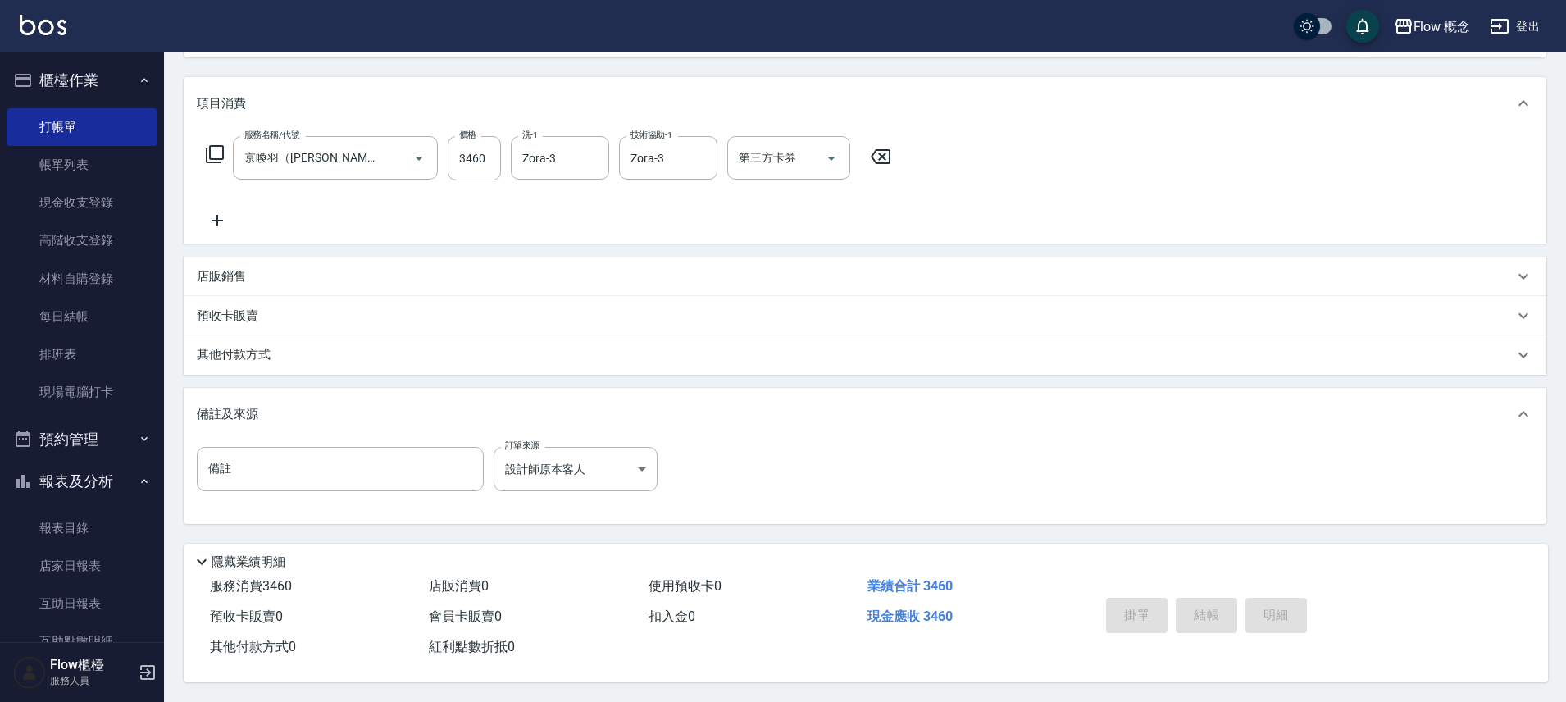
type input "[DATE] 15:51"
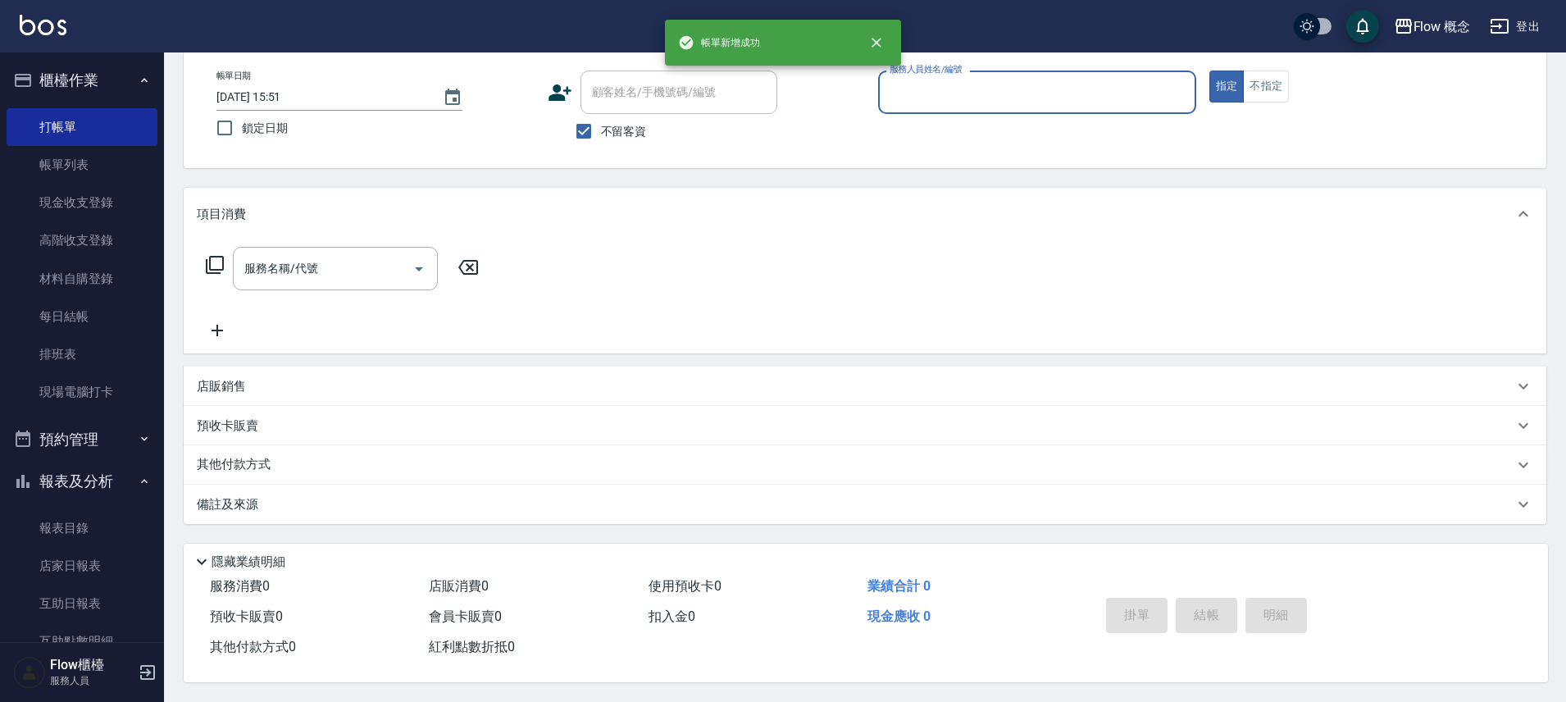
scroll to position [0, 0]
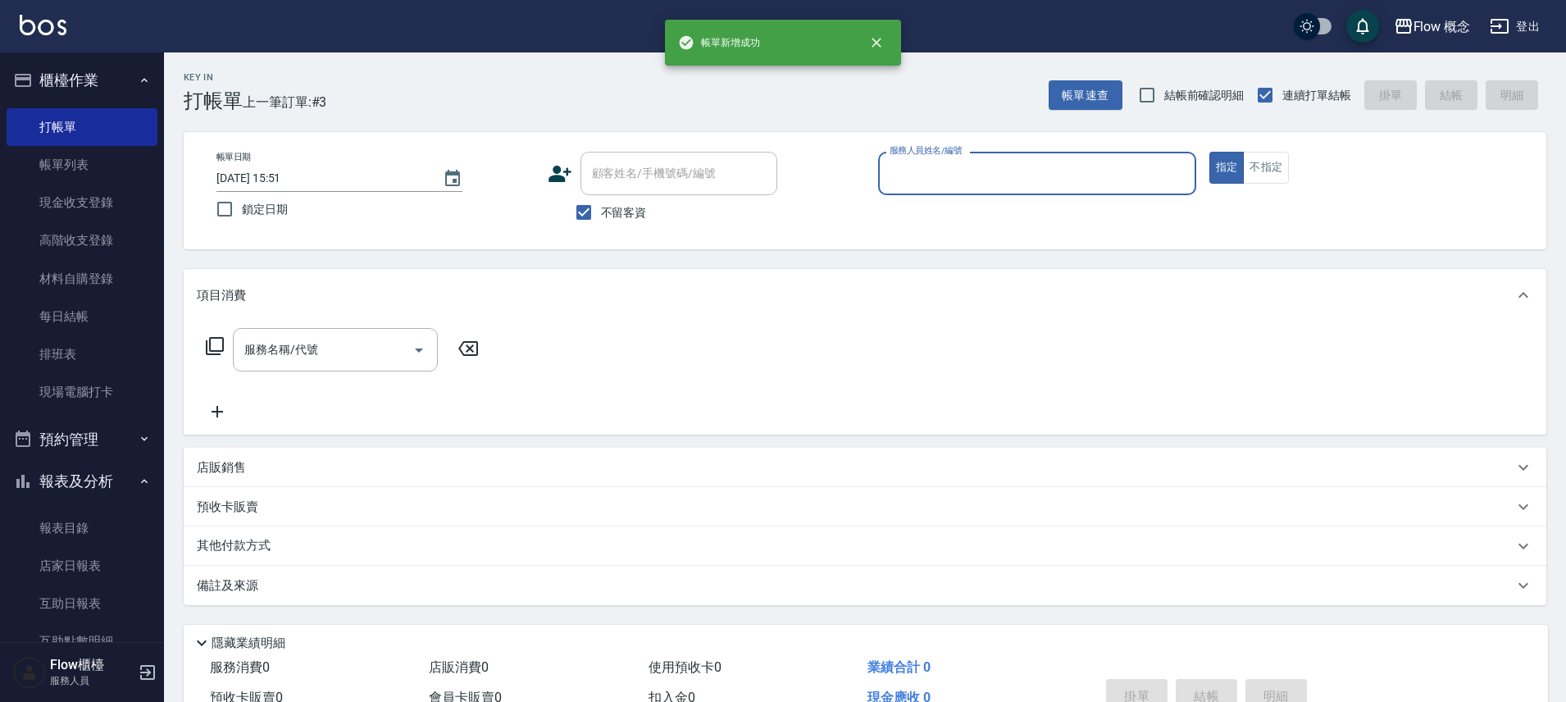
click at [948, 178] on input "服務人員姓名/編號" at bounding box center [1036, 173] width 303 height 29
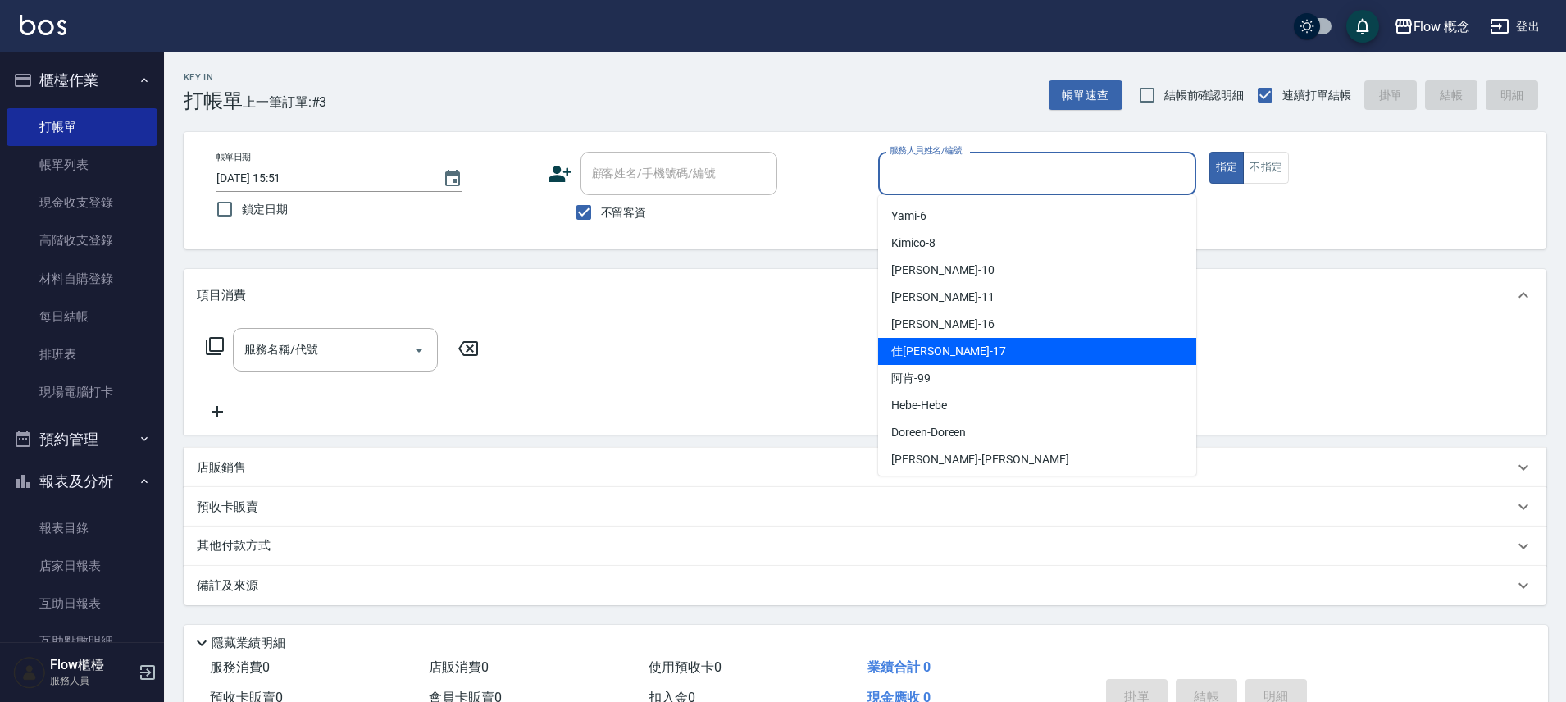
scroll to position [57, 0]
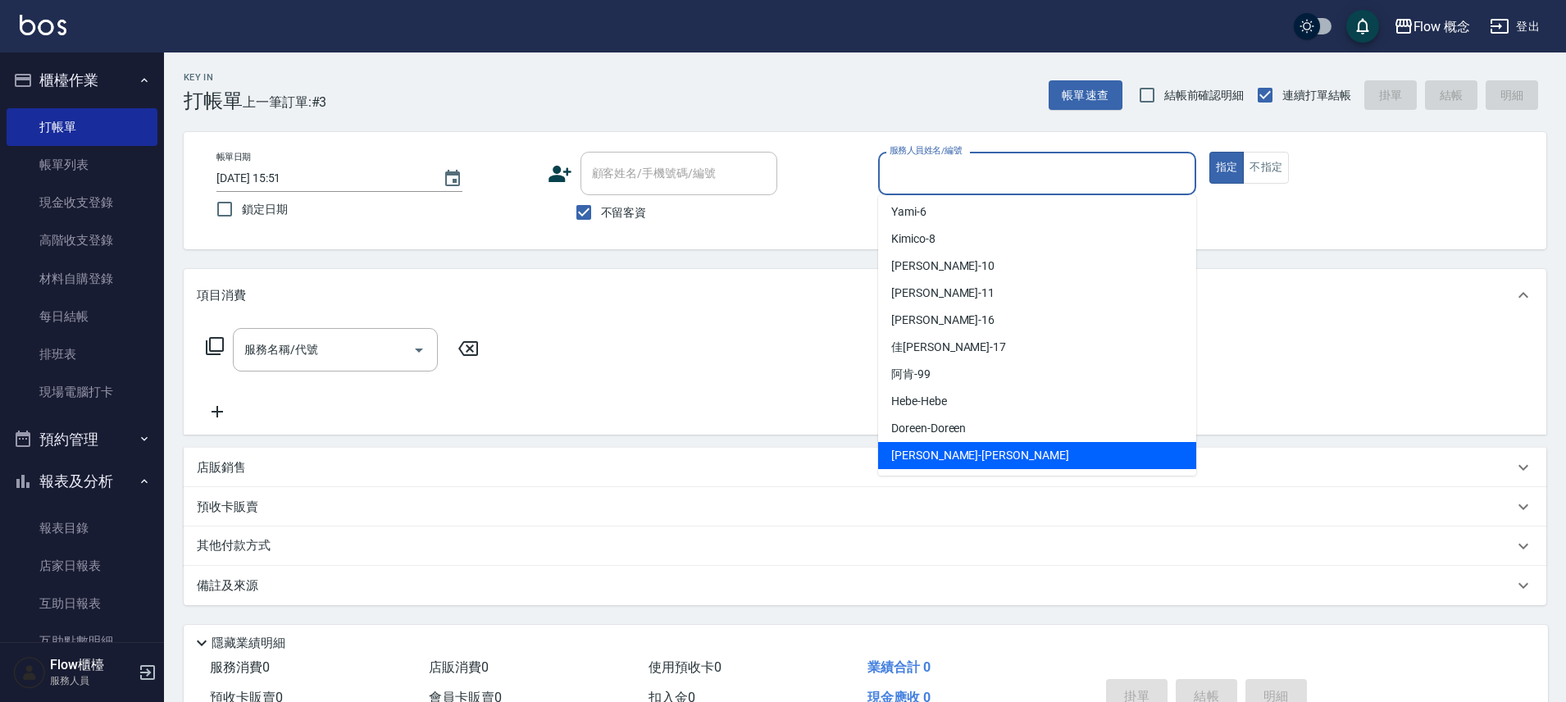
click at [930, 453] on span "[PERSON_NAME] -[PERSON_NAME]" at bounding box center [980, 455] width 178 height 17
type input "[PERSON_NAME]"
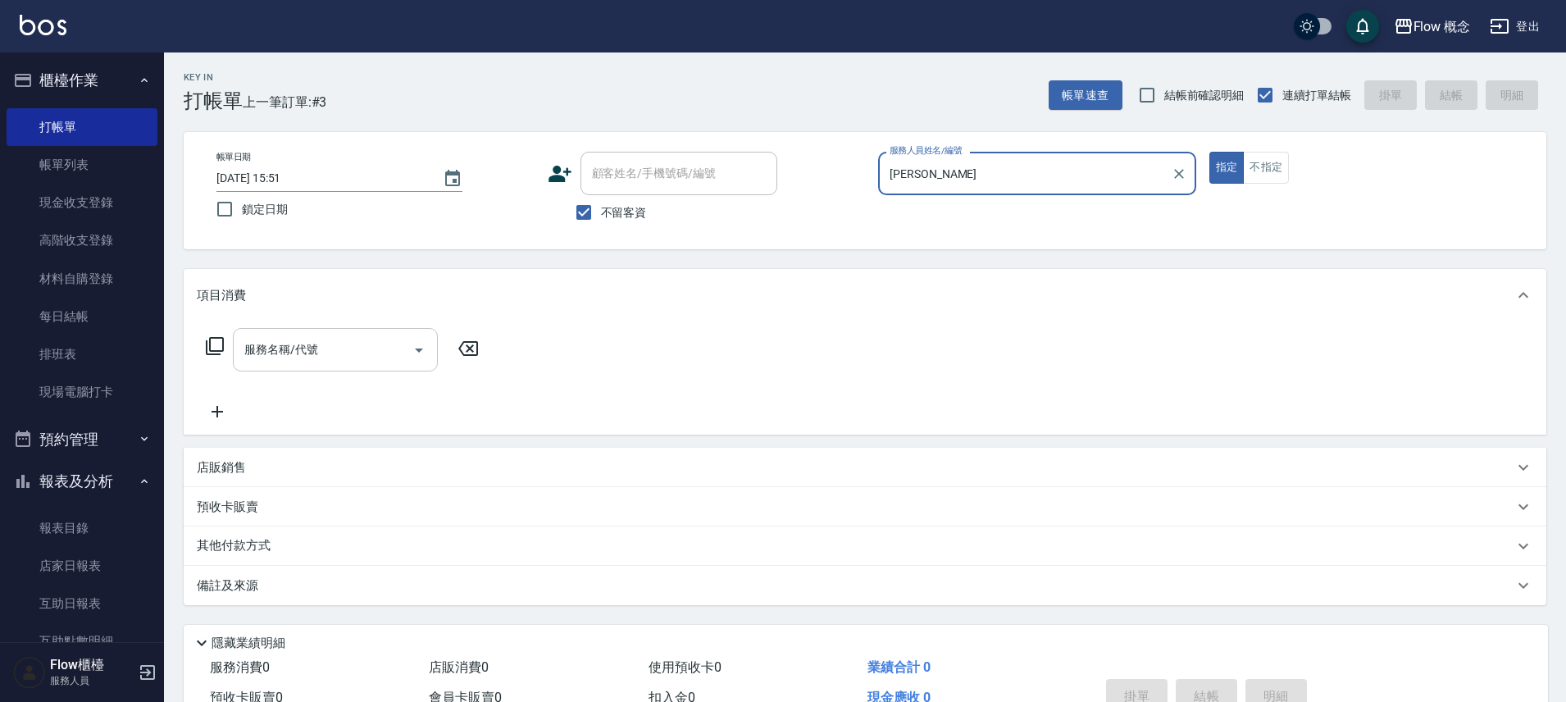
click at [301, 333] on div "服務名稱/代號" at bounding box center [335, 349] width 205 height 43
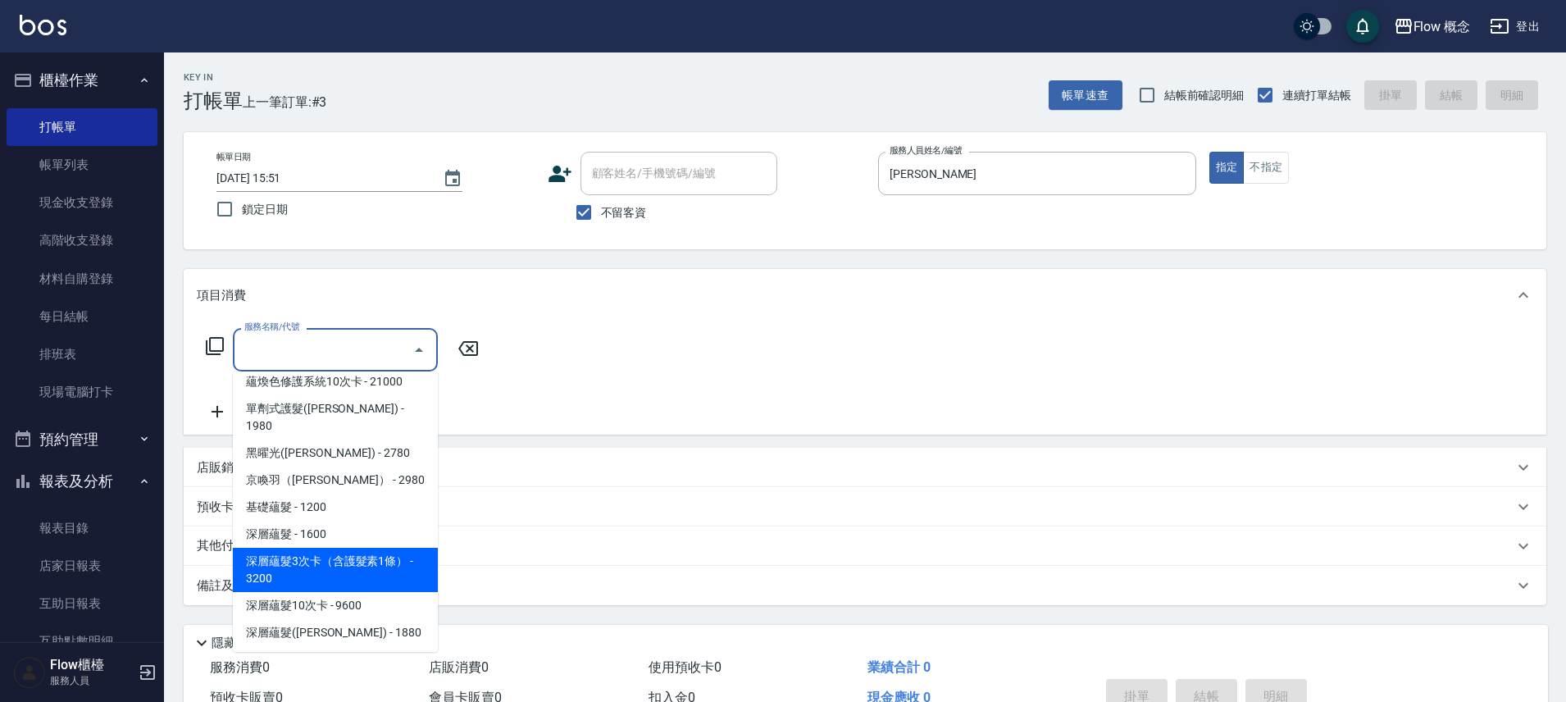
scroll to position [741, 0]
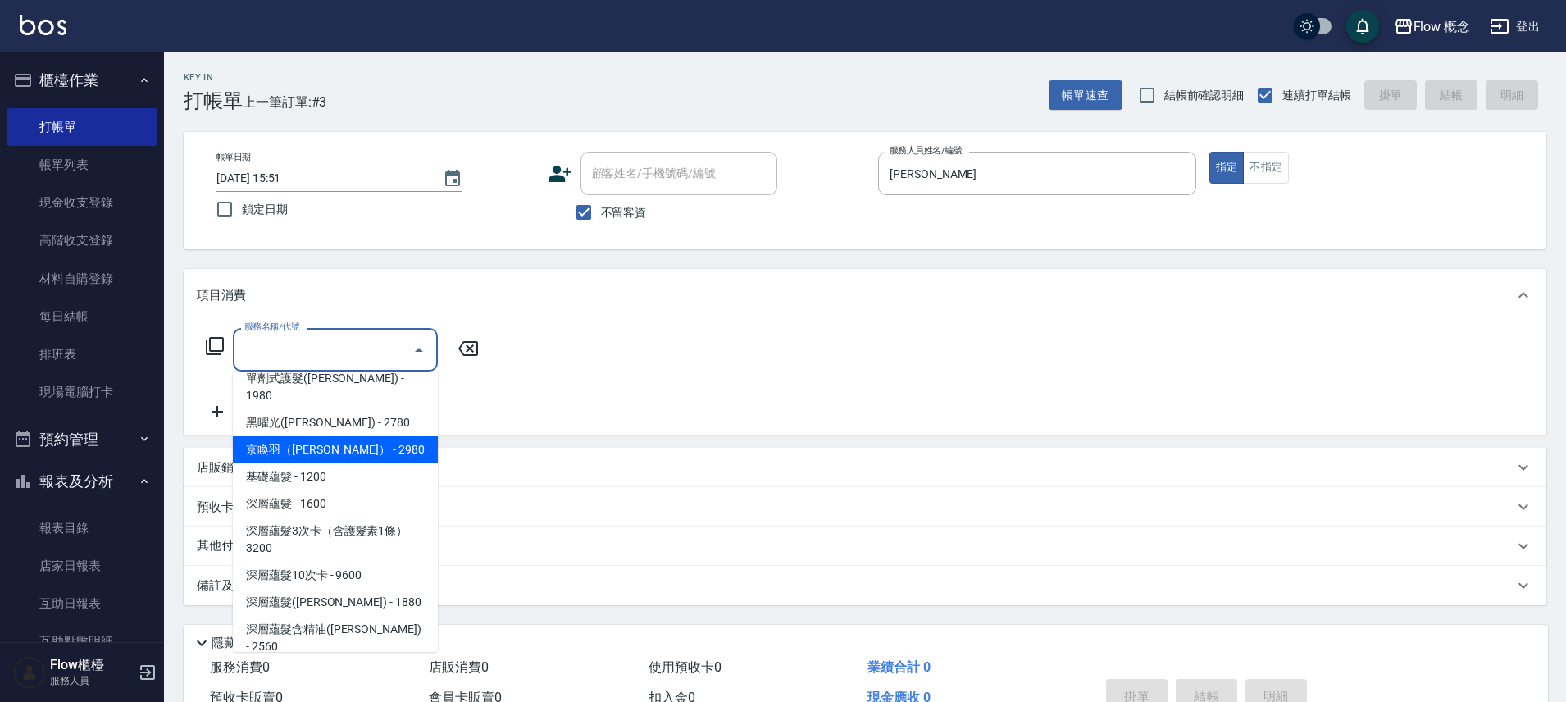
click at [302, 436] on span "京喚羽（[PERSON_NAME]） - 2980" at bounding box center [335, 449] width 205 height 27
type input "京喚羽（[PERSON_NAME]）(521)"
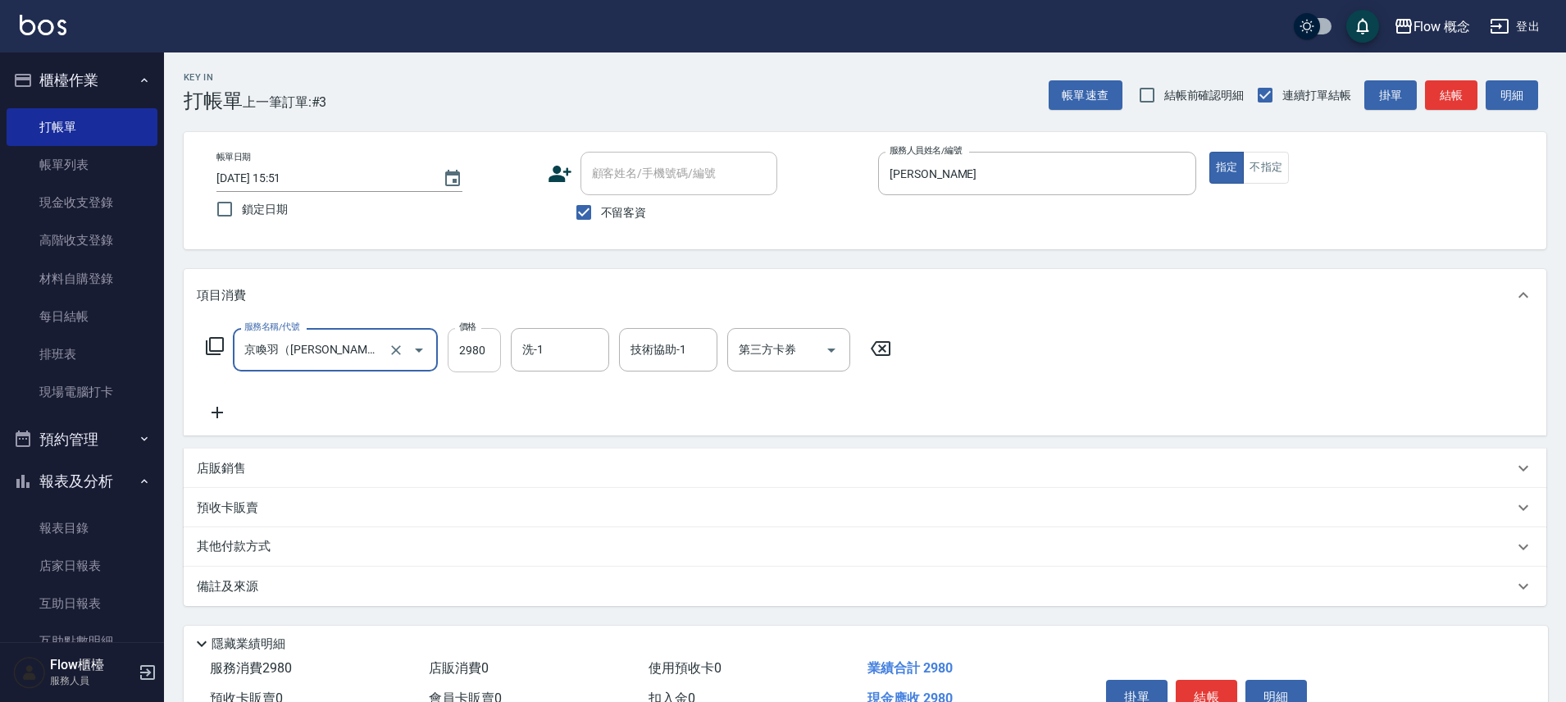
click at [498, 353] on input "2980" at bounding box center [474, 350] width 53 height 44
type input "3540"
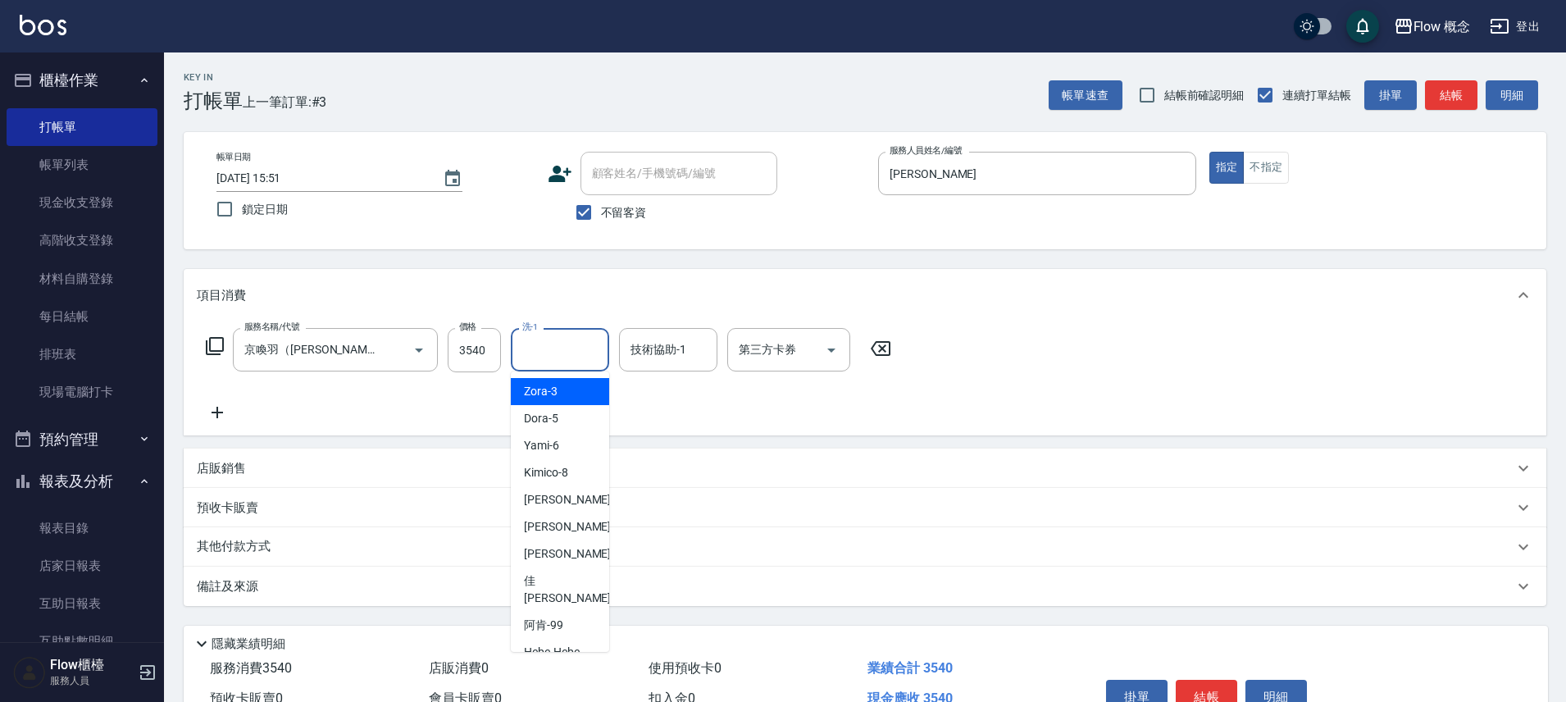
click at [546, 361] on input "洗-1" at bounding box center [560, 349] width 84 height 29
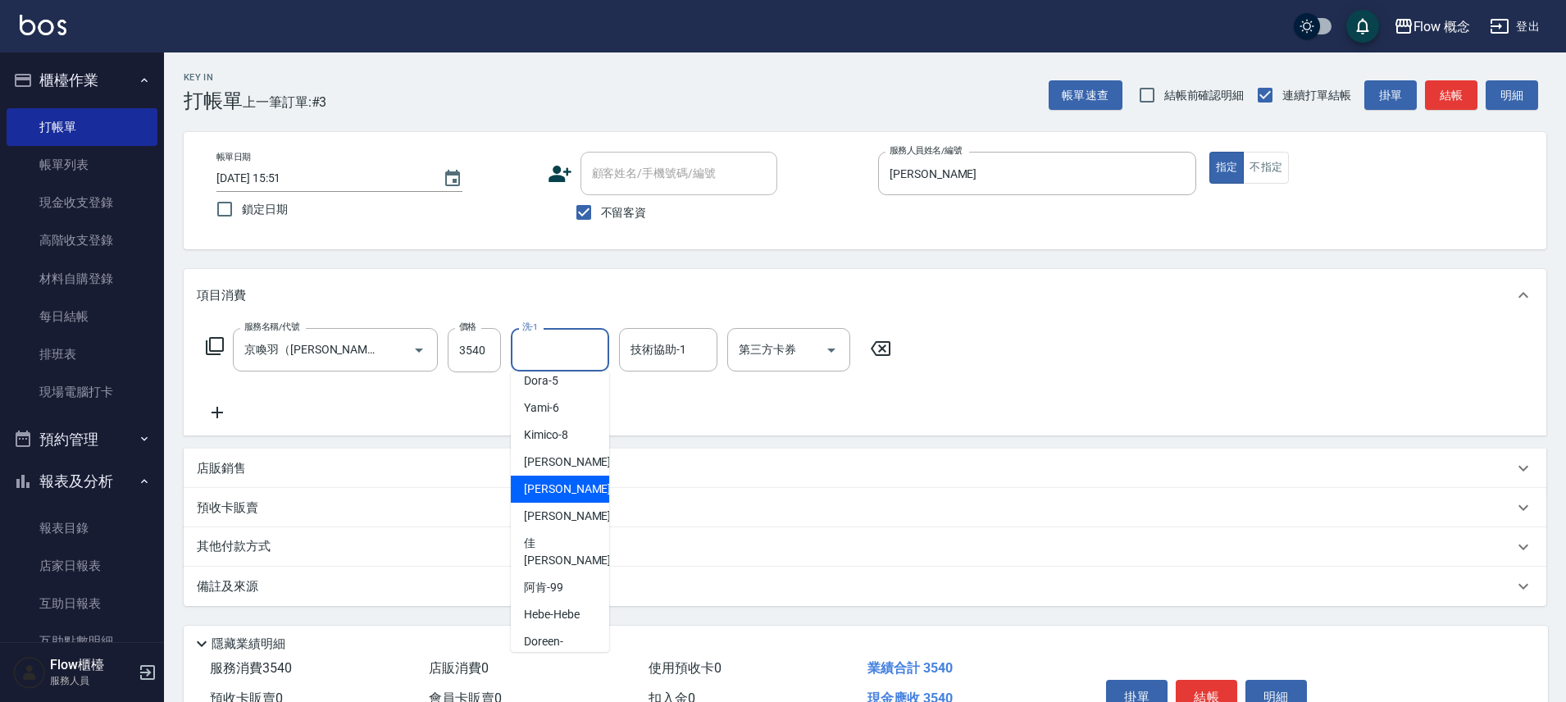
scroll to position [0, 0]
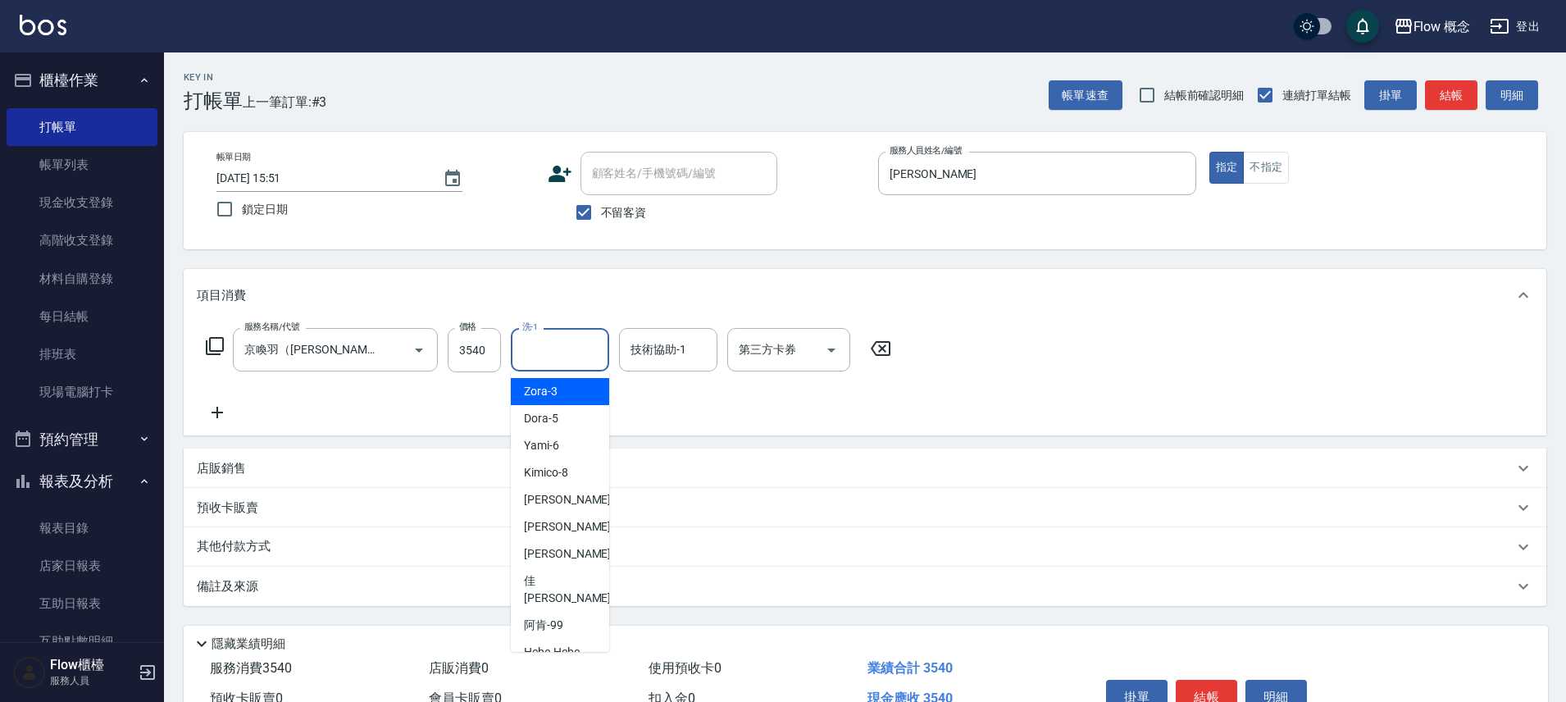
click at [526, 394] on span "Zora -3" at bounding box center [541, 391] width 34 height 17
type input "Zora-3"
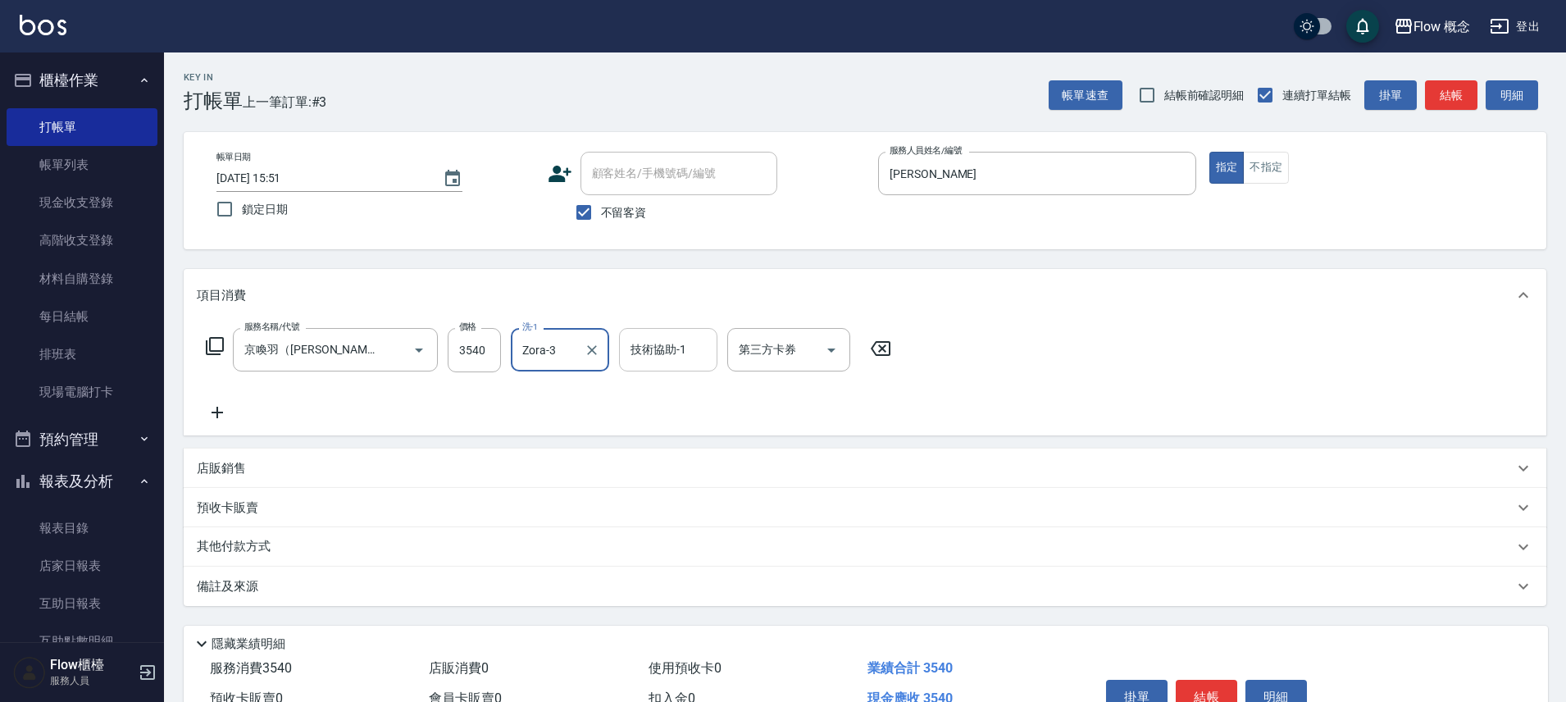
drag, startPoint x: 659, startPoint y: 339, endPoint x: 641, endPoint y: 352, distance: 22.8
click at [659, 339] on div "技術協助-1 技術協助-1" at bounding box center [668, 349] width 98 height 43
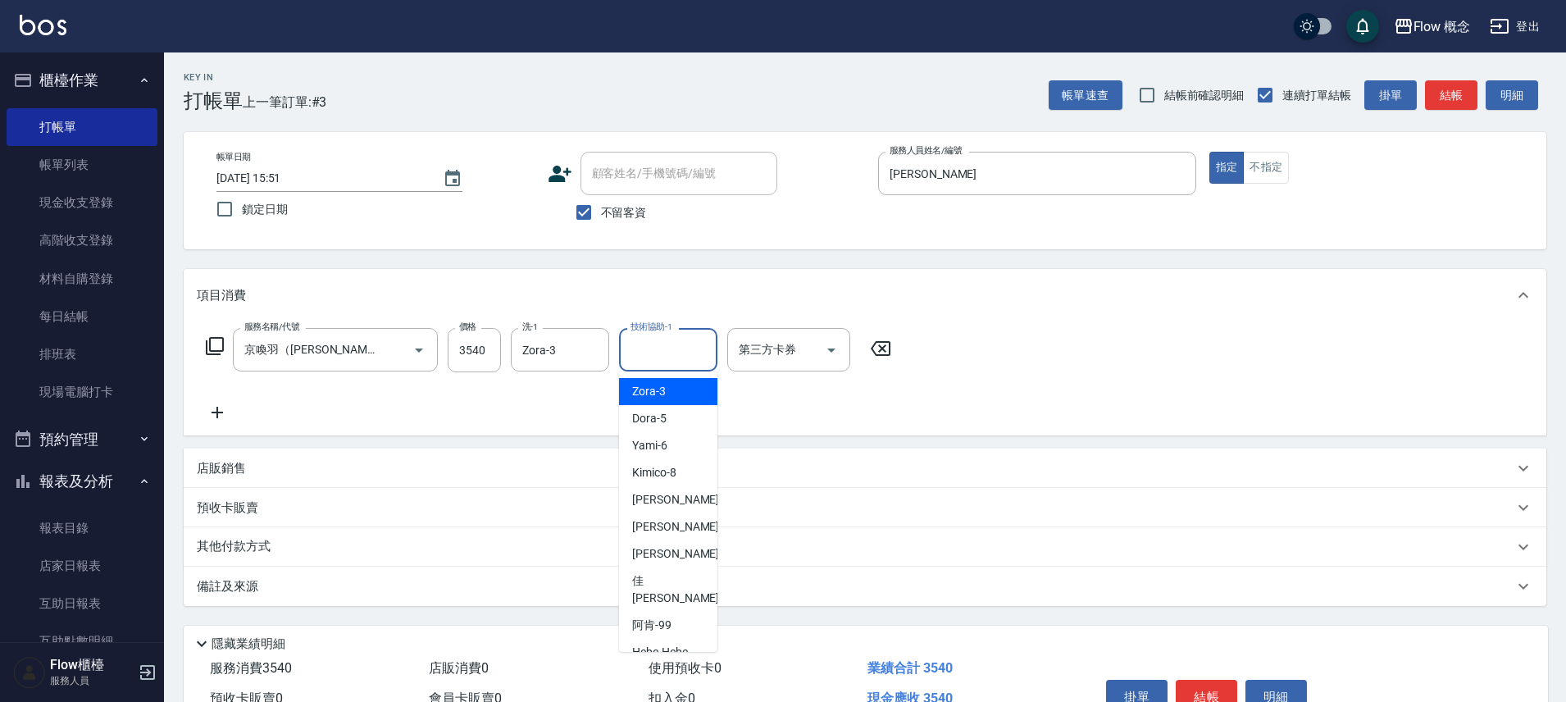
click at [630, 402] on div "Zora -3" at bounding box center [668, 391] width 98 height 27
type input "Zora-3"
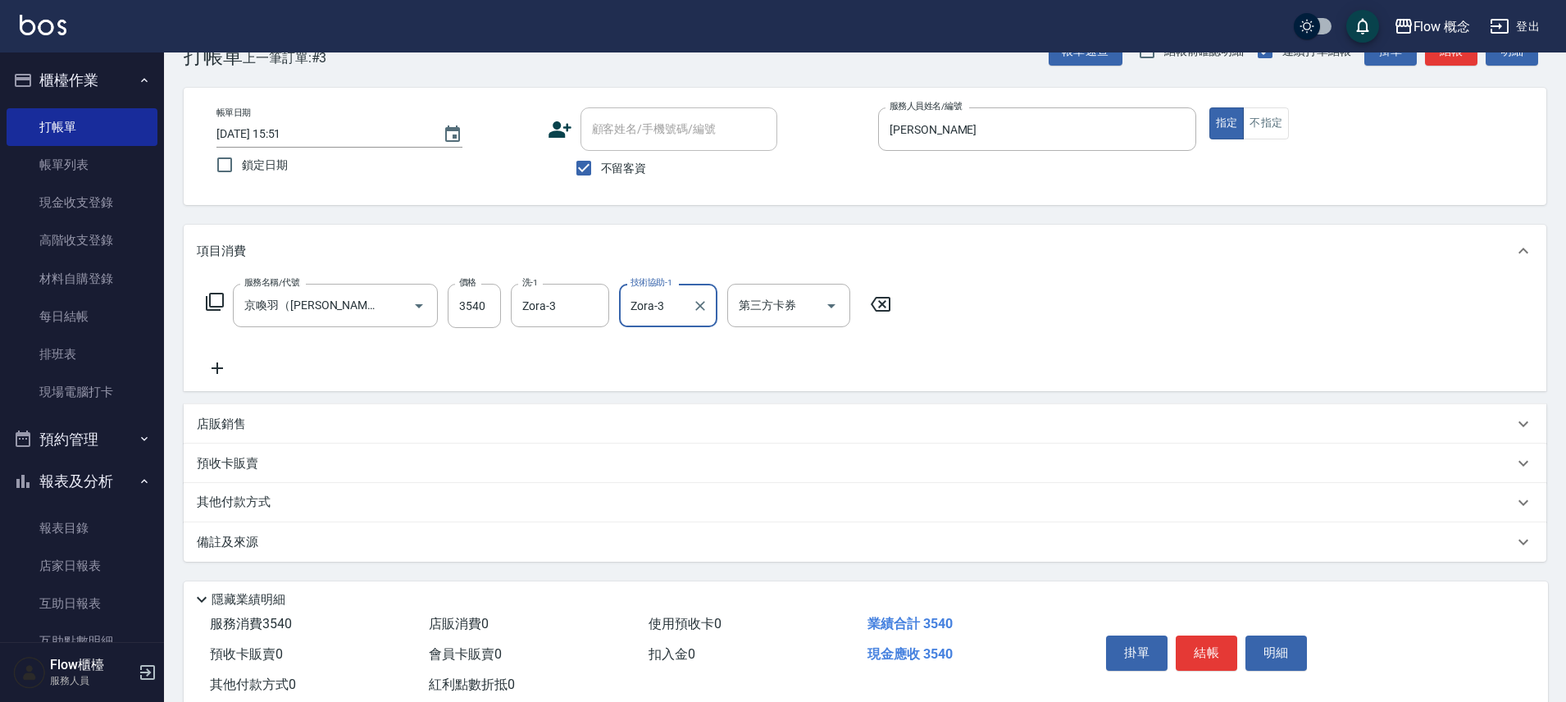
scroll to position [89, 0]
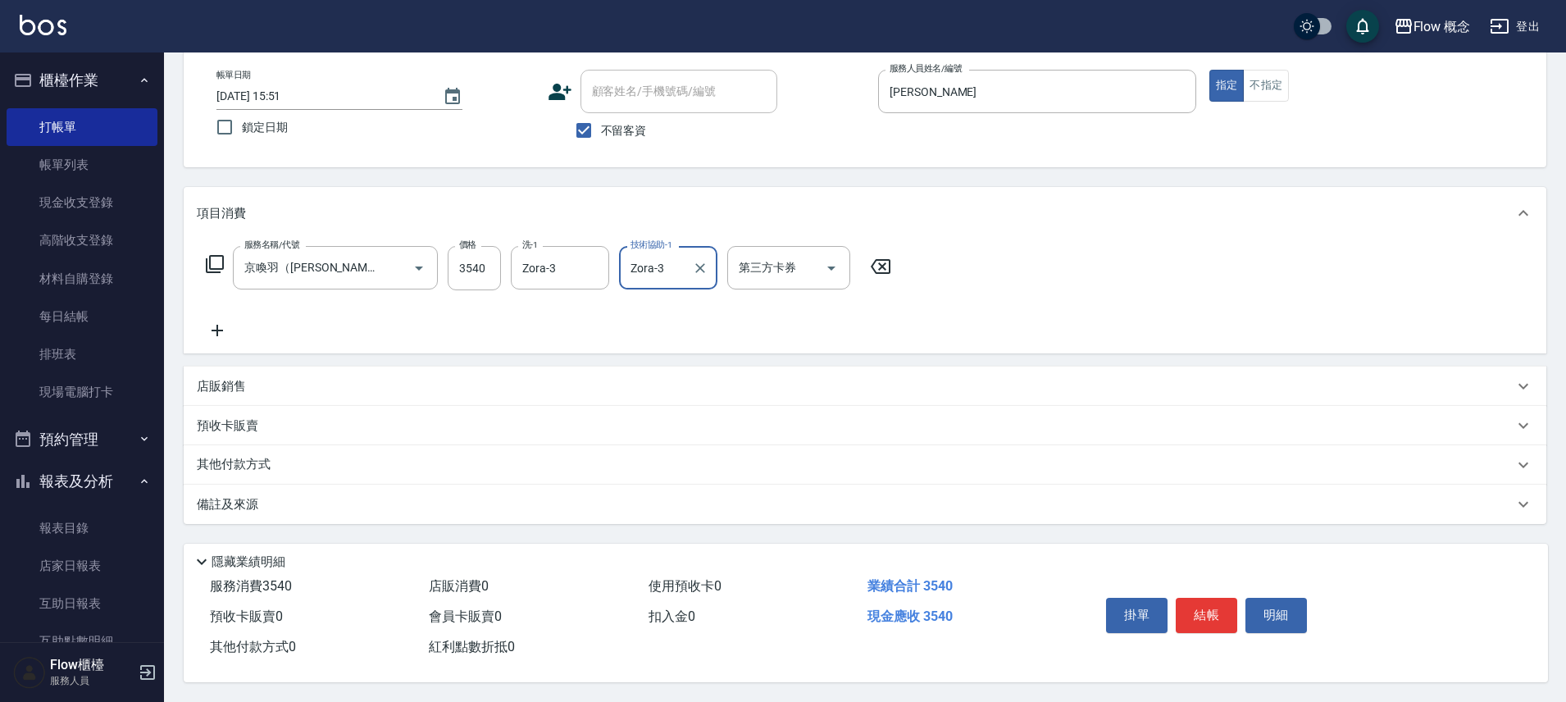
click at [332, 487] on div "備註及來源" at bounding box center [865, 503] width 1362 height 39
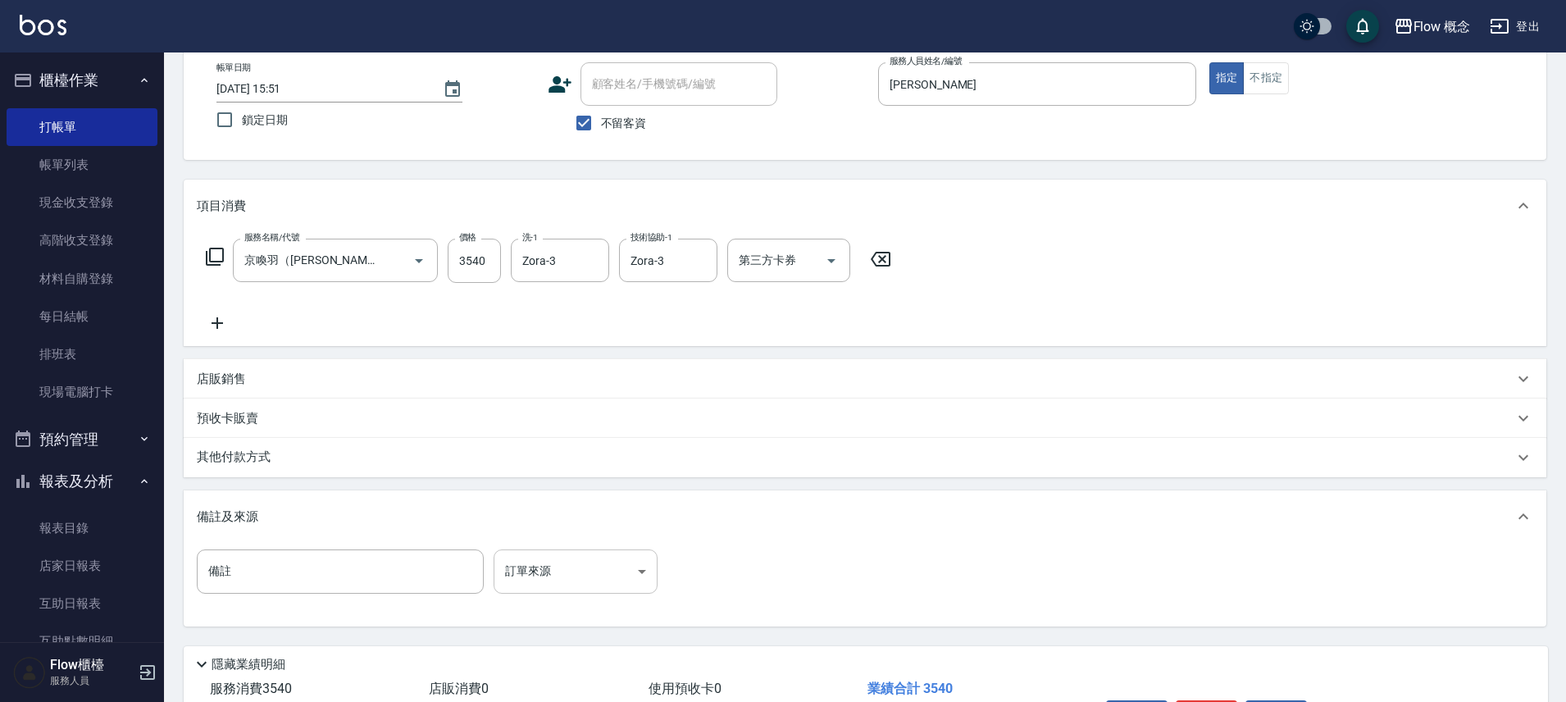
click at [583, 583] on body "Flow 概念 登出 櫃檯作業 打帳單 帳單列表 現金收支登錄 高階收支登錄 材料自購登錄 每日結帳 排班表 現場電腦打卡 預約管理 預約管理 單日預約紀錄 …" at bounding box center [783, 357] width 1566 height 893
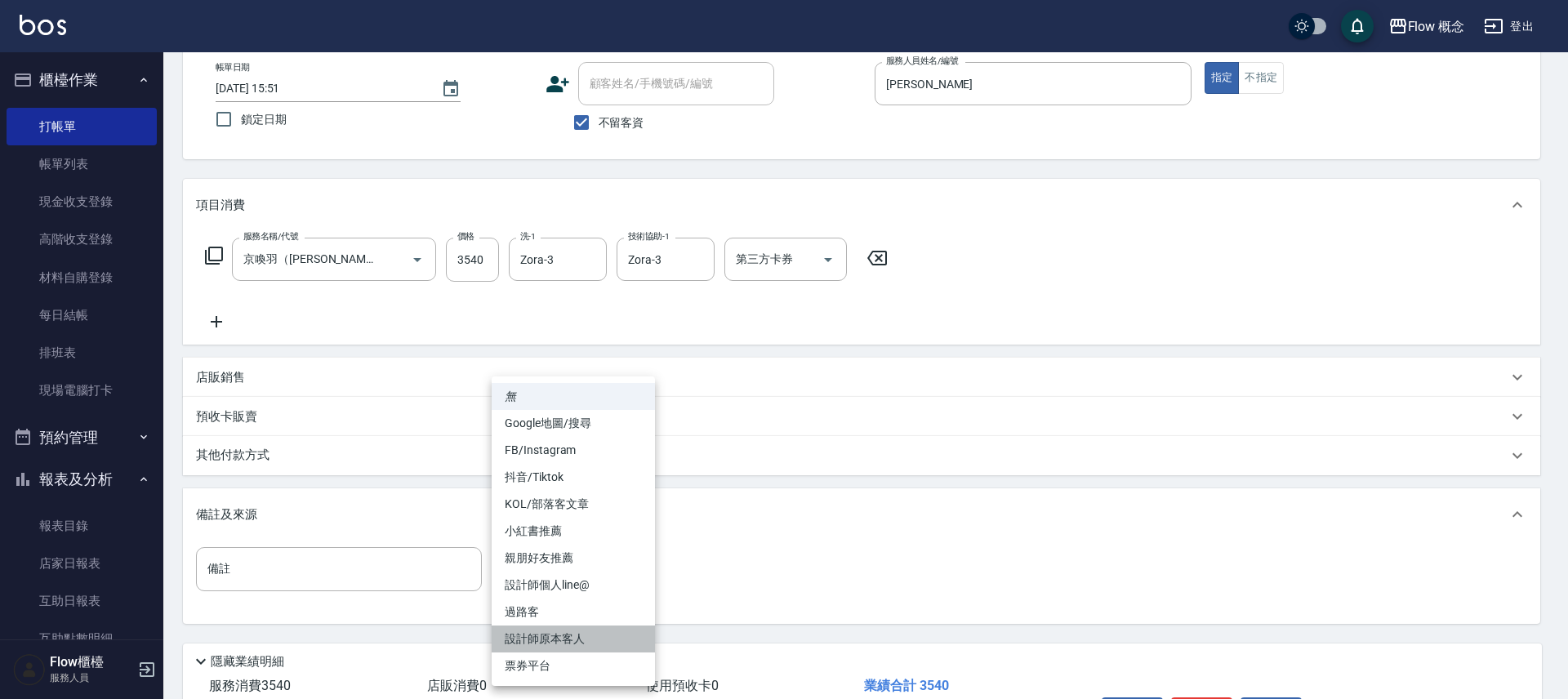
drag, startPoint x: 569, startPoint y: 629, endPoint x: 405, endPoint y: 501, distance: 208.0
click at [569, 628] on li "設計師原本客人" at bounding box center [573, 638] width 163 height 27
type input "設計師原本客人"
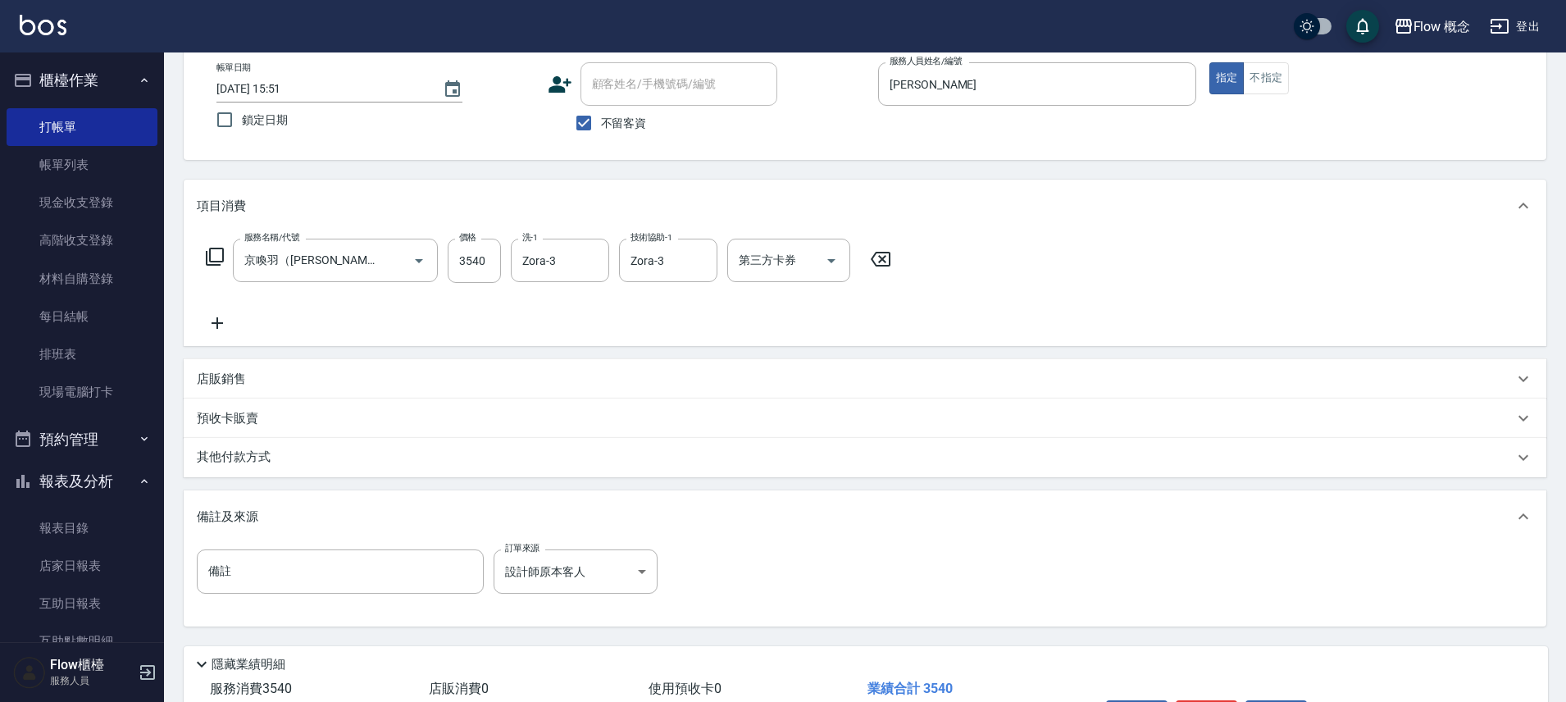
click at [346, 460] on div "其他付款方式" at bounding box center [855, 457] width 1316 height 18
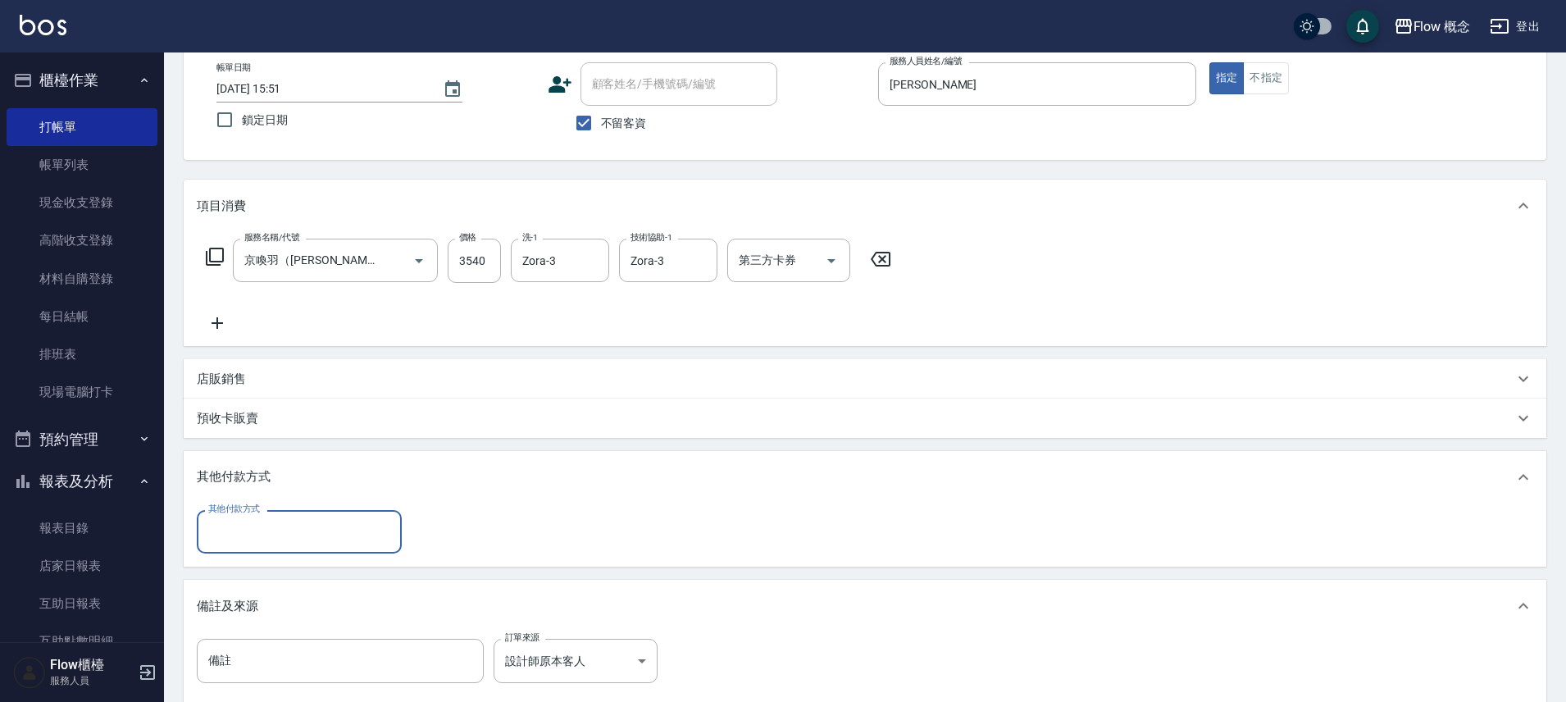
scroll to position [0, 0]
drag, startPoint x: 263, startPoint y: 417, endPoint x: 283, endPoint y: 401, distance: 25.6
click at [264, 416] on div "預收卡販賣" at bounding box center [855, 418] width 1316 height 17
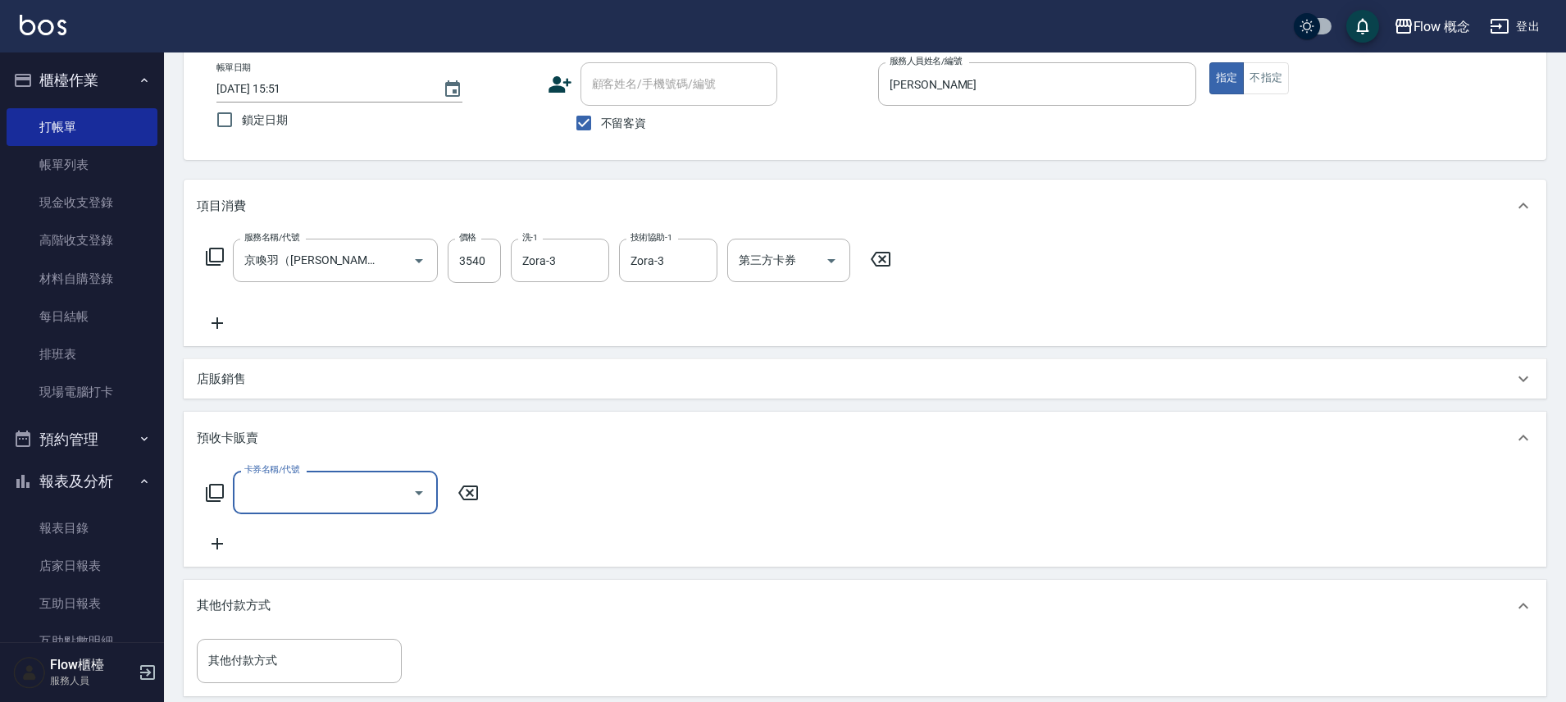
click at [267, 389] on div "店販銷售" at bounding box center [865, 378] width 1362 height 39
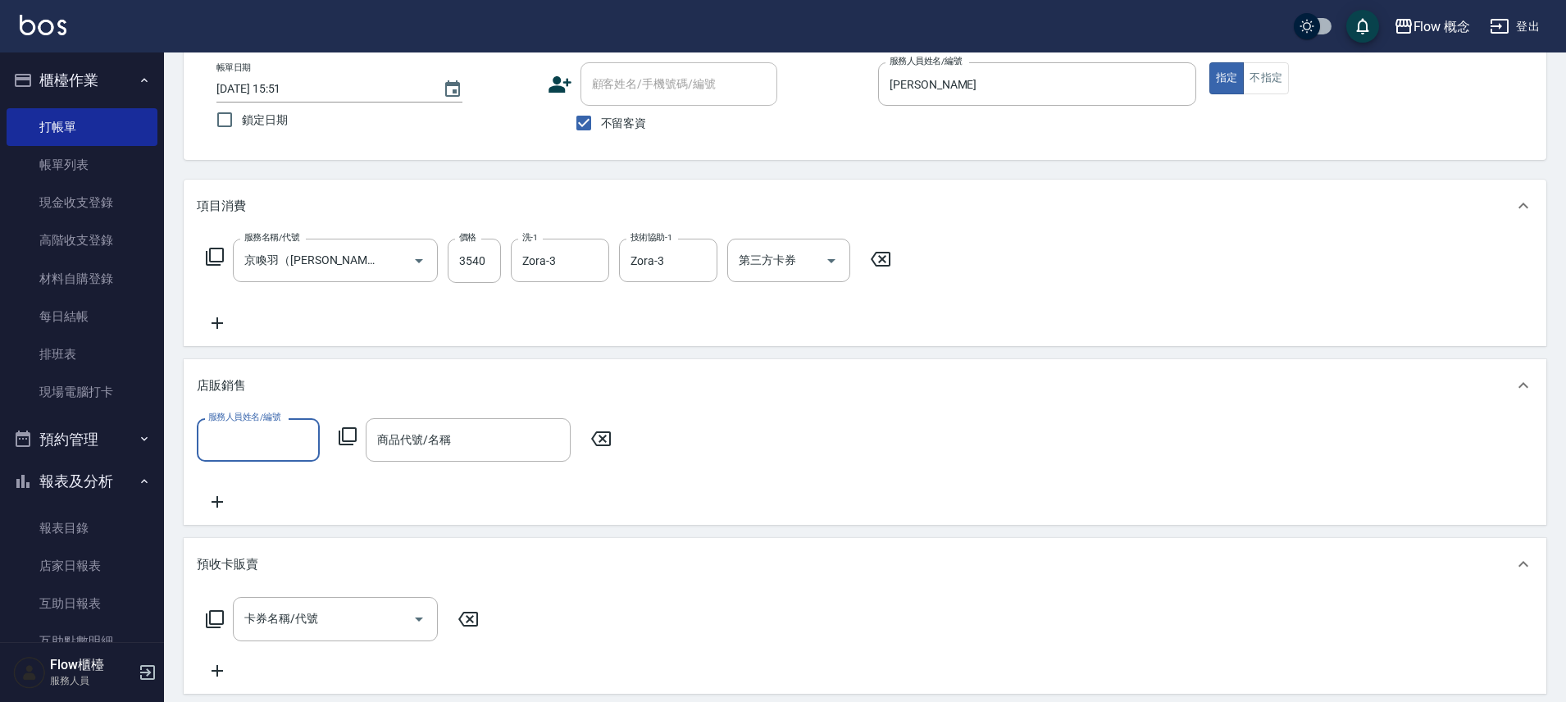
click at [230, 435] on input "服務人員姓名/編號" at bounding box center [258, 439] width 108 height 29
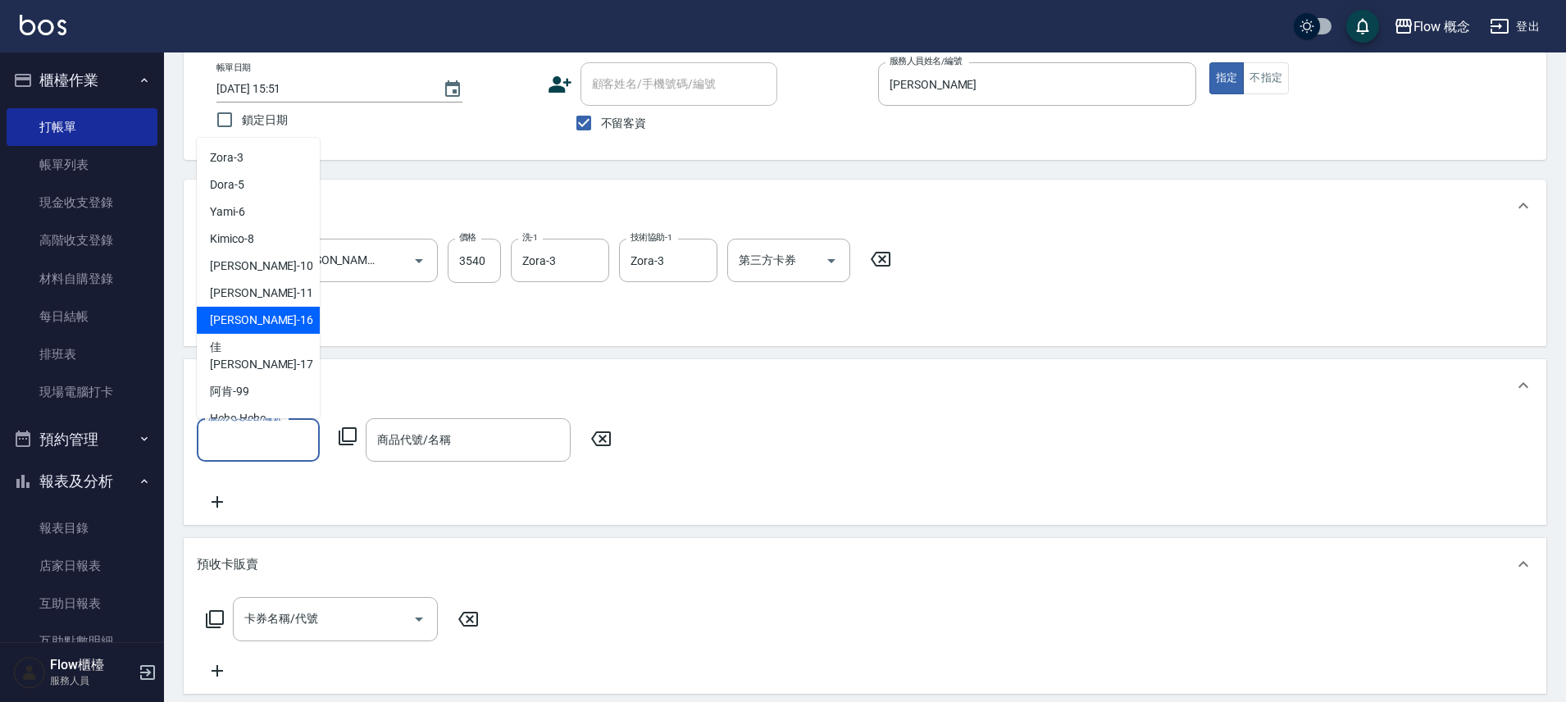
scroll to position [57, 0]
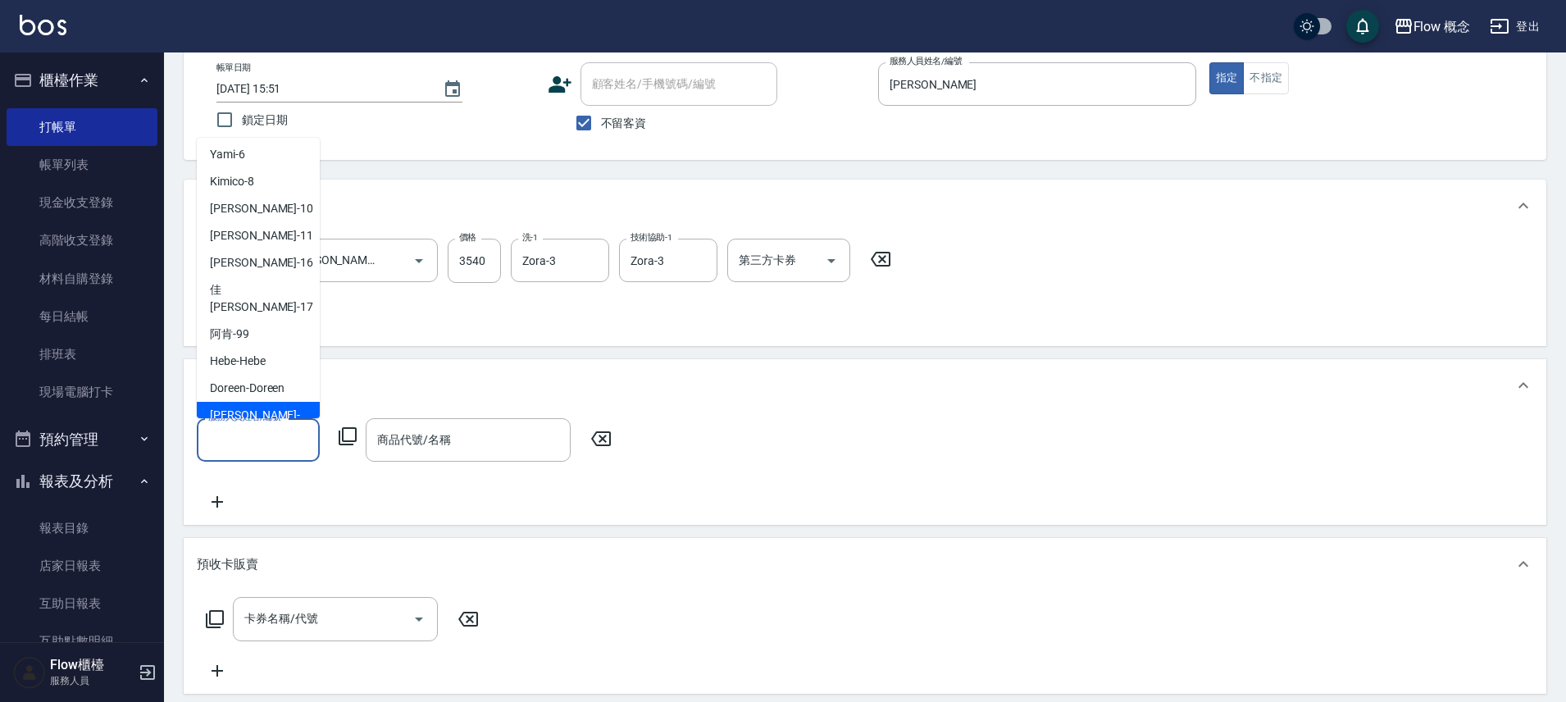
click at [267, 402] on div "[PERSON_NAME] -[PERSON_NAME]" at bounding box center [258, 424] width 123 height 44
type input "[PERSON_NAME]"
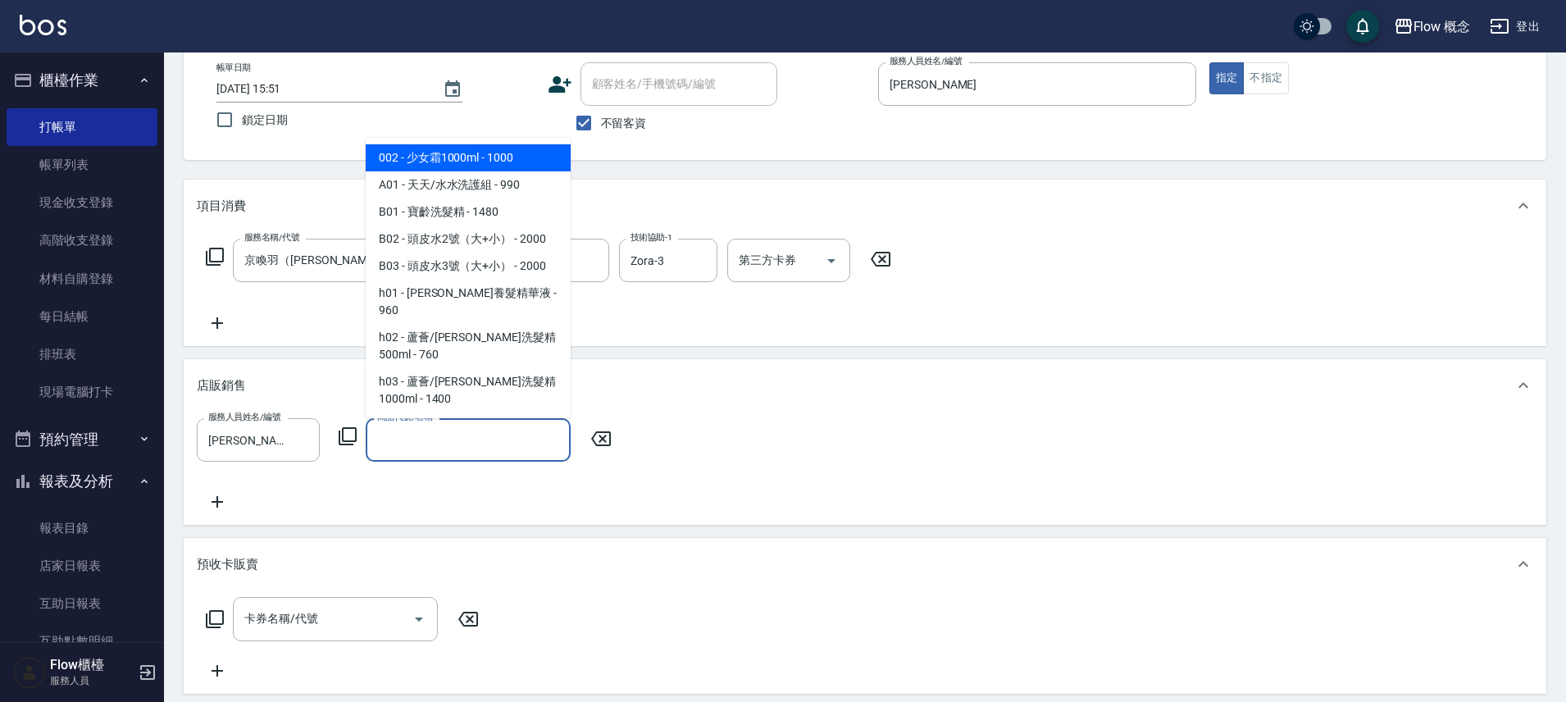
click at [452, 434] on input "商品代號/名稱" at bounding box center [468, 439] width 190 height 29
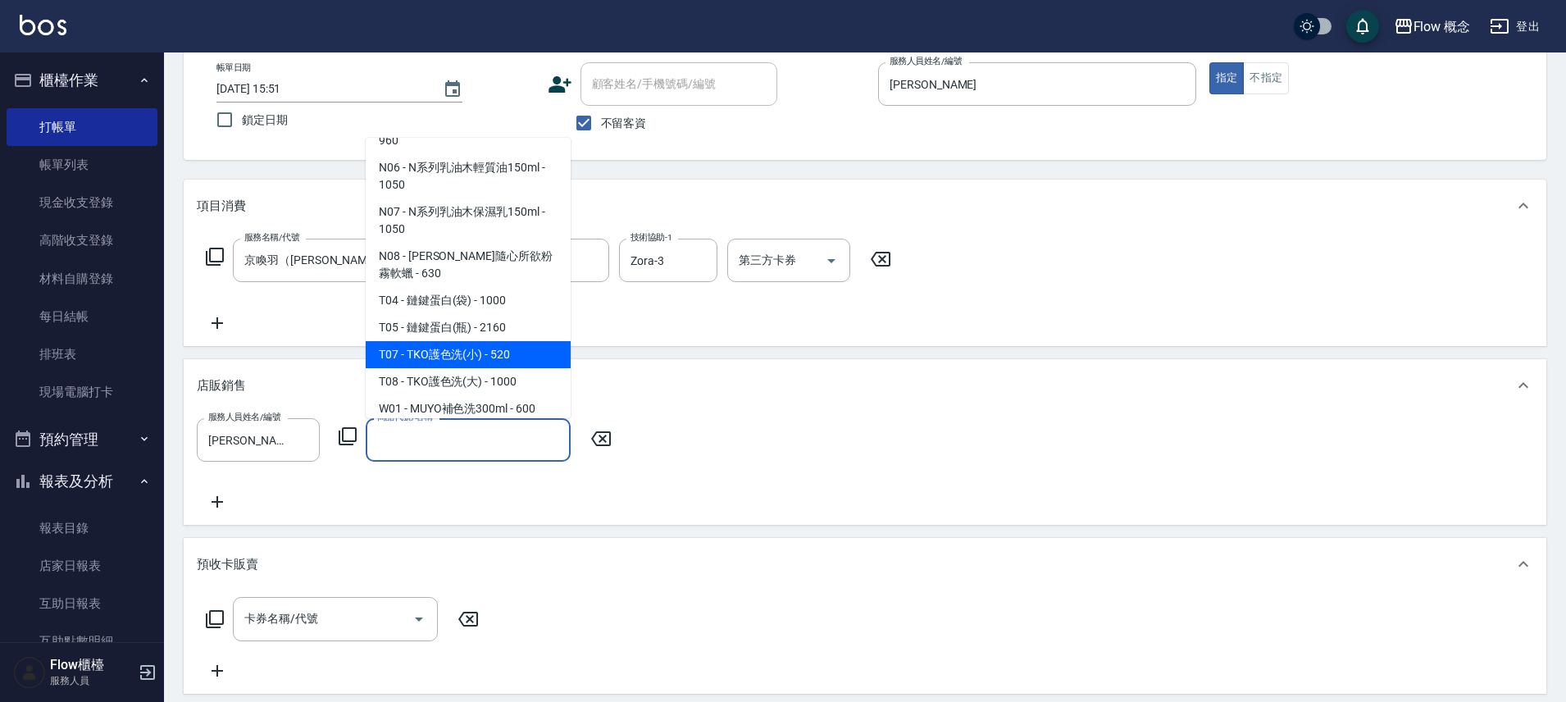
scroll to position [1673, 0]
click at [508, 340] on span "T07 - TKO護色洗(小) - 520" at bounding box center [468, 353] width 205 height 27
type input "TKO護色洗(小)"
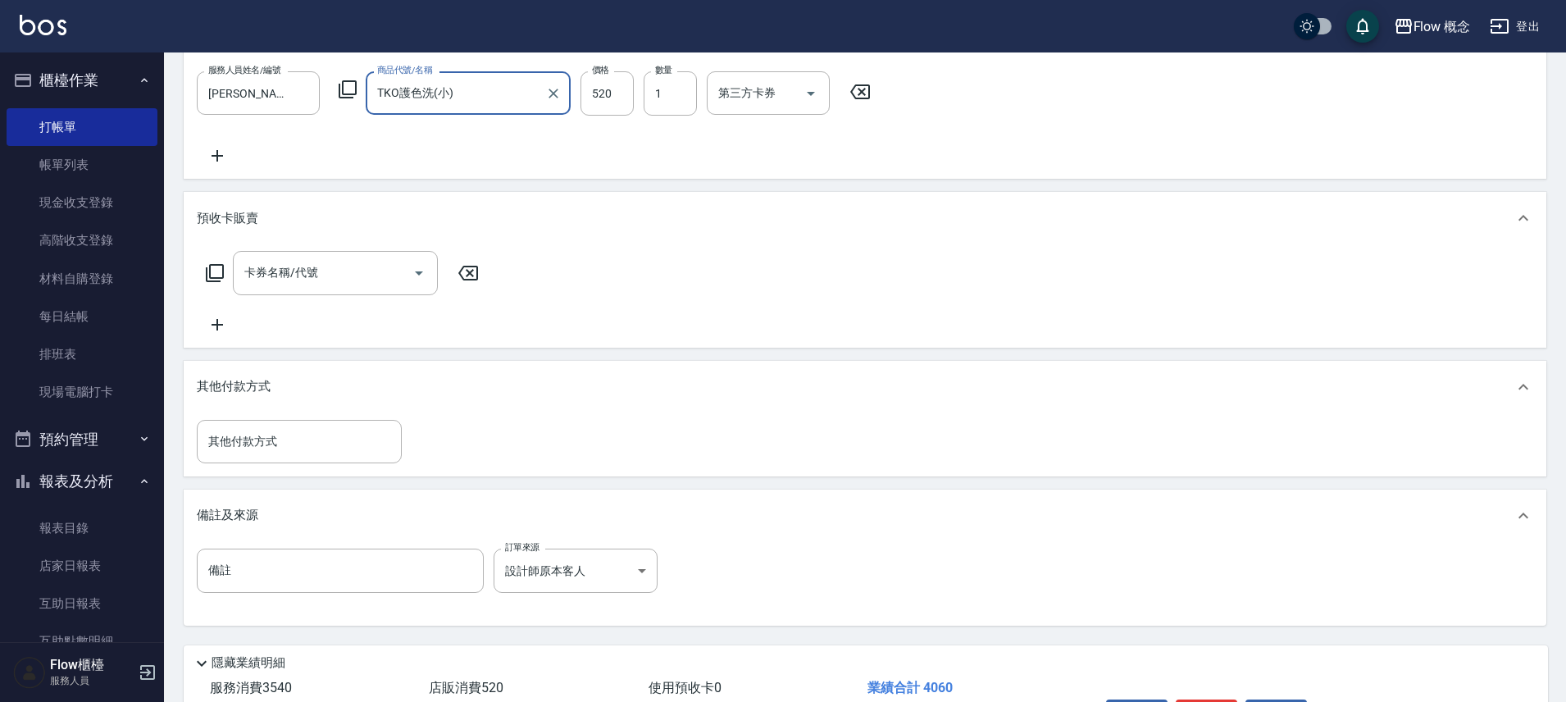
scroll to position [545, 0]
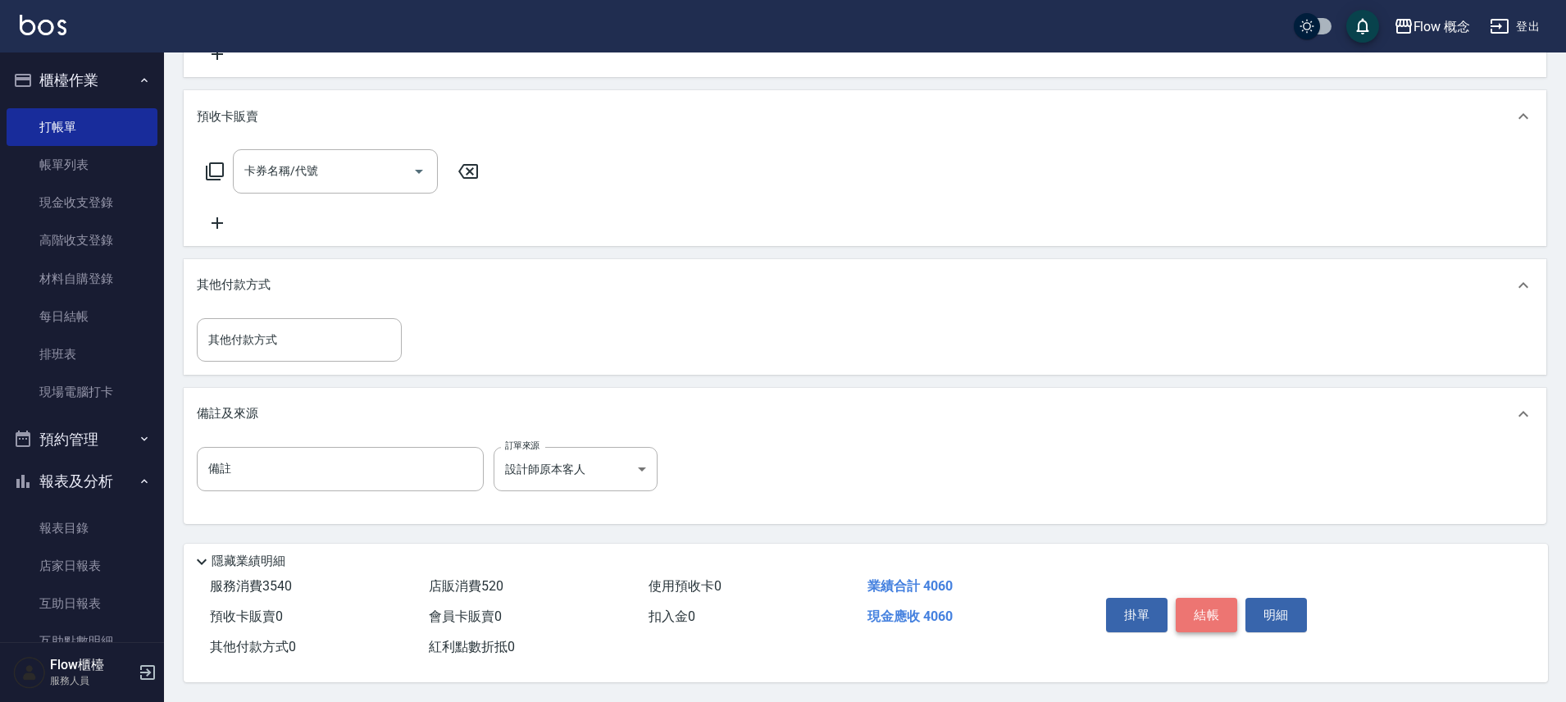
click at [1204, 598] on button "結帳" at bounding box center [1205, 615] width 61 height 34
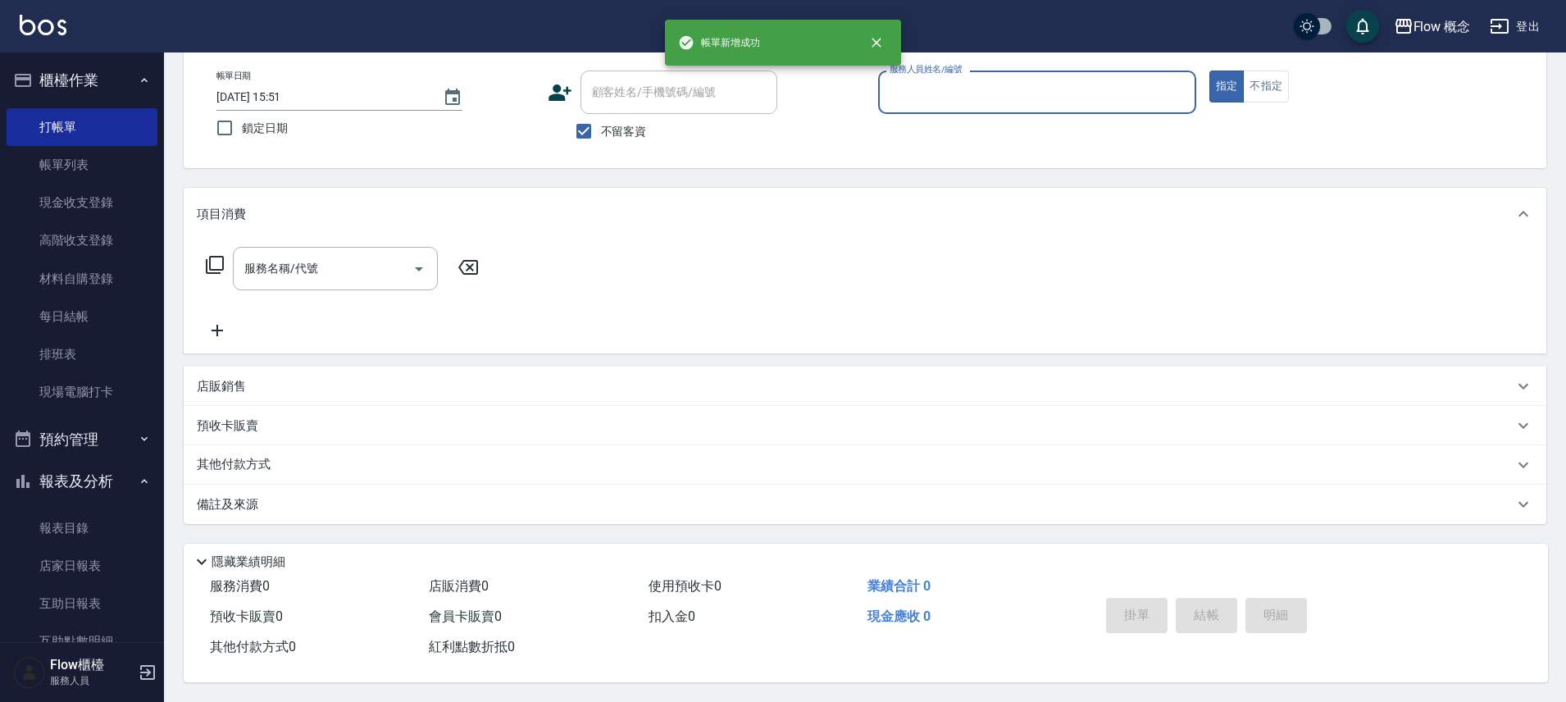
scroll to position [0, 0]
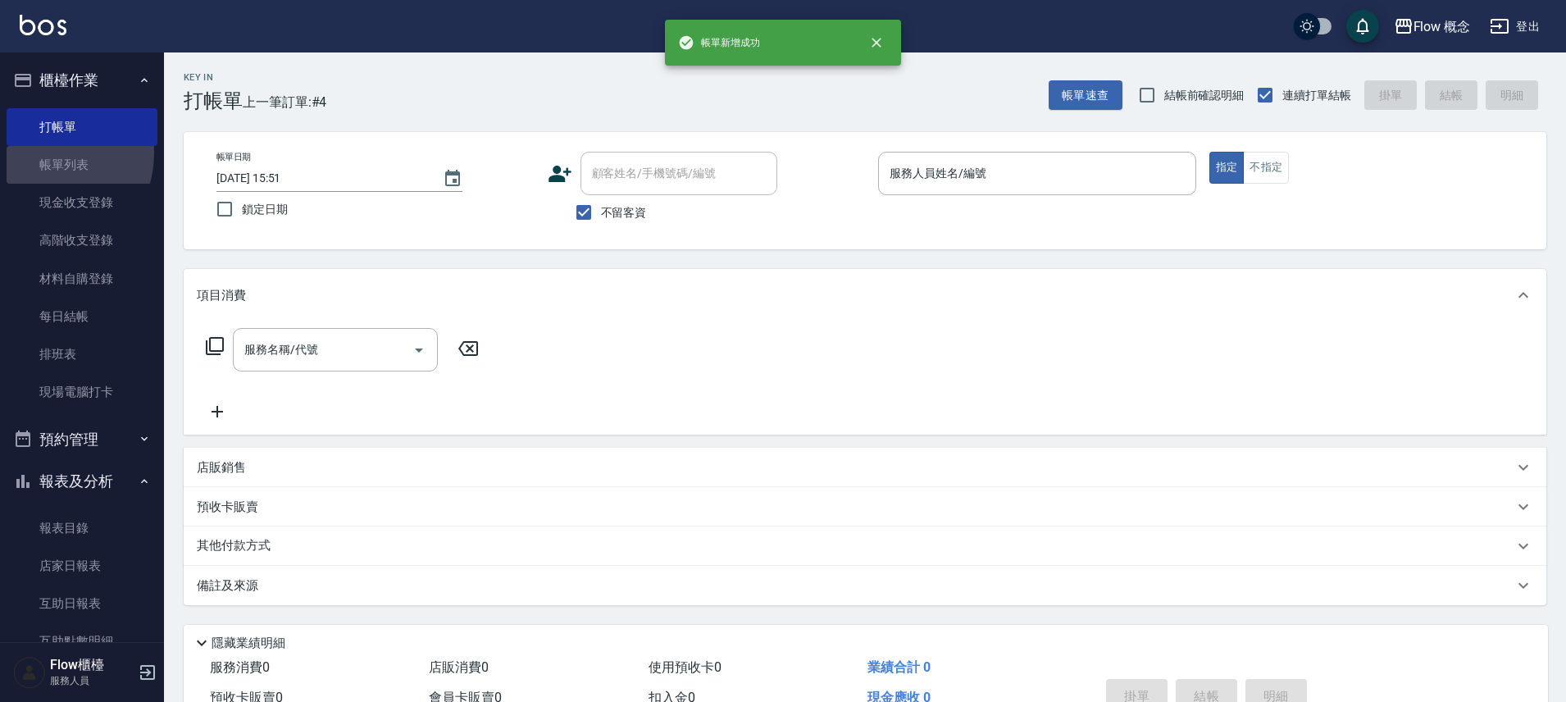
drag, startPoint x: 44, startPoint y: 153, endPoint x: 664, endPoint y: 332, distance: 644.9
click at [45, 153] on link "帳單列表" at bounding box center [82, 165] width 151 height 38
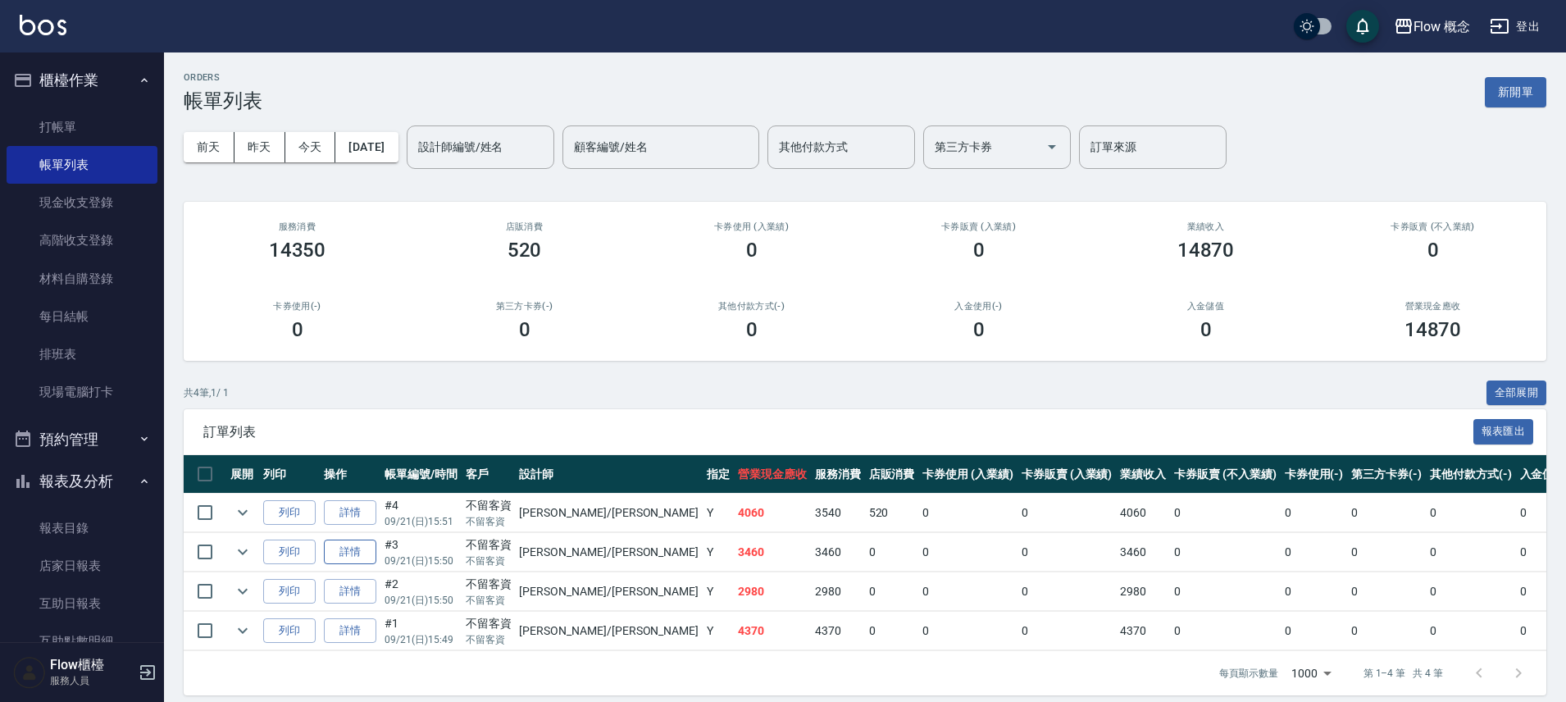
click at [370, 547] on link "詳情" at bounding box center [350, 551] width 52 height 25
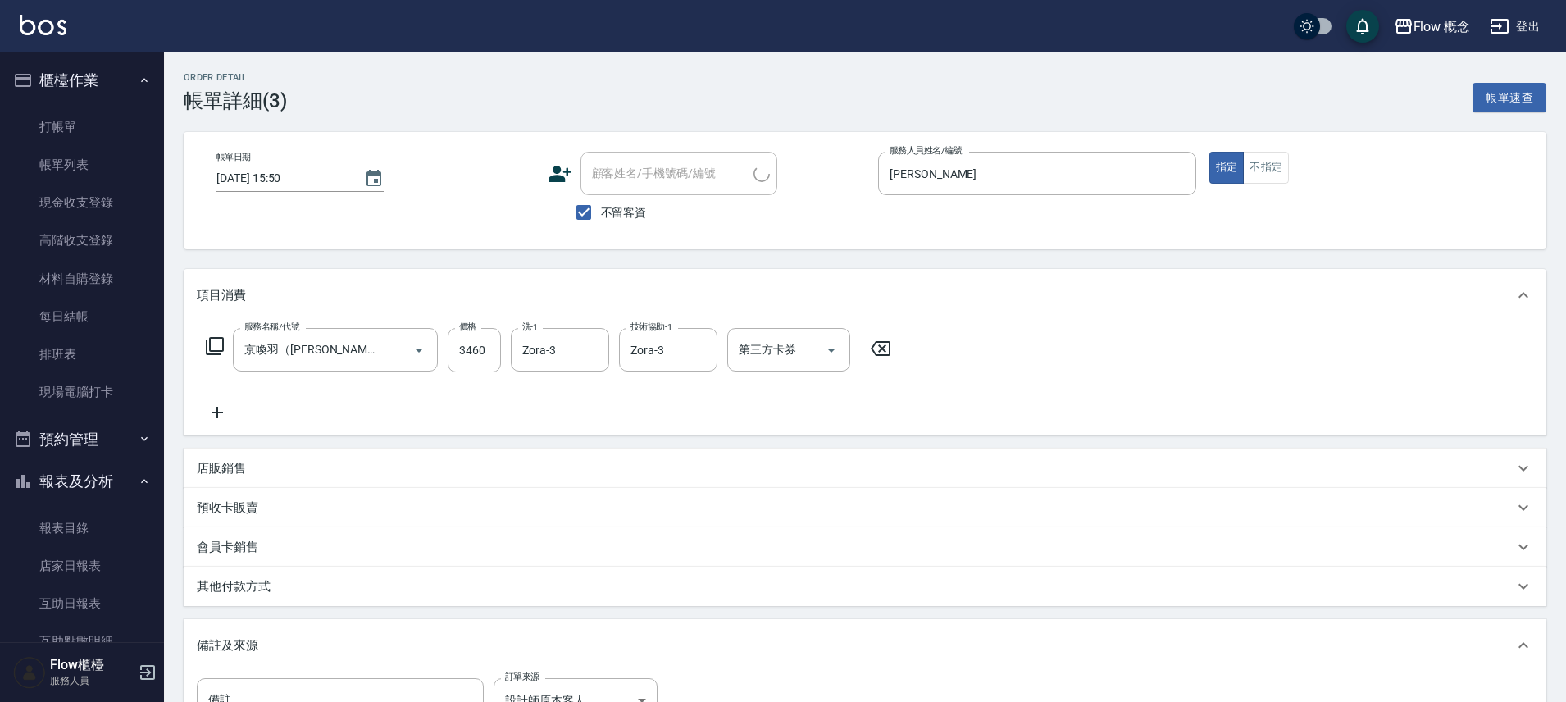
type input "[DATE] 15:50"
checkbox input "true"
type input "[PERSON_NAME]"
type input "京喚羽（[PERSON_NAME]）(521)"
type input "設計師原本客人"
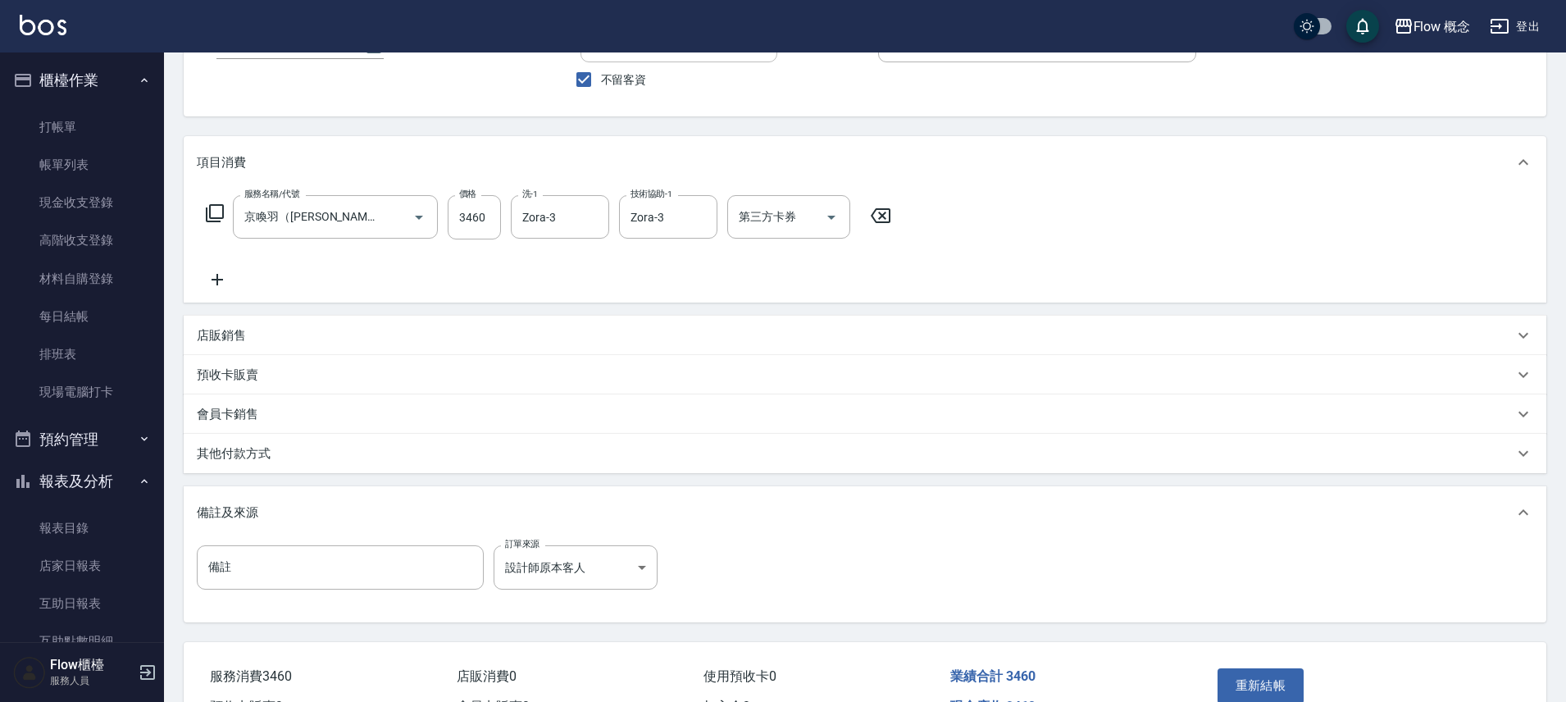
scroll to position [141, 0]
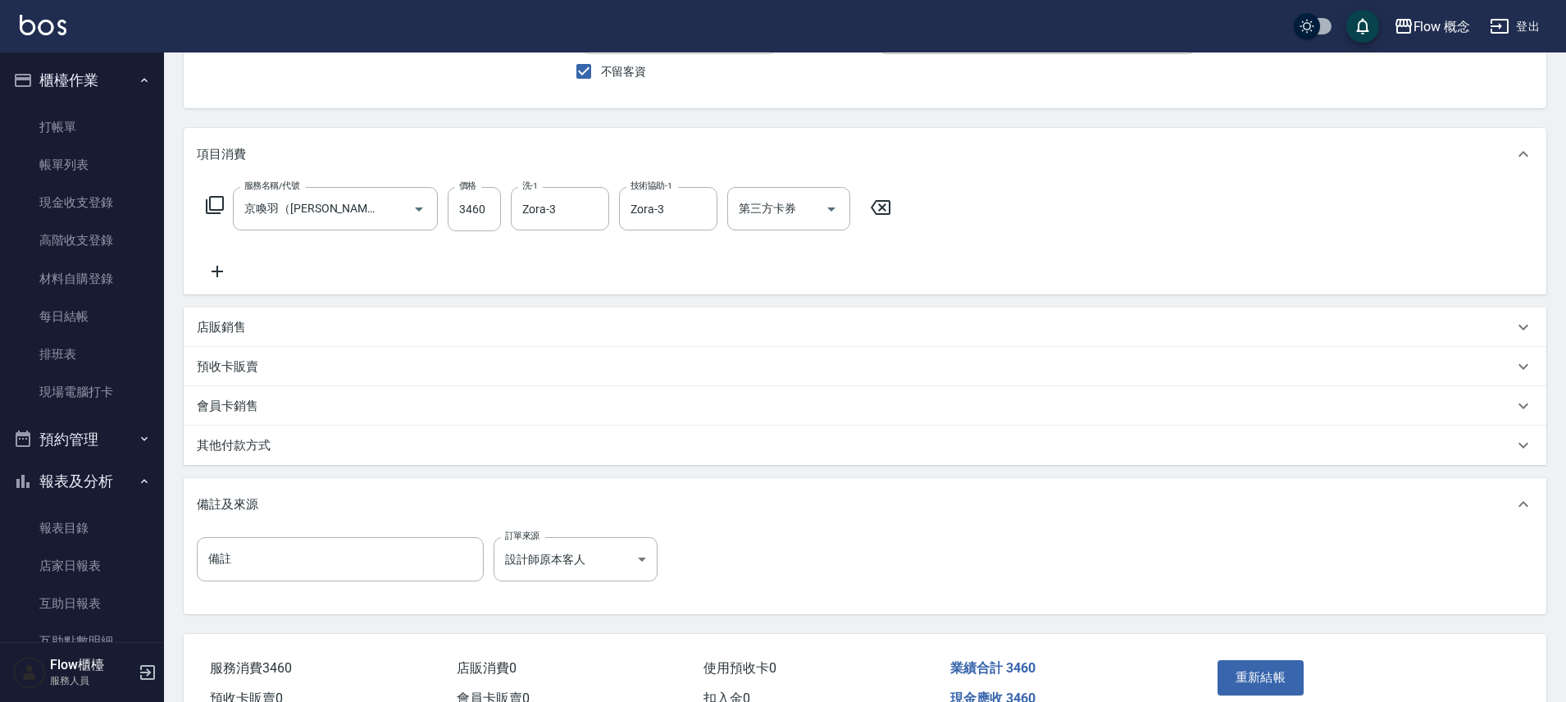
click at [293, 458] on div "其他付款方式" at bounding box center [865, 444] width 1362 height 39
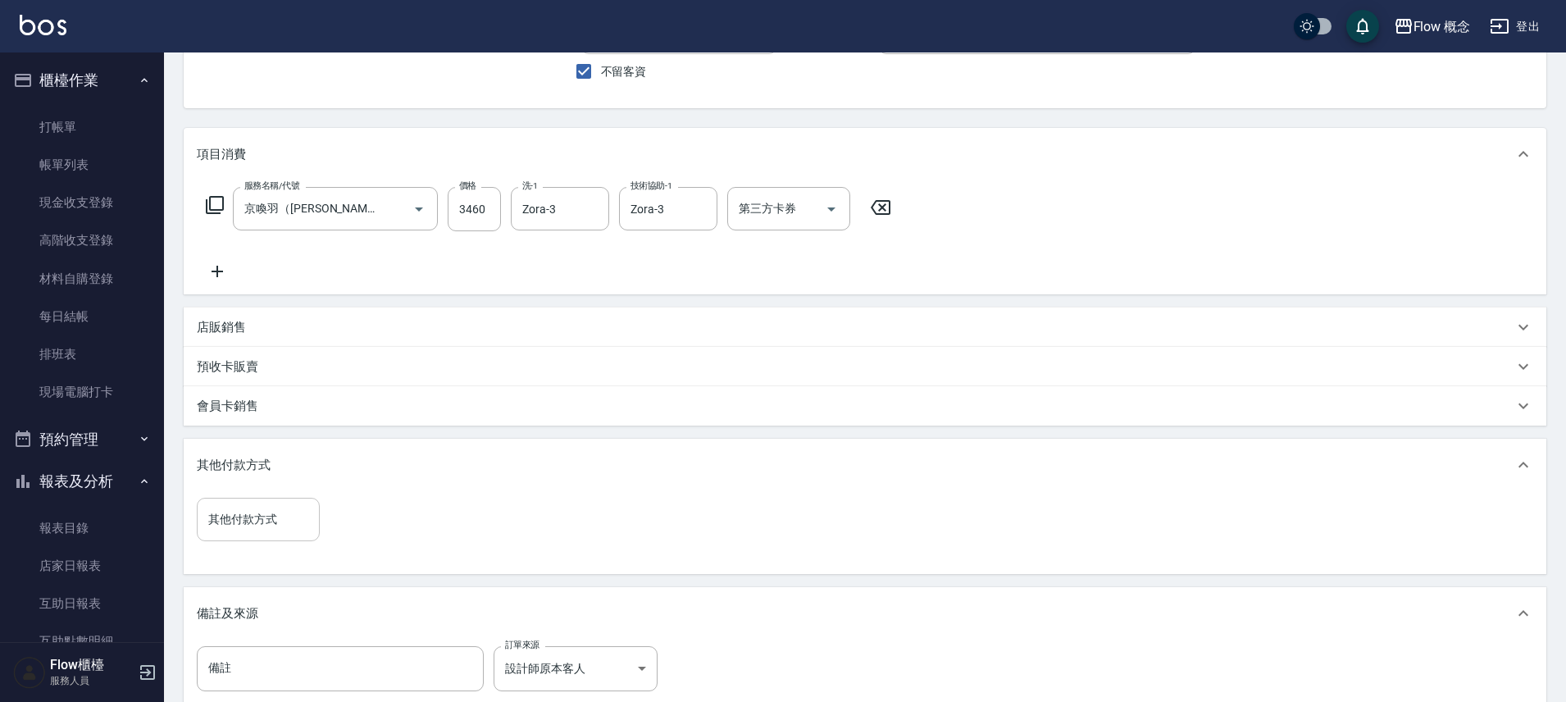
click at [307, 517] on input "其他付款方式" at bounding box center [258, 519] width 108 height 29
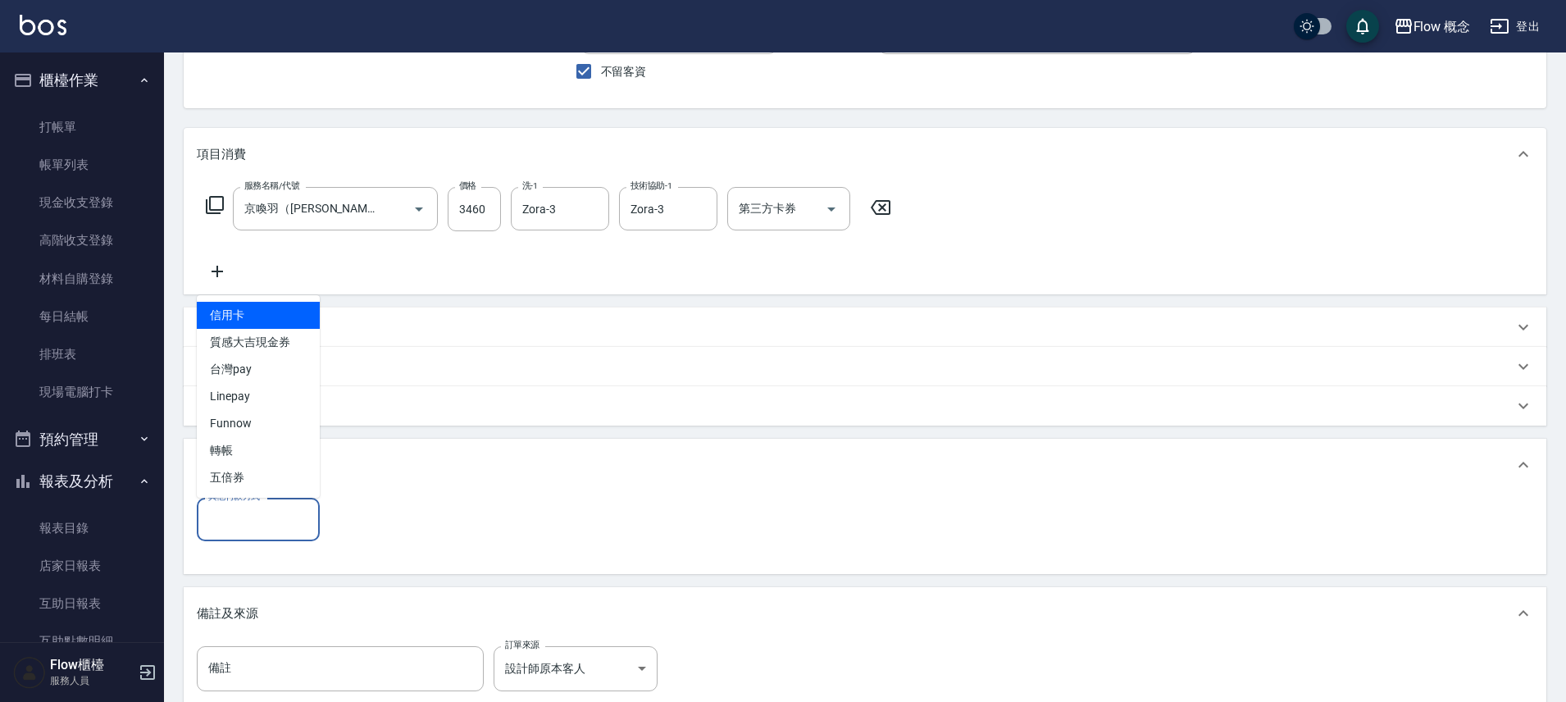
click at [252, 321] on span "信用卡" at bounding box center [258, 315] width 123 height 27
type input "信用卡"
click at [387, 517] on input "0" at bounding box center [391, 520] width 123 height 44
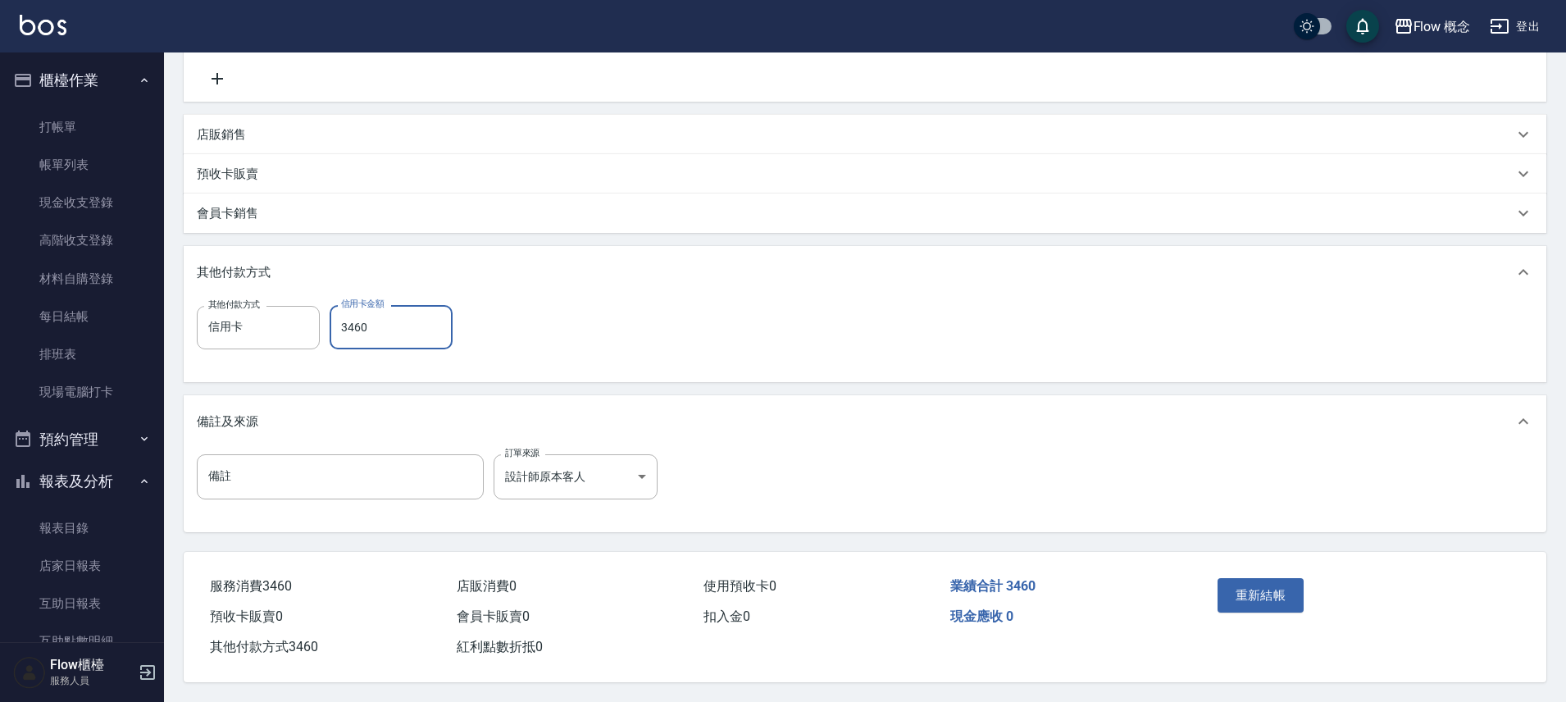
scroll to position [341, 0]
type input "3460"
click at [1265, 525] on div "Order detail 帳單詳細 (3) 帳單速查 帳單日期 [DATE] 15:50 顧客姓名/手機號碼/編號 顧客姓名/手機號碼/編號 不留客資 服務人…" at bounding box center [865, 210] width 1402 height 983
click at [1267, 602] on button "重新結帳" at bounding box center [1260, 595] width 87 height 34
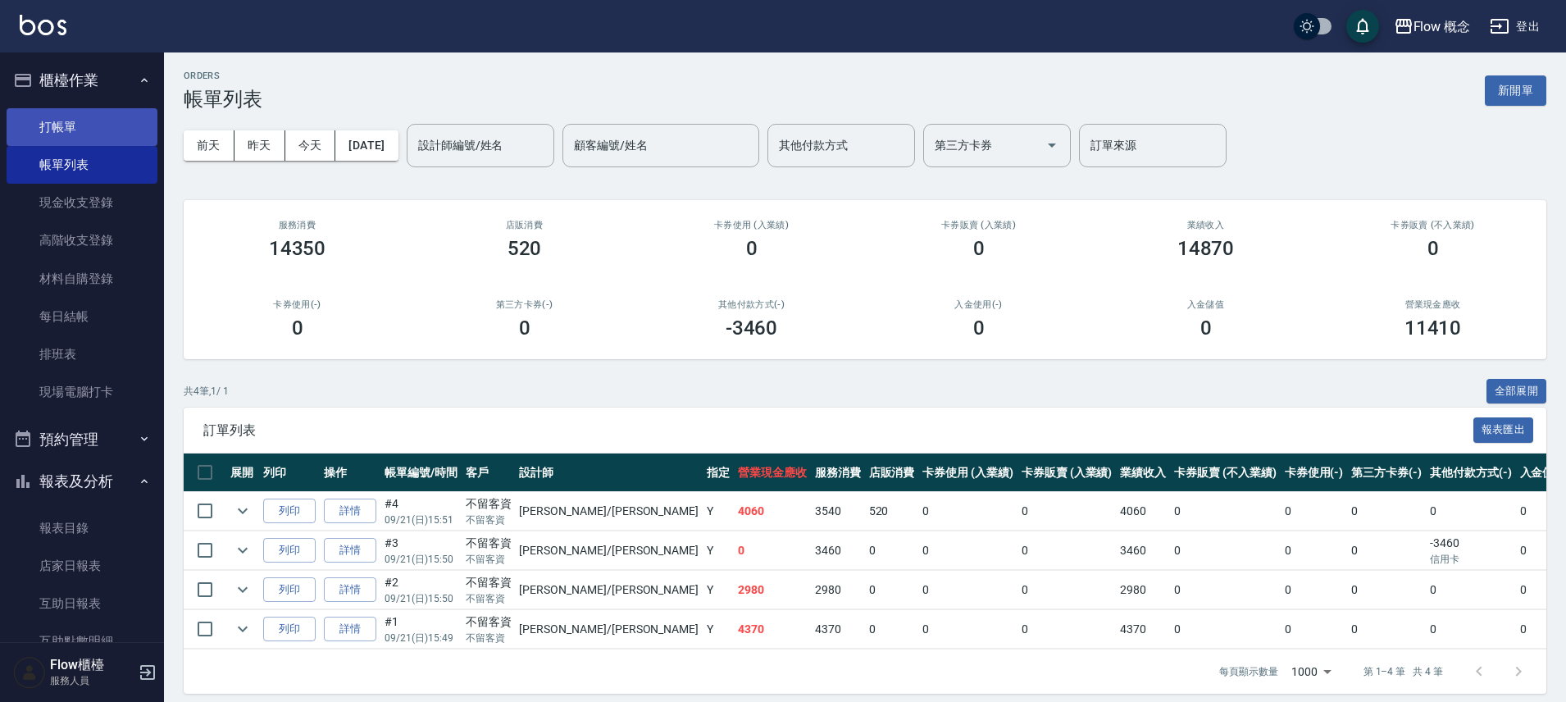
scroll to position [3, 0]
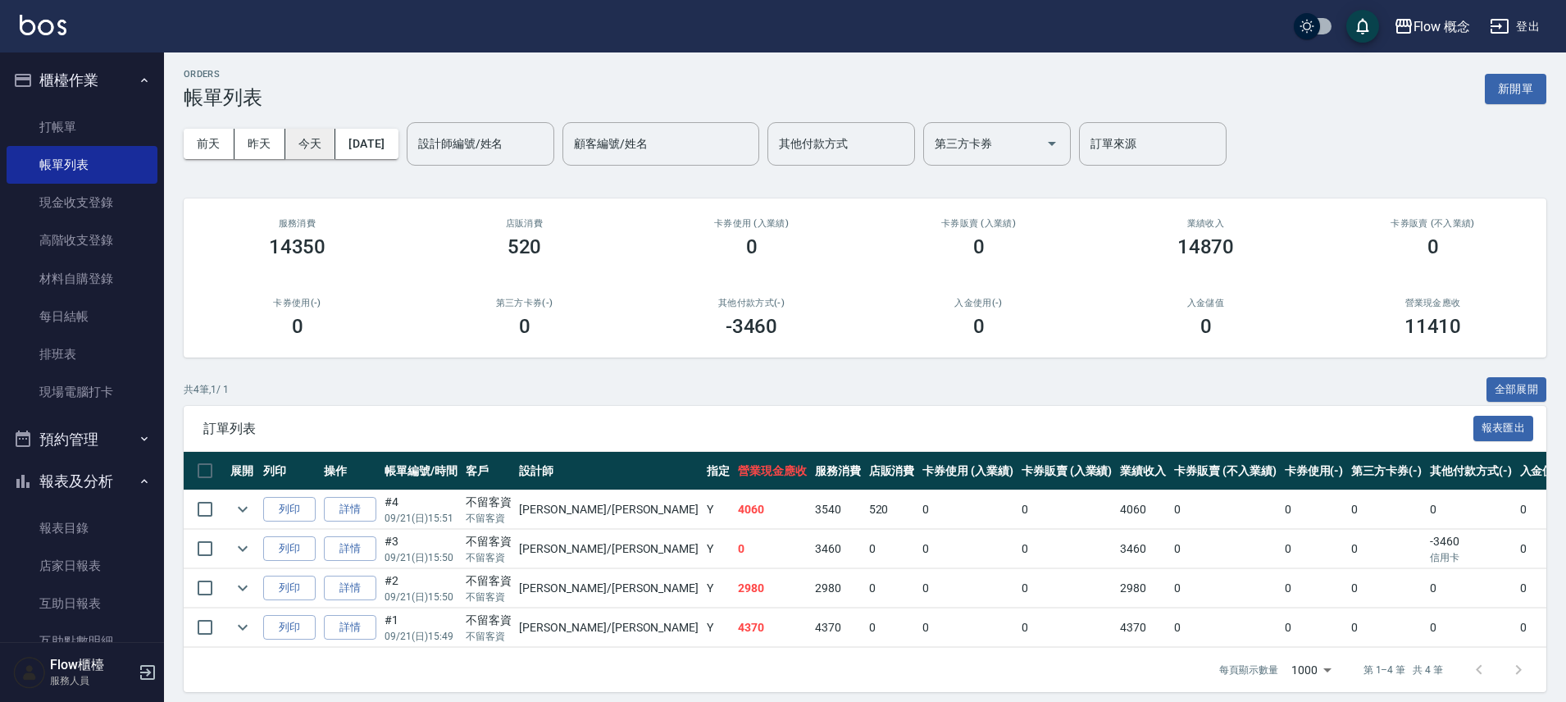
click at [307, 143] on button "今天" at bounding box center [310, 144] width 51 height 30
click at [257, 147] on button "昨天" at bounding box center [259, 144] width 51 height 30
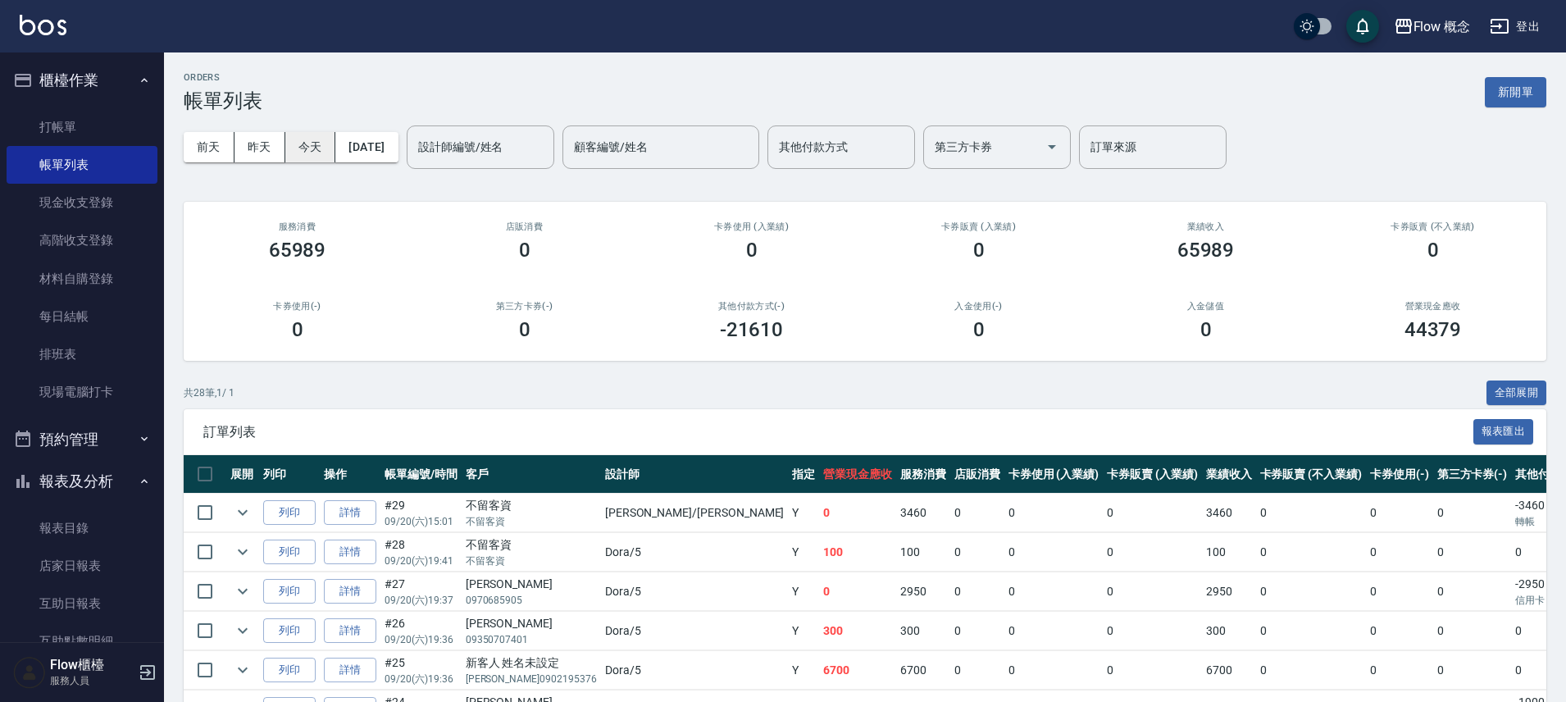
click at [293, 151] on button "今天" at bounding box center [310, 147] width 51 height 30
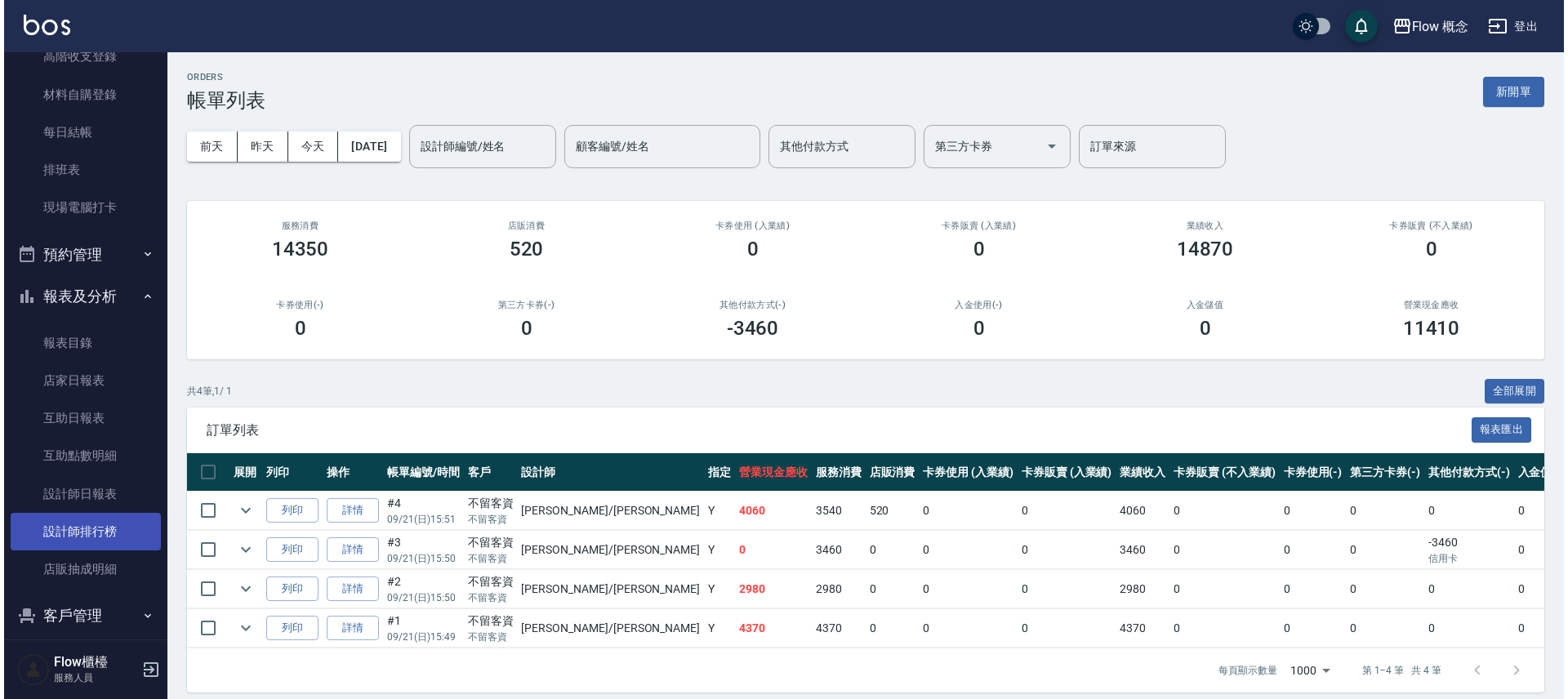
scroll to position [242, 0]
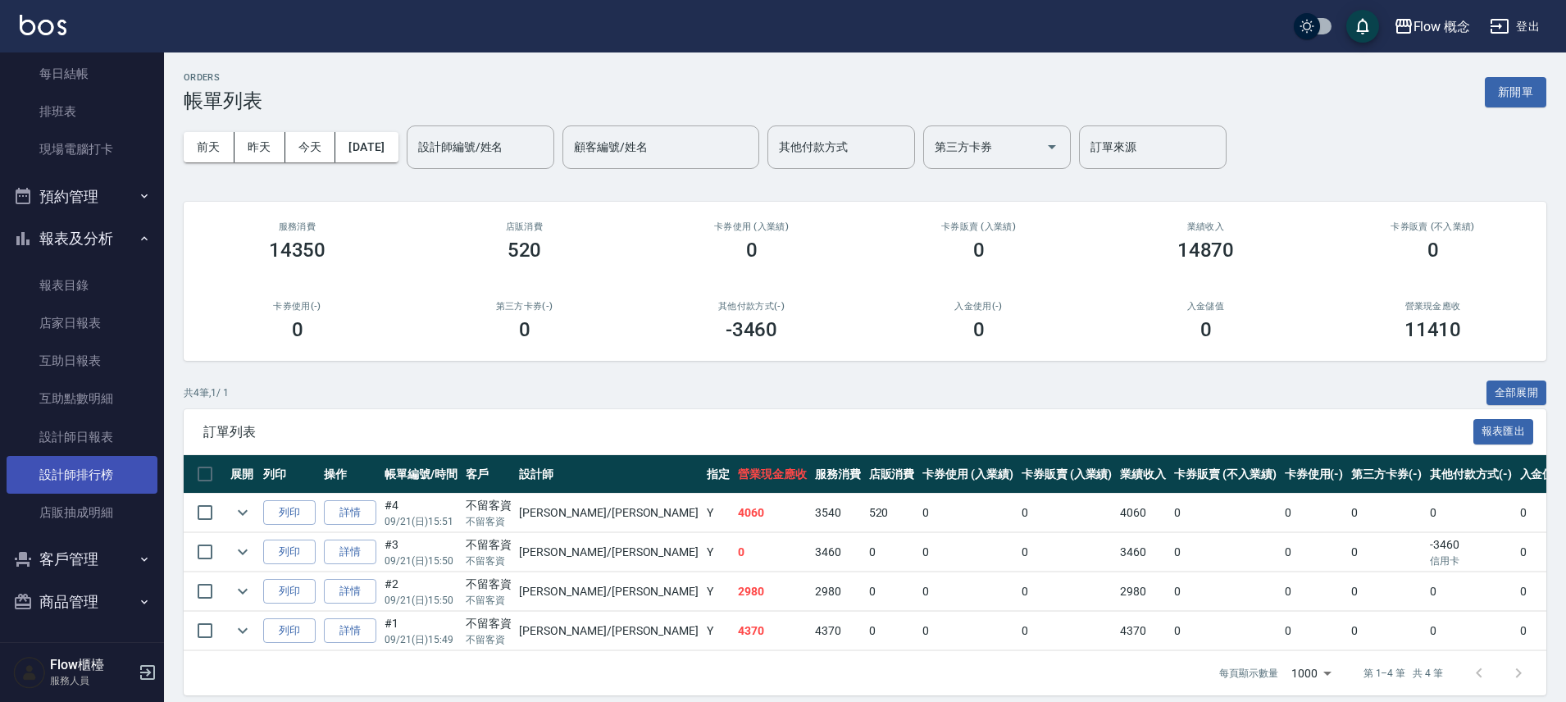
drag, startPoint x: 110, startPoint y: 469, endPoint x: 120, endPoint y: 455, distance: 17.1
click at [109, 470] on link "設計師排行榜" at bounding box center [82, 475] width 151 height 38
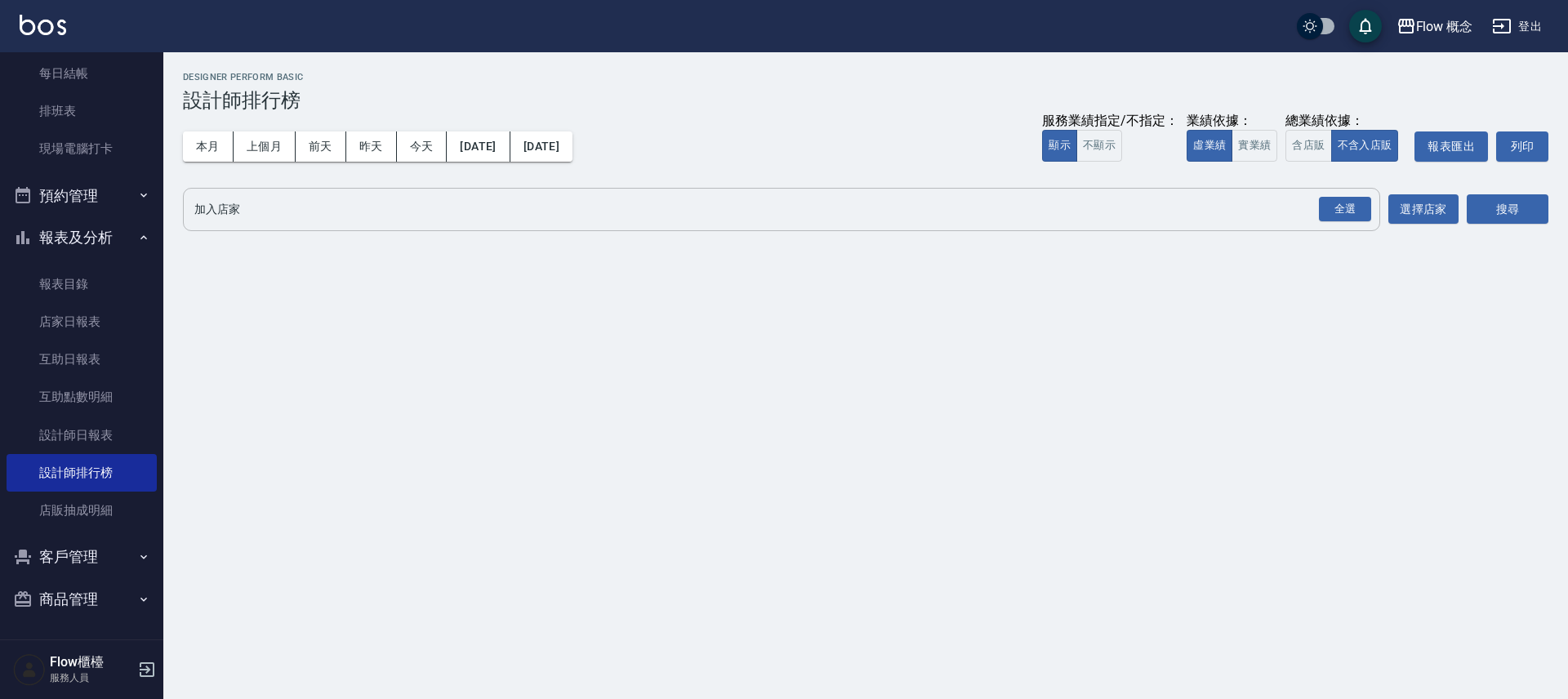
drag, startPoint x: 1366, startPoint y: 204, endPoint x: 1379, endPoint y: 197, distance: 14.8
click at [1368, 204] on div "全選" at bounding box center [1345, 209] width 52 height 25
click at [1511, 192] on div "搜尋" at bounding box center [1507, 211] width 82 height 46
click at [1505, 213] on button "搜尋" at bounding box center [1507, 210] width 82 height 30
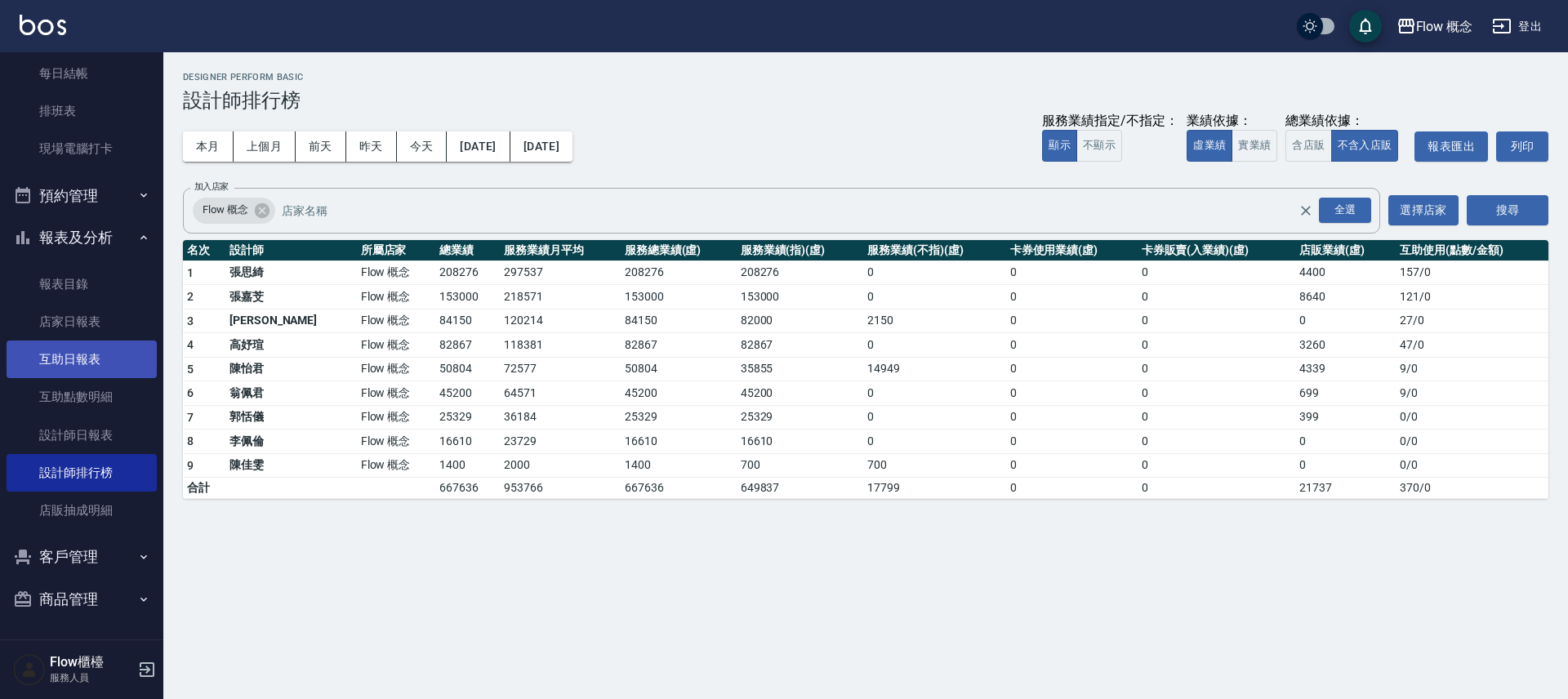
click at [100, 373] on link "互助日報表" at bounding box center [82, 359] width 150 height 38
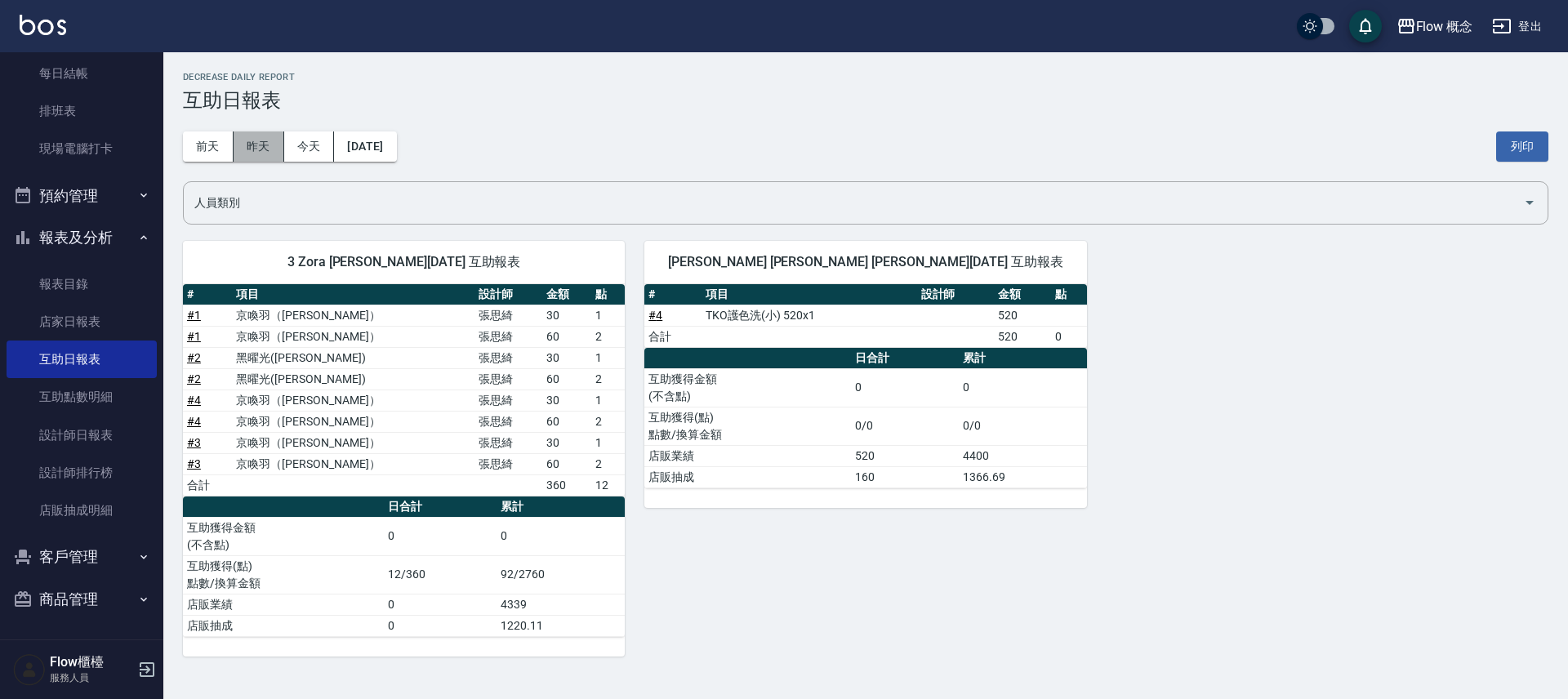
click at [273, 141] on button "昨天" at bounding box center [258, 146] width 51 height 30
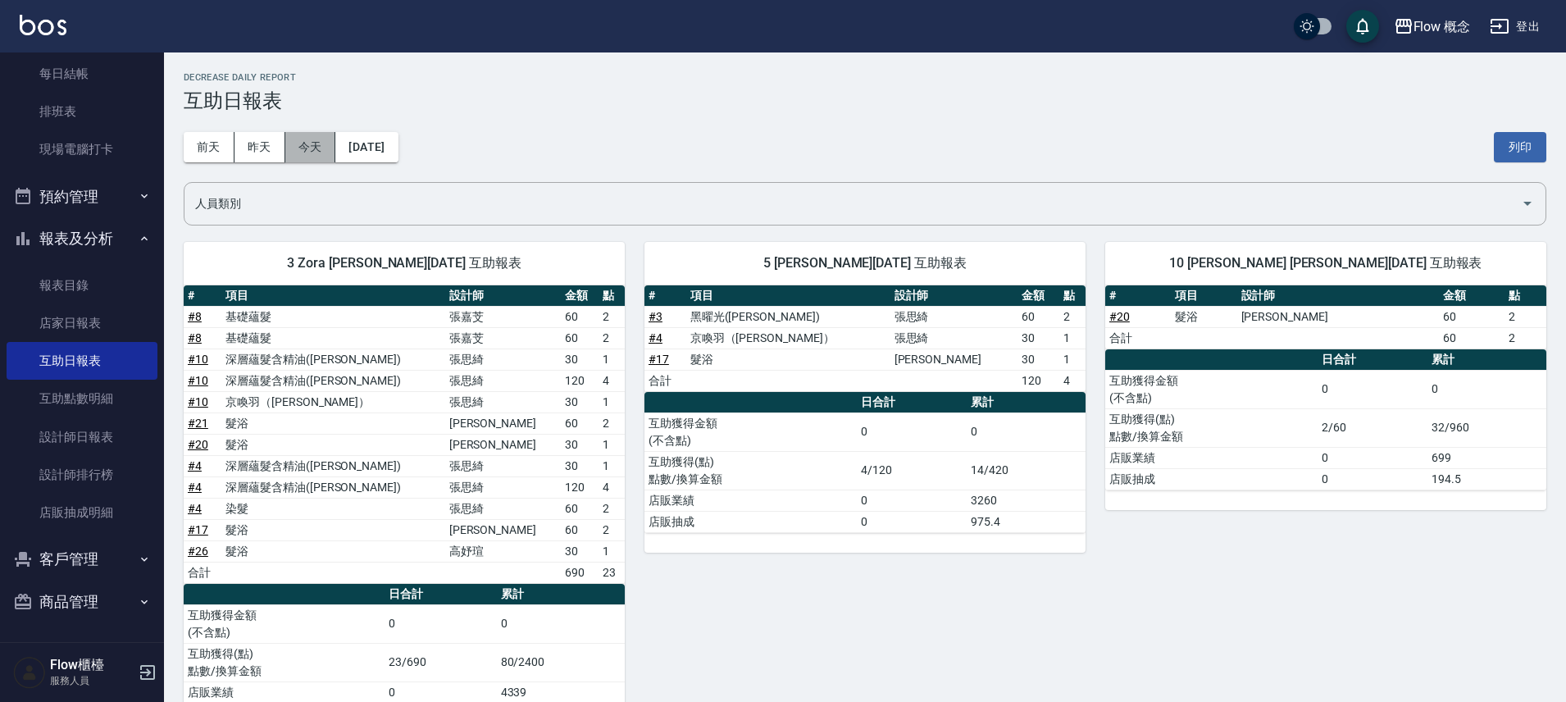
click at [307, 150] on button "今天" at bounding box center [310, 147] width 51 height 30
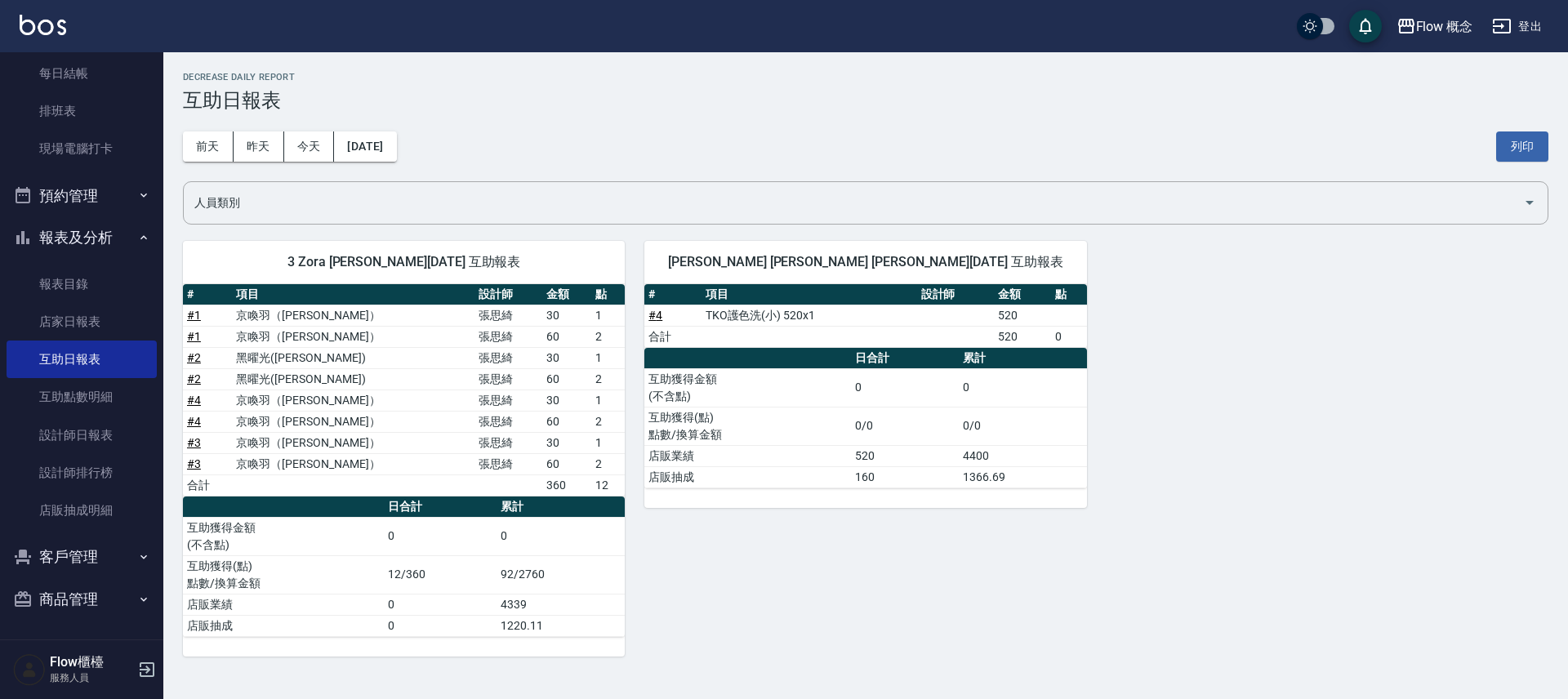
drag, startPoint x: 260, startPoint y: 135, endPoint x: 298, endPoint y: 129, distance: 38.5
click at [260, 134] on button "昨天" at bounding box center [258, 146] width 51 height 30
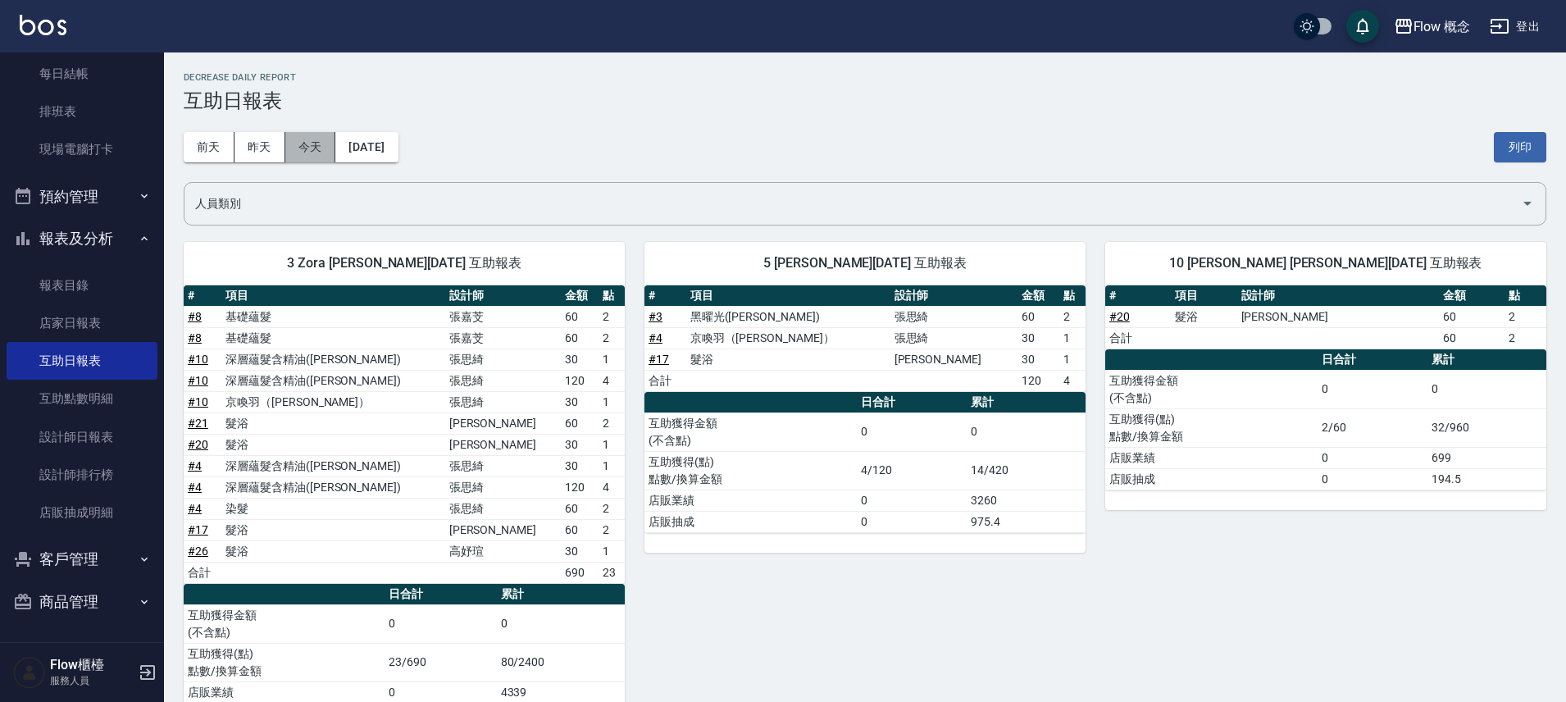
click at [331, 142] on button "今天" at bounding box center [310, 147] width 51 height 30
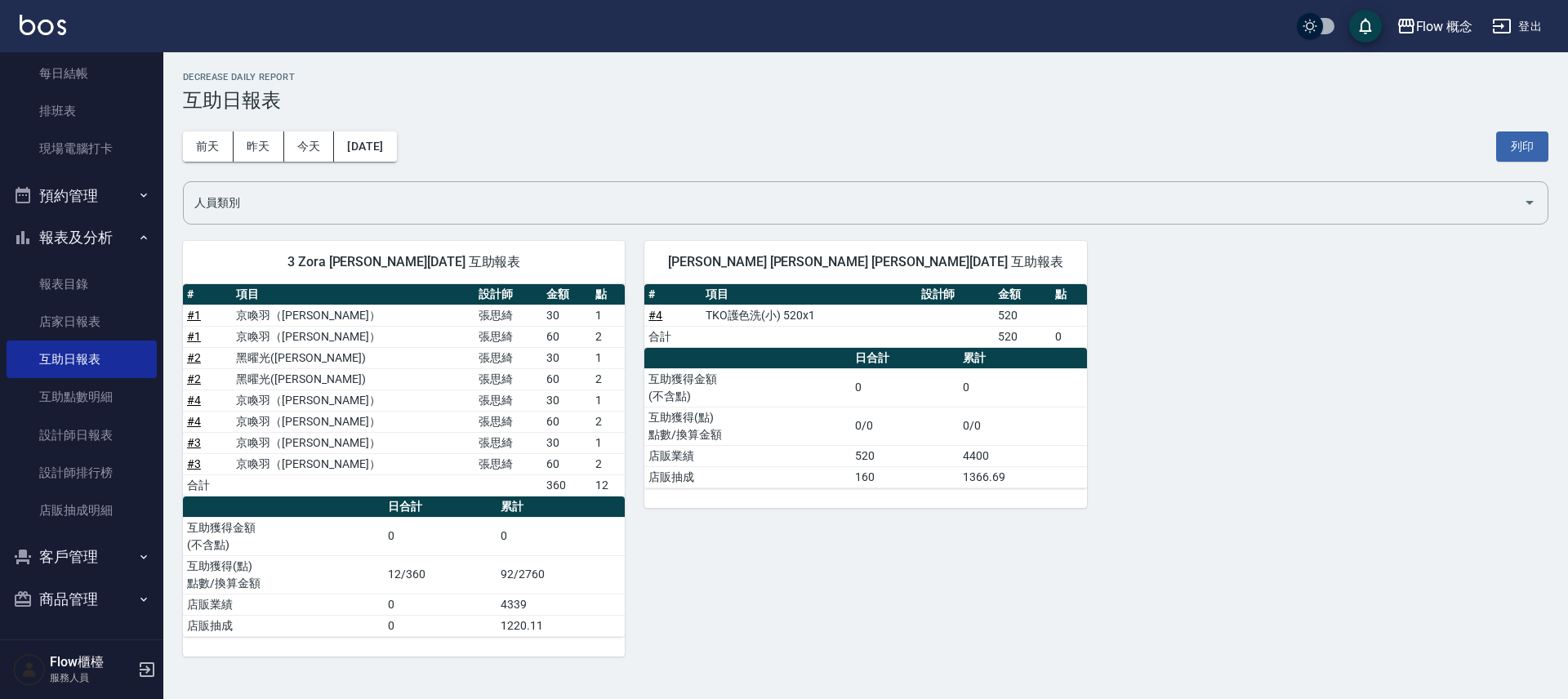
click at [301, 122] on div "[DATE] [DATE] [DATE] [DATE] 列印" at bounding box center [866, 146] width 1366 height 70
click at [279, 133] on button "昨天" at bounding box center [258, 146] width 51 height 30
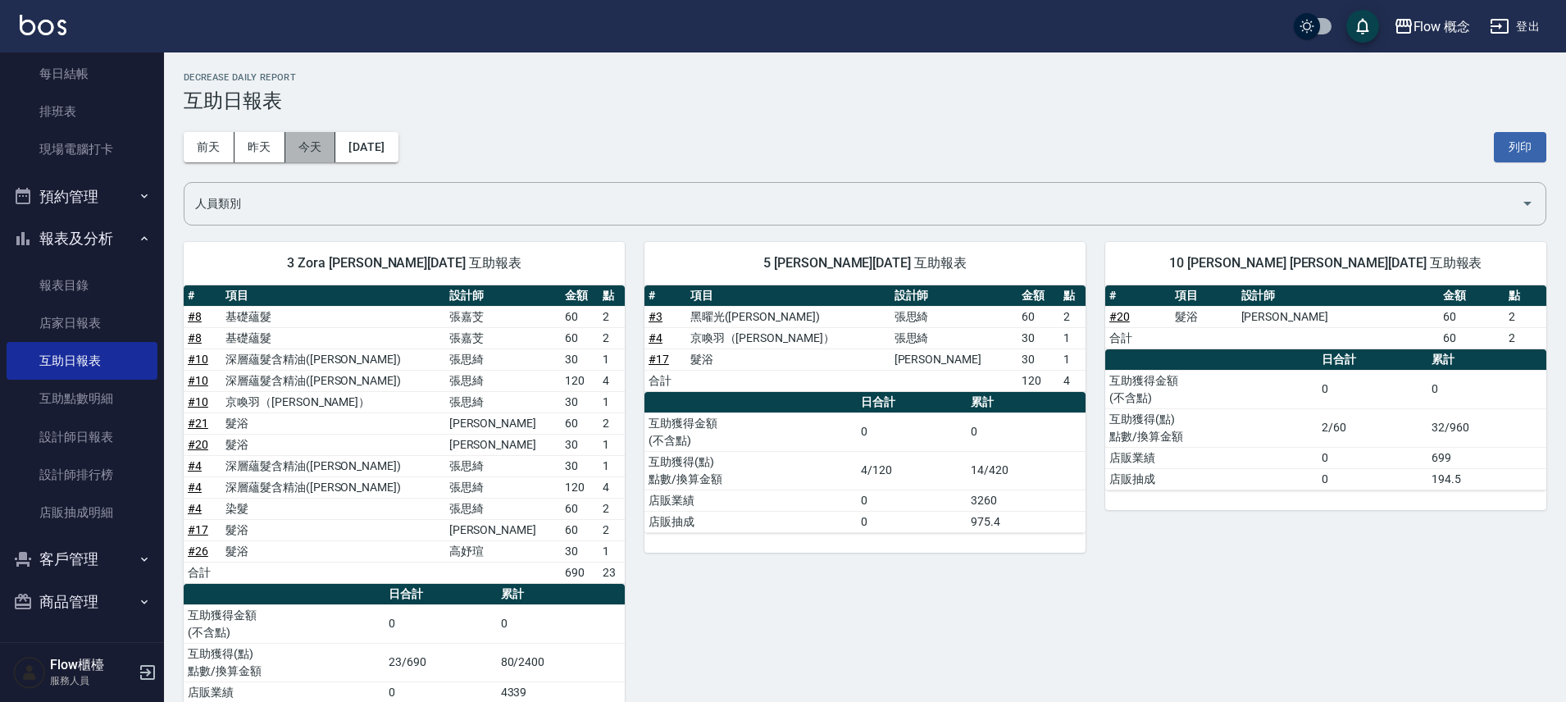
click at [289, 146] on button "今天" at bounding box center [310, 147] width 51 height 30
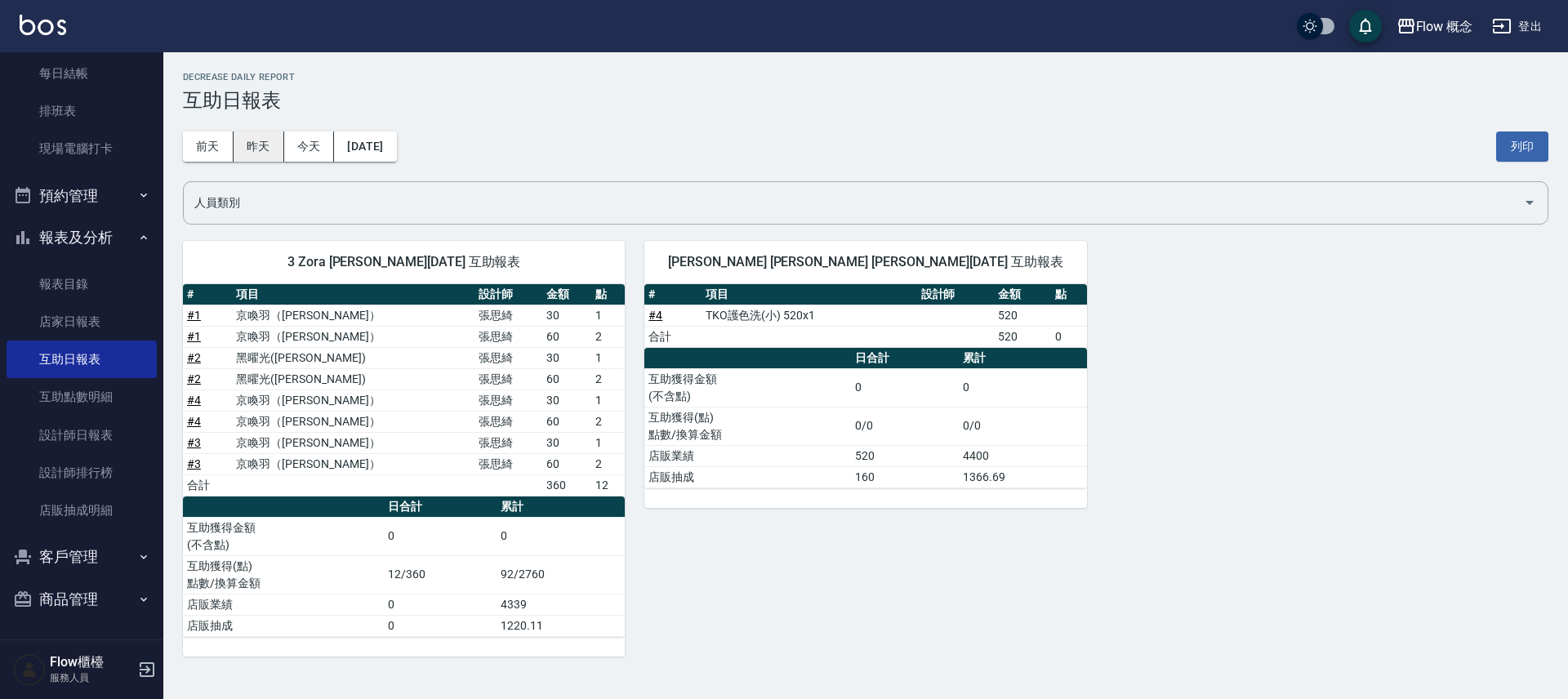
click at [236, 152] on button "昨天" at bounding box center [258, 146] width 51 height 30
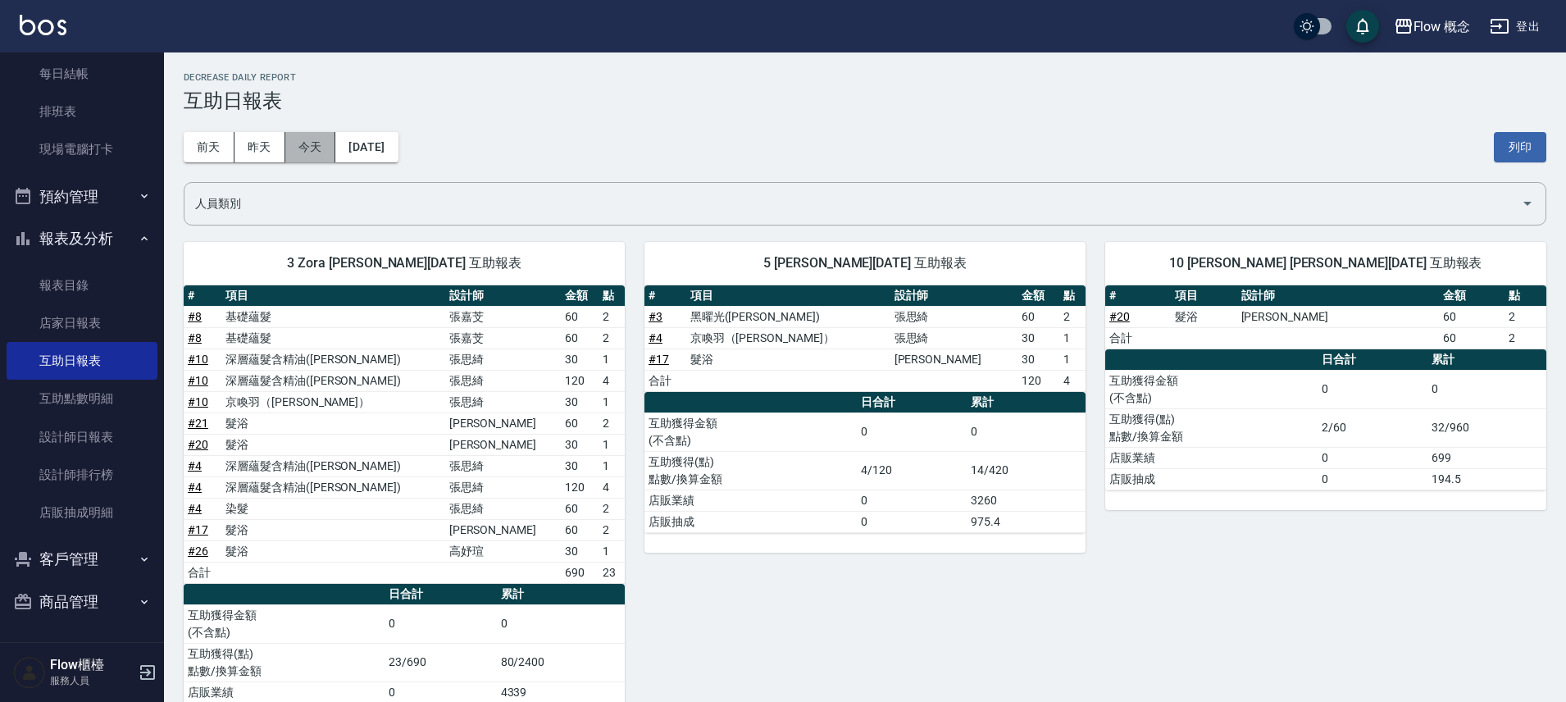
click at [314, 157] on button "今天" at bounding box center [310, 147] width 51 height 30
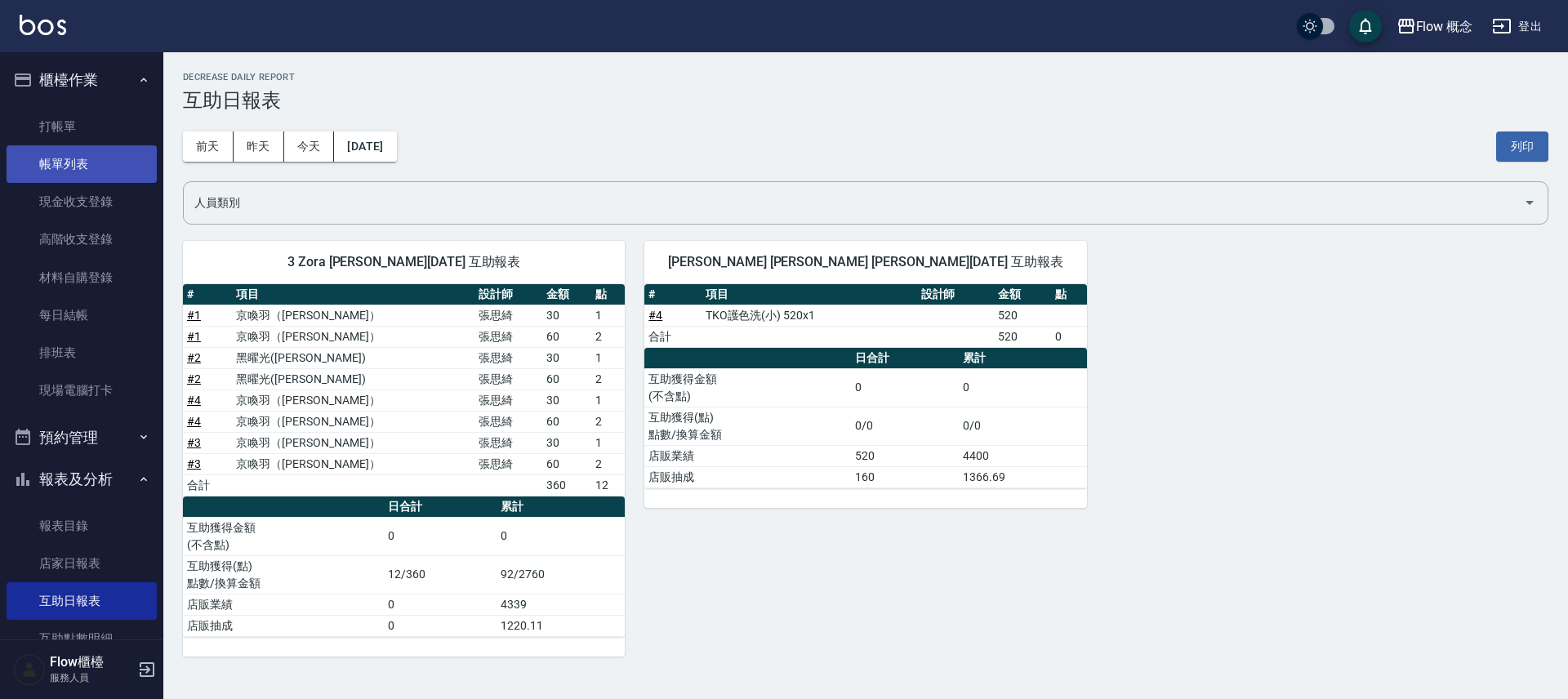
drag, startPoint x: 51, startPoint y: 174, endPoint x: 61, endPoint y: 166, distance: 12.8
click at [87, 133] on link "打帳單" at bounding box center [82, 126] width 150 height 38
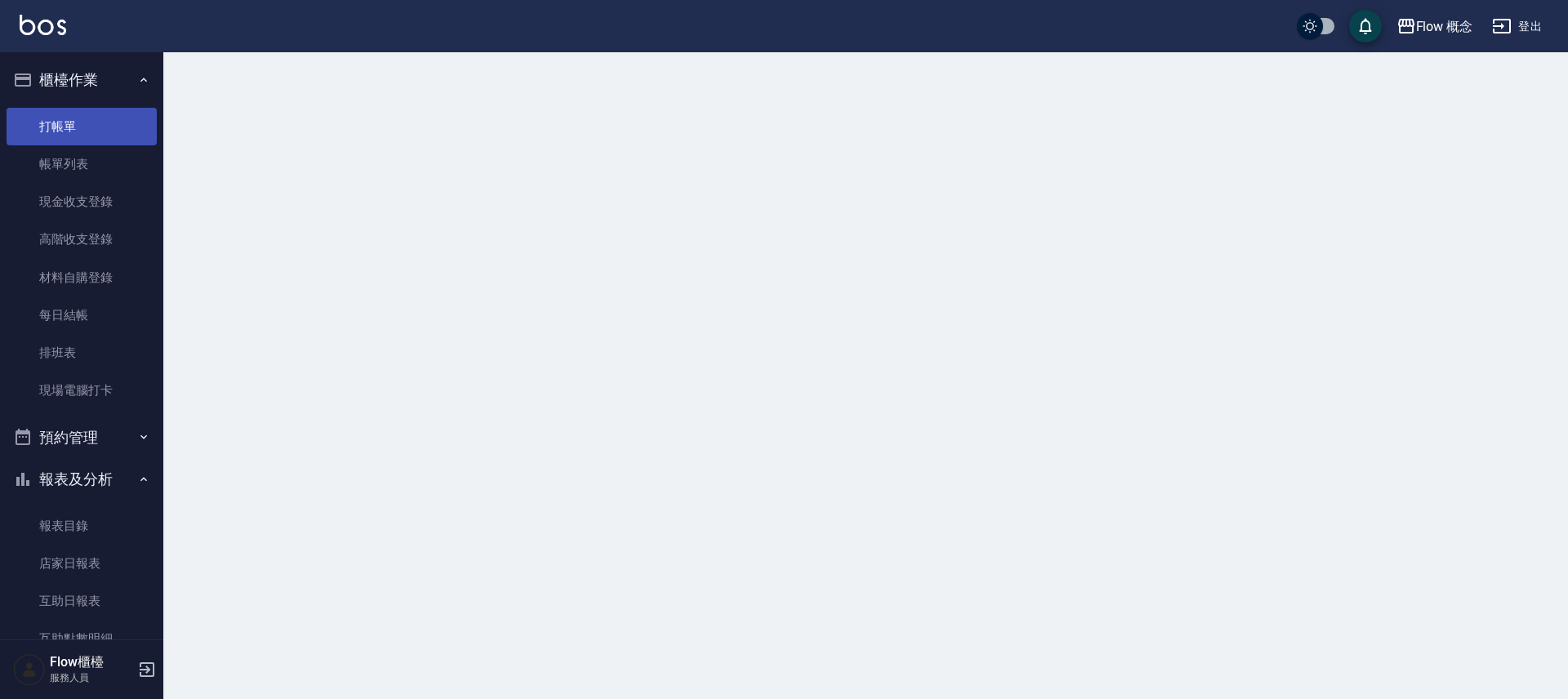
click at [98, 129] on link "打帳單" at bounding box center [82, 126] width 150 height 38
